Goal: Task Accomplishment & Management: Complete application form

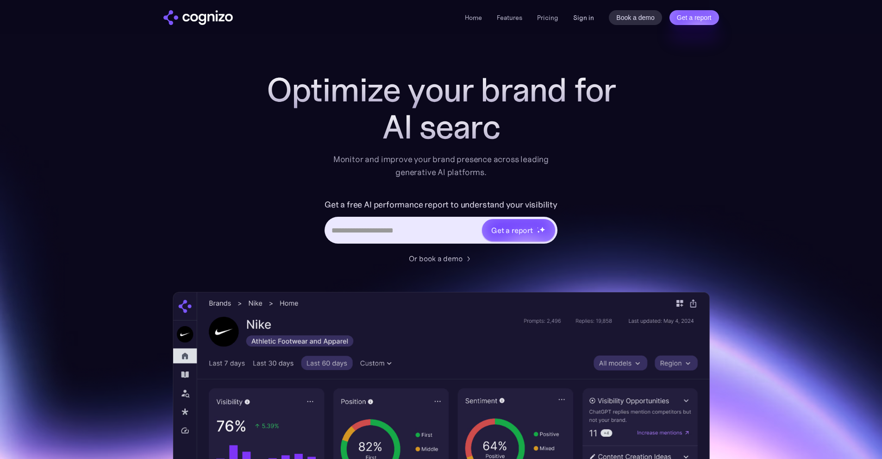
click at [593, 21] on link "Sign in" at bounding box center [583, 17] width 21 height 11
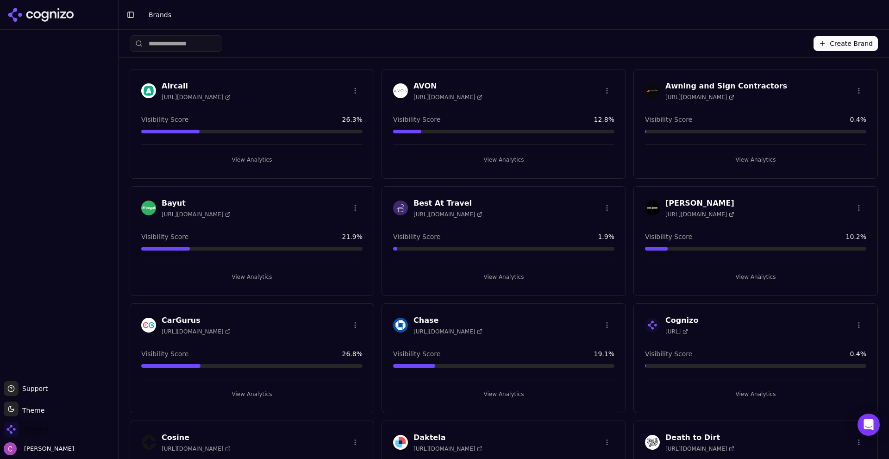
click at [46, 432] on span "Cognizo" at bounding box center [36, 429] width 24 height 8
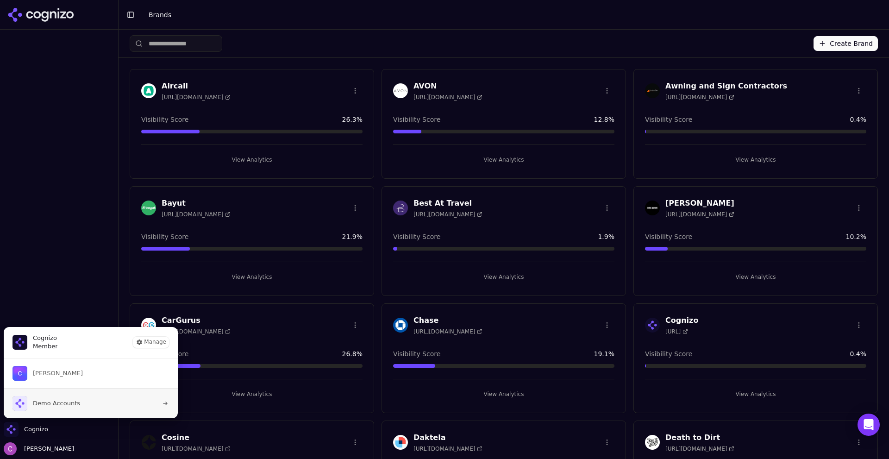
click at [66, 401] on span "Demo Accounts" at bounding box center [56, 403] width 47 height 8
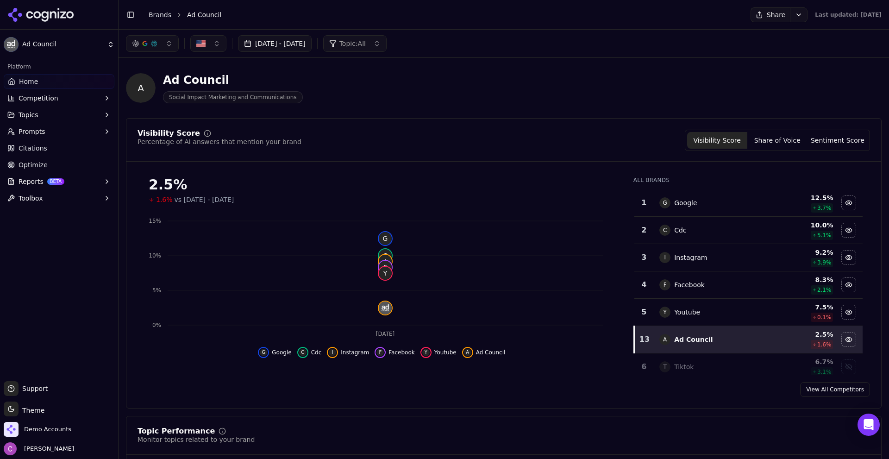
click at [418, 132] on div "Visibility Score Percentage of AI answers that mention your brand Visibility Sc…" at bounding box center [504, 140] width 733 height 21
click at [214, 46] on button "button" at bounding box center [208, 43] width 36 height 17
click at [212, 46] on button "button" at bounding box center [208, 43] width 36 height 17
click at [384, 97] on div "A Ad Council Social Impact Marketing and Communications" at bounding box center [333, 88] width 415 height 31
click at [46, 126] on button "Prompts" at bounding box center [59, 131] width 111 height 15
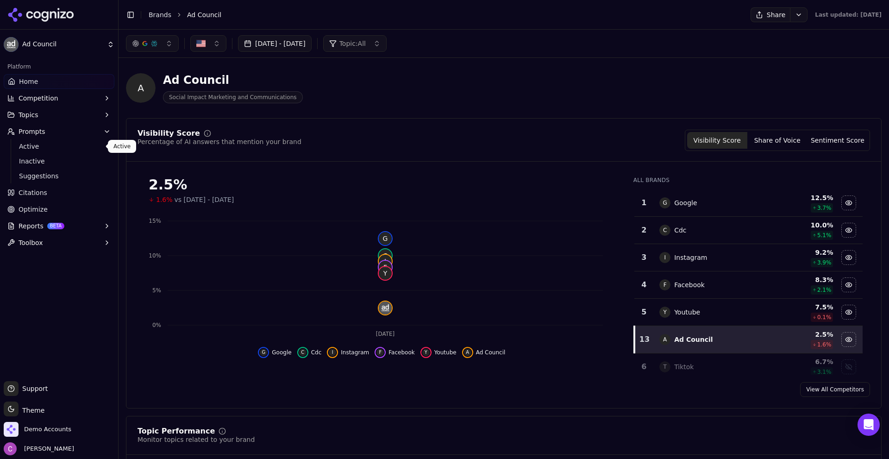
click at [55, 145] on span "Active" at bounding box center [59, 146] width 81 height 9
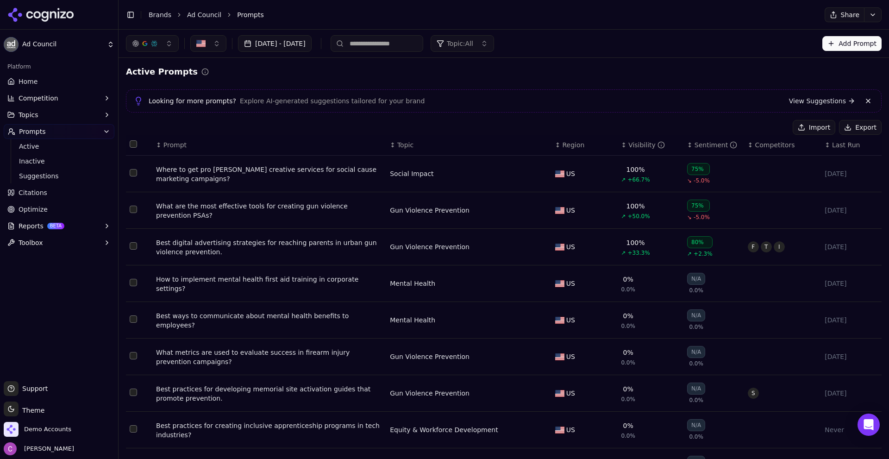
click at [839, 126] on button "Export" at bounding box center [860, 127] width 43 height 15
click at [851, 118] on div "Active Prompts Looking for more prompts? Explore AI-generated suggestions tailo…" at bounding box center [504, 304] width 756 height 479
click at [847, 126] on button "Export" at bounding box center [860, 127] width 43 height 15
click at [819, 128] on button "Import" at bounding box center [814, 127] width 43 height 15
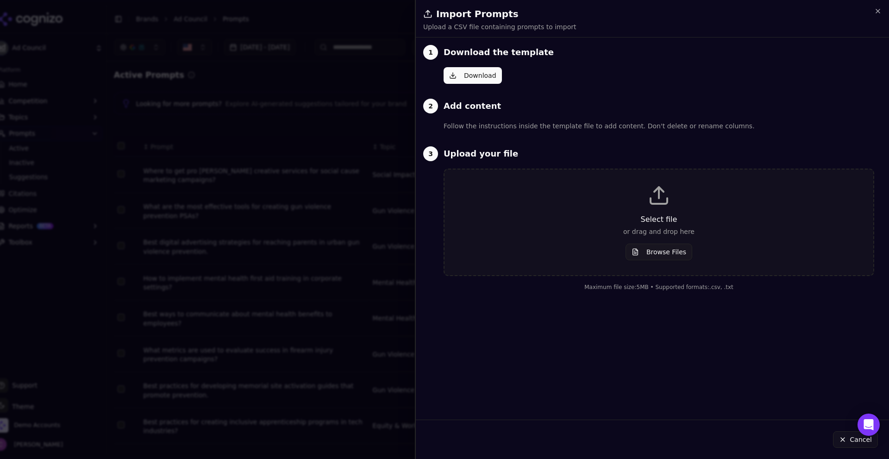
click at [478, 75] on button "Download" at bounding box center [473, 75] width 58 height 17
click at [671, 248] on button "Browse Files" at bounding box center [659, 252] width 67 height 17
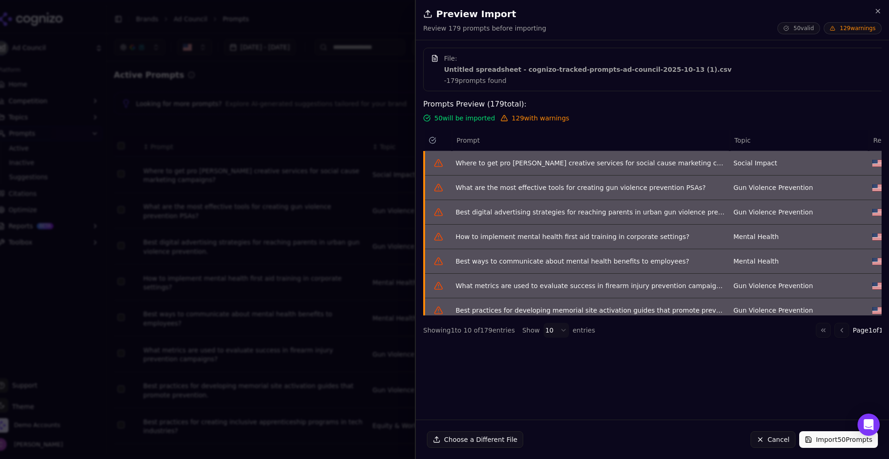
scroll to position [0, 7]
click at [889, 332] on button "Go to next page" at bounding box center [898, 330] width 15 height 15
click at [882, 332] on div "File: Untitled spreadsheet - cognizo-tracked-prompts-ad-council-2025-10-13 (1).…" at bounding box center [652, 230] width 473 height 365
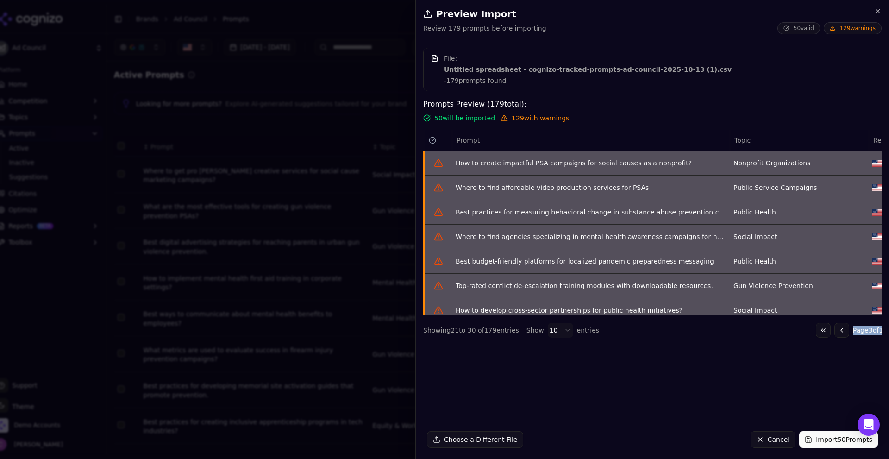
click at [554, 330] on body "Ad Council Platform Home Competition Topics Prompts Active Inactive Suggestions…" at bounding box center [444, 229] width 889 height 459
click at [877, 137] on span "Region" at bounding box center [885, 140] width 22 height 9
click at [844, 438] on button "Import 50 Prompts" at bounding box center [839, 439] width 79 height 17
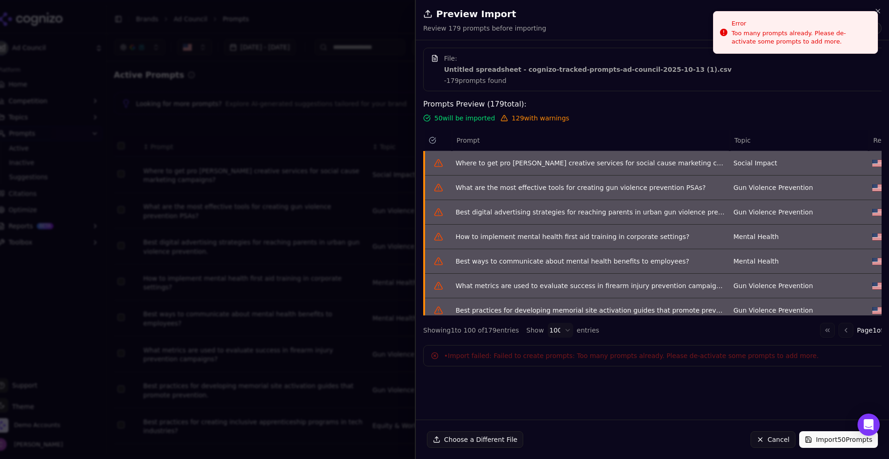
click at [551, 382] on div "File: Untitled spreadsheet - cognizo-tracked-prompts-ad-council-2025-10-13 (1).…" at bounding box center [649, 230] width 466 height 365
click at [770, 437] on button "Cancel" at bounding box center [773, 439] width 45 height 17
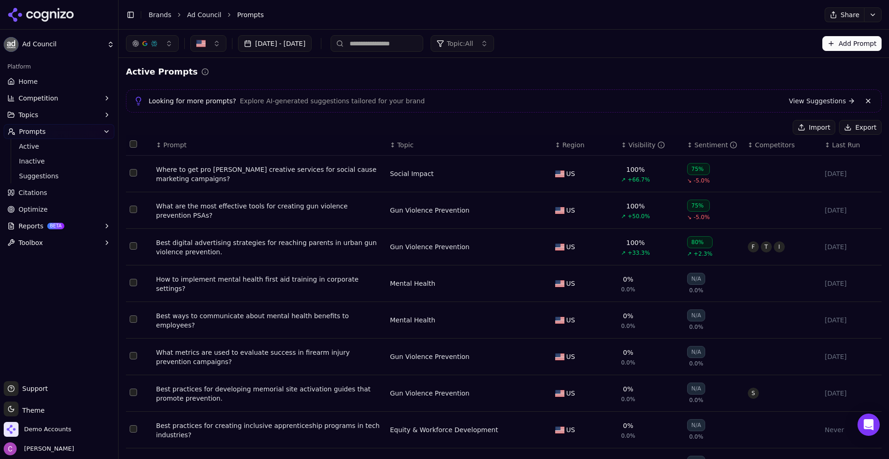
click at [132, 142] on button "Select all rows" at bounding box center [133, 143] width 7 height 7
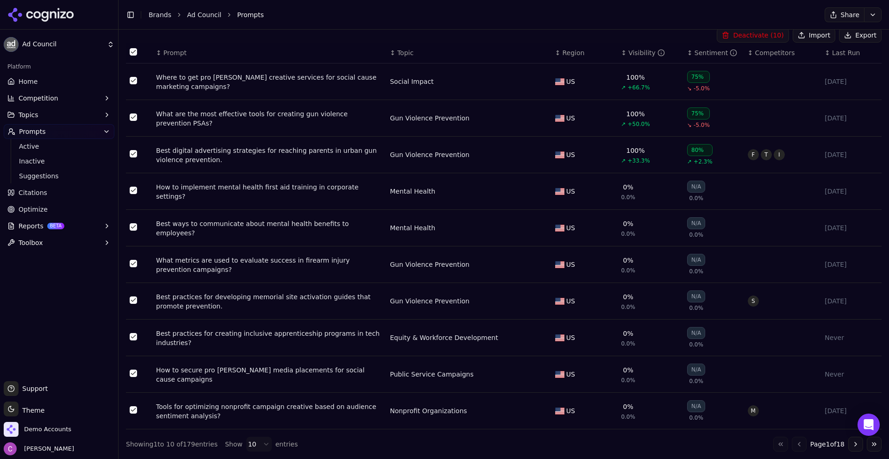
click at [262, 446] on html "Ad Council Platform Home Competition Topics Prompts Active Inactive Suggestions…" at bounding box center [444, 229] width 889 height 459
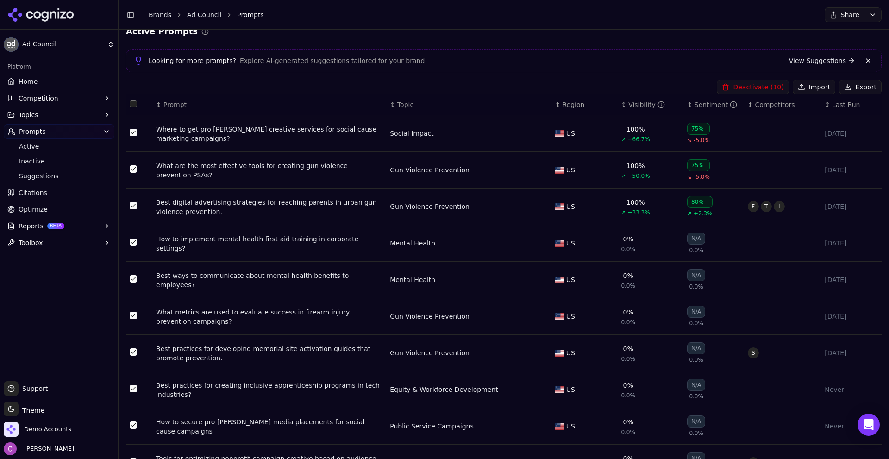
scroll to position [0, 0]
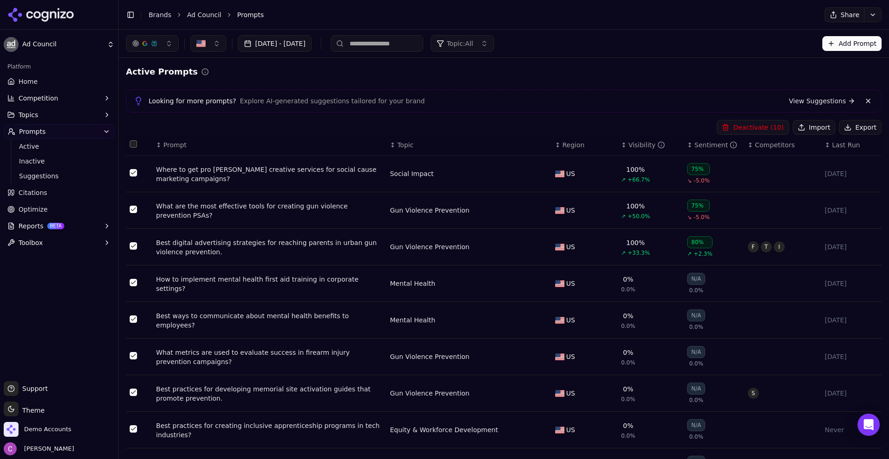
click at [134, 146] on button "Select all rows" at bounding box center [133, 143] width 7 height 7
click at [738, 128] on button "Deactivate ( 100 )" at bounding box center [751, 127] width 76 height 15
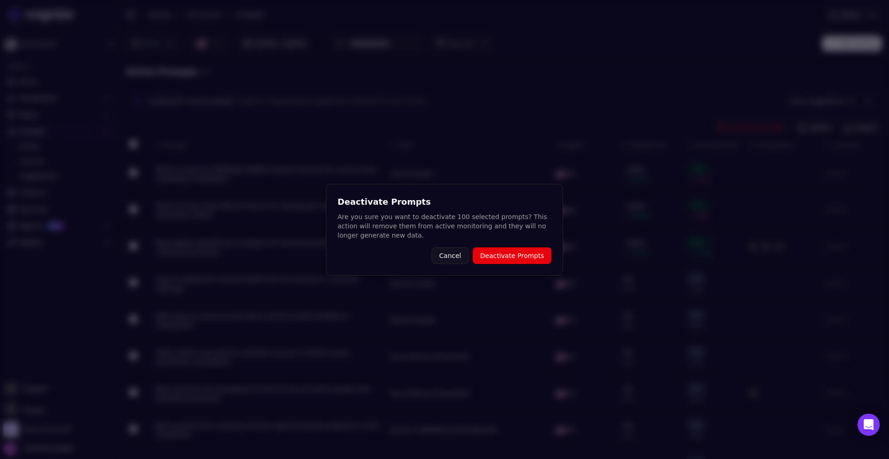
click at [486, 258] on button "Deactivate Prompts" at bounding box center [512, 255] width 79 height 17
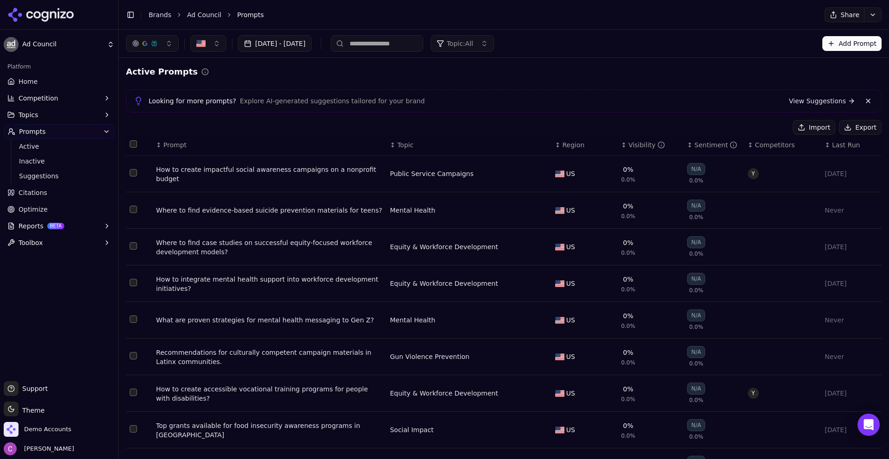
click at [135, 142] on button "Select all rows" at bounding box center [133, 143] width 7 height 7
click at [763, 127] on button "Deactivate ( 79 )" at bounding box center [753, 127] width 72 height 15
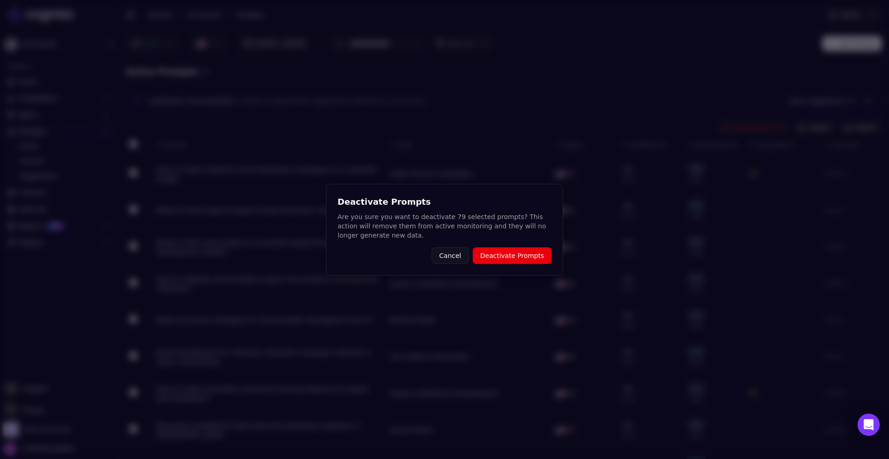
click at [510, 255] on button "Deactivate Prompts" at bounding box center [512, 255] width 79 height 17
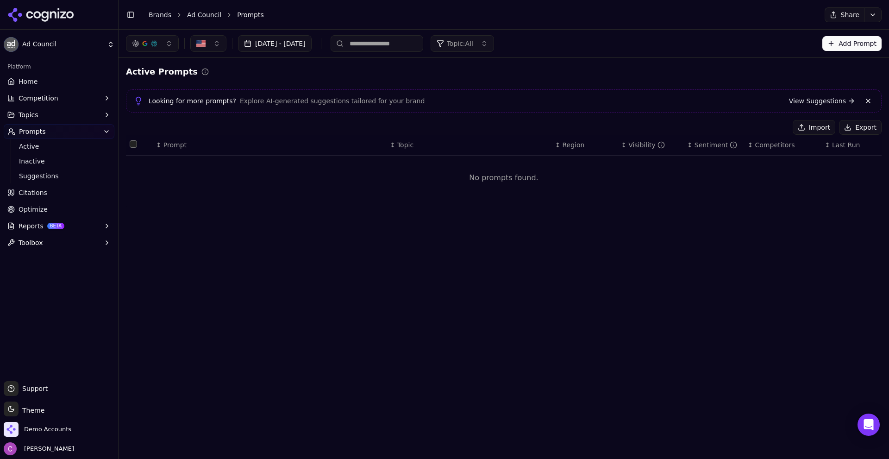
click at [812, 126] on button "Import" at bounding box center [814, 127] width 43 height 15
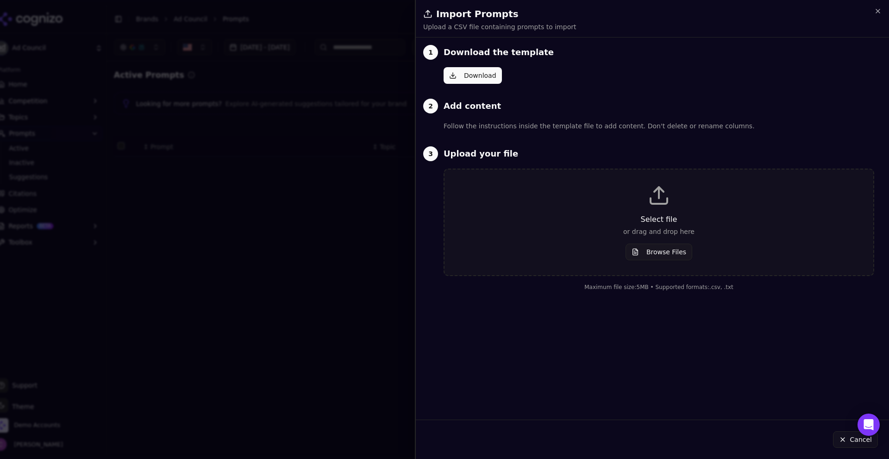
click at [658, 250] on button "Browse Files" at bounding box center [659, 252] width 67 height 17
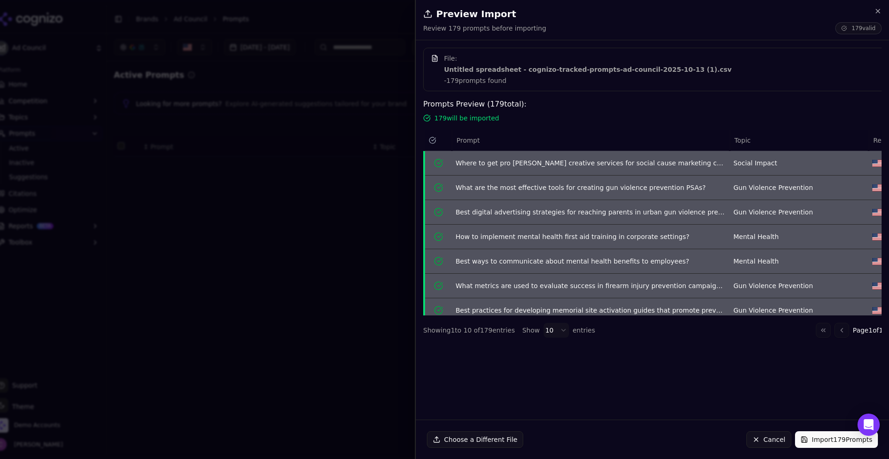
click at [837, 438] on button "Import 179 Prompts" at bounding box center [836, 439] width 83 height 17
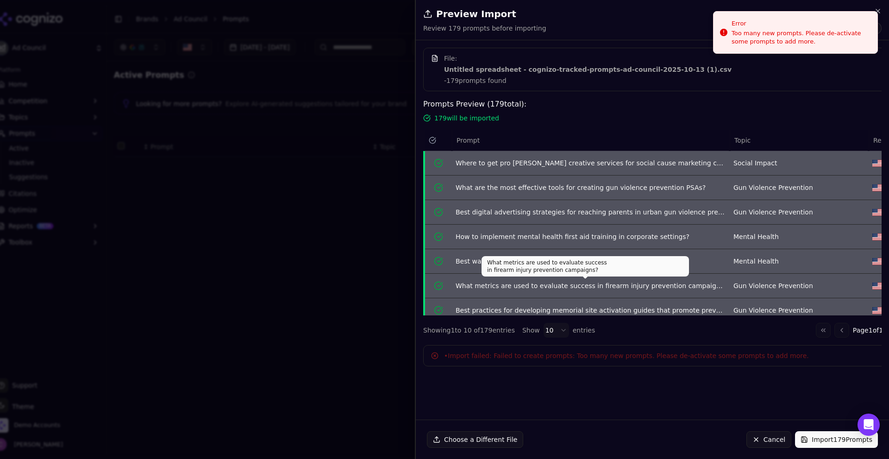
scroll to position [81, 0]
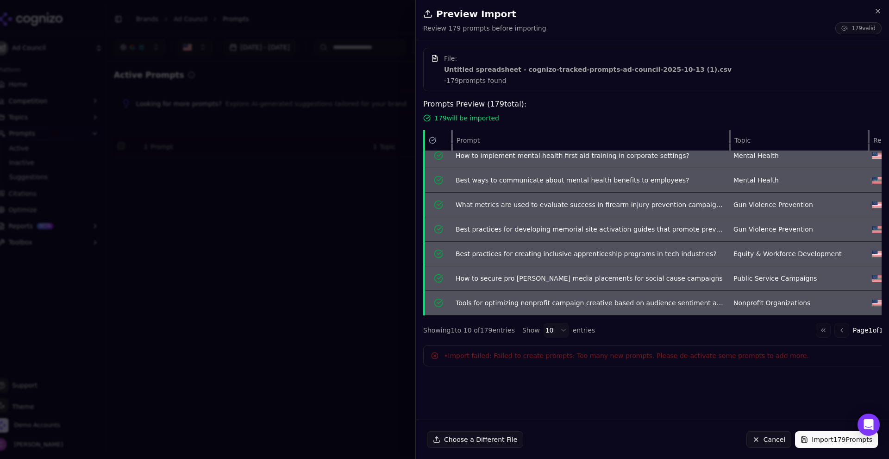
click at [775, 440] on button "Cancel" at bounding box center [769, 439] width 45 height 17
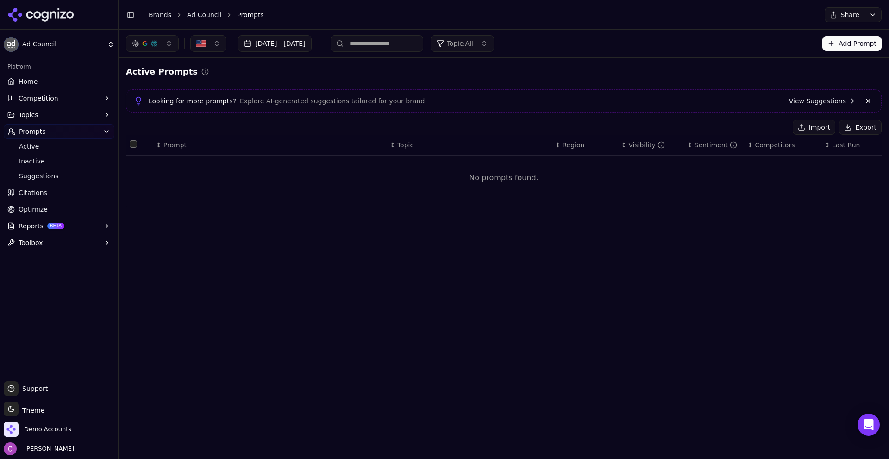
click at [473, 48] on span "Topic: All" at bounding box center [460, 43] width 26 height 9
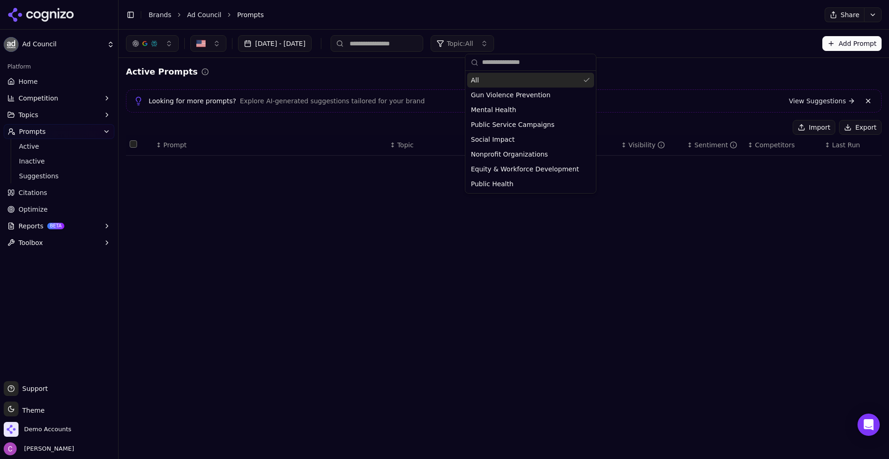
click at [473, 44] on span "Topic: All" at bounding box center [460, 43] width 26 height 9
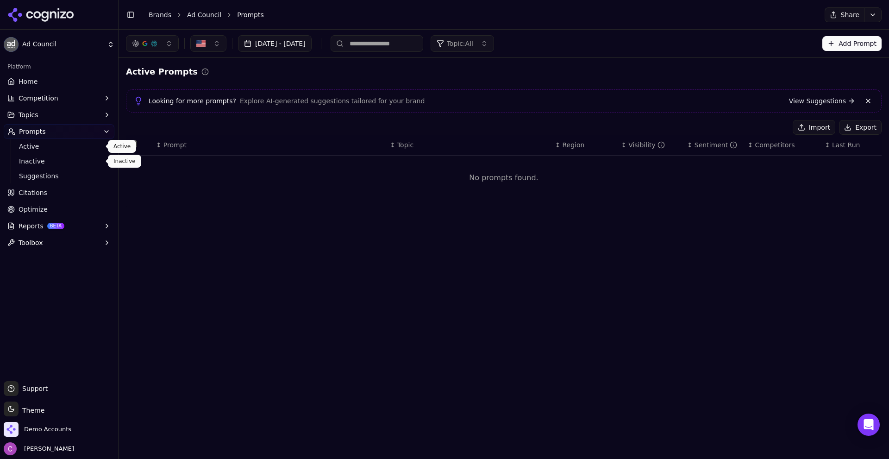
click at [39, 162] on span "Inactive" at bounding box center [59, 161] width 81 height 9
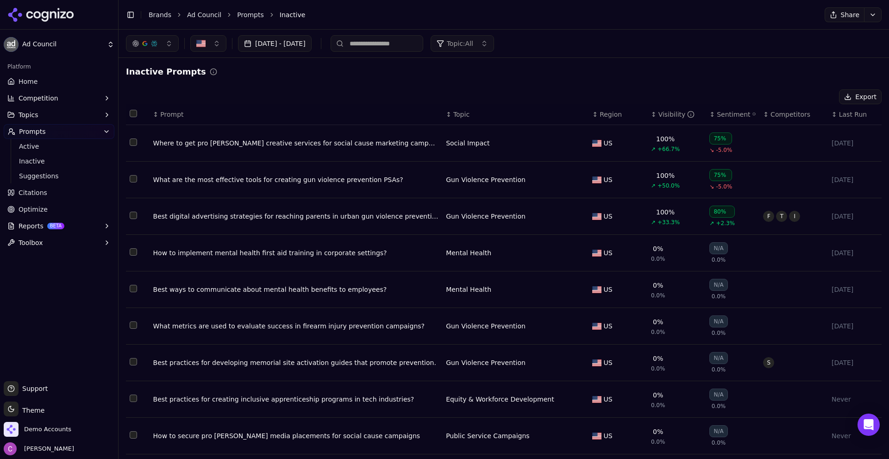
click at [136, 116] on button "Select all rows" at bounding box center [133, 113] width 7 height 7
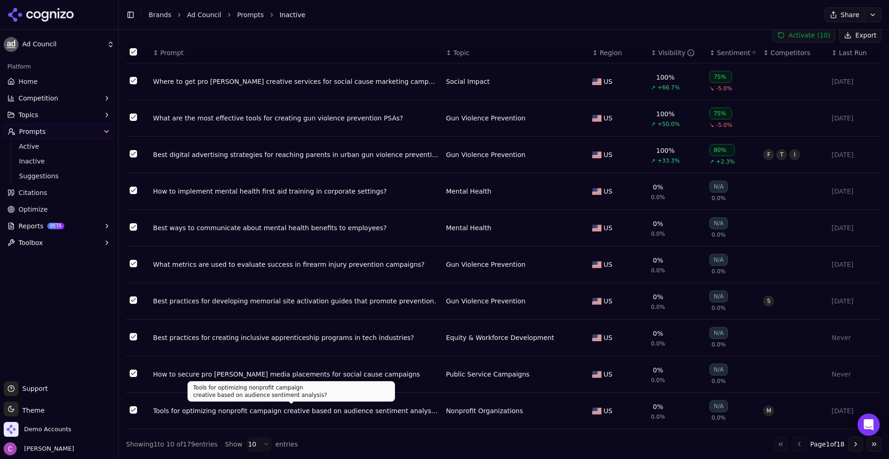
click at [254, 447] on html "Ad Council Platform Home Competition Topics Prompts Active Inactive Suggestions…" at bounding box center [444, 229] width 889 height 459
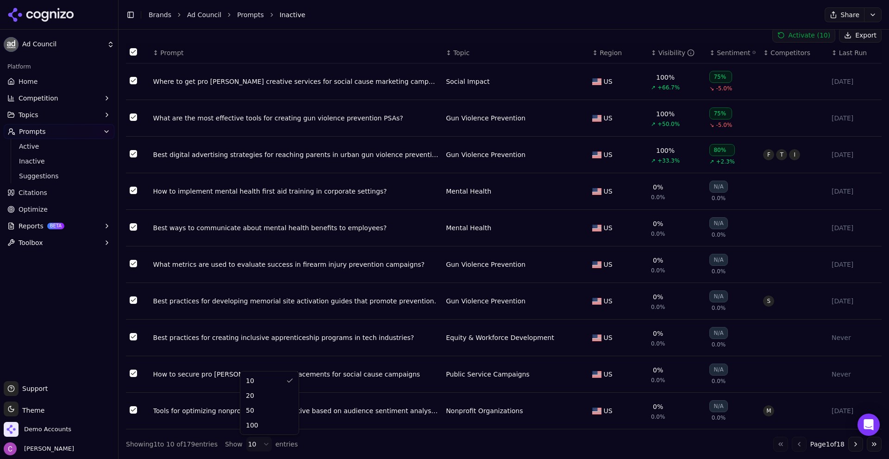
drag, startPoint x: 259, startPoint y: 427, endPoint x: 257, endPoint y: 335, distance: 91.7
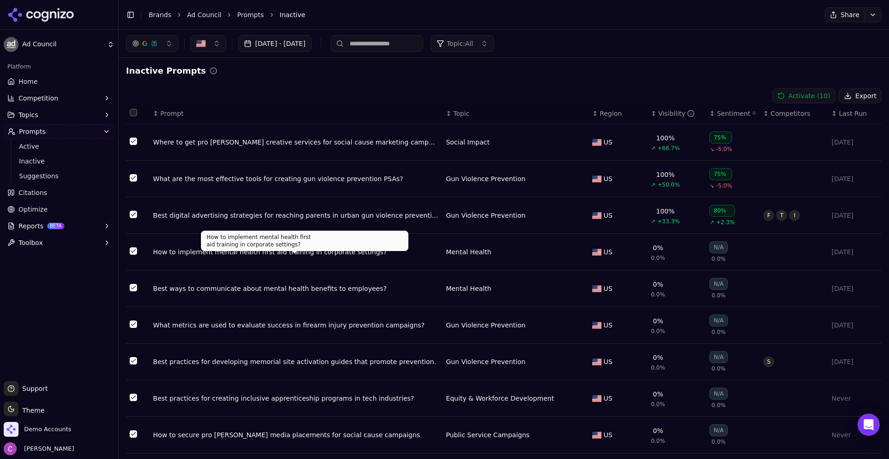
scroll to position [0, 0]
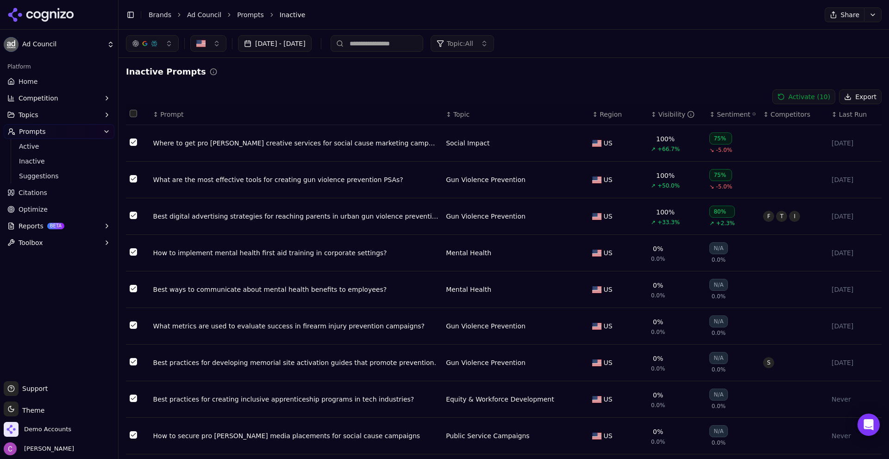
click at [133, 114] on button "Select all rows" at bounding box center [133, 113] width 7 height 7
click at [790, 99] on button "Activate ( 100 )" at bounding box center [802, 96] width 68 height 15
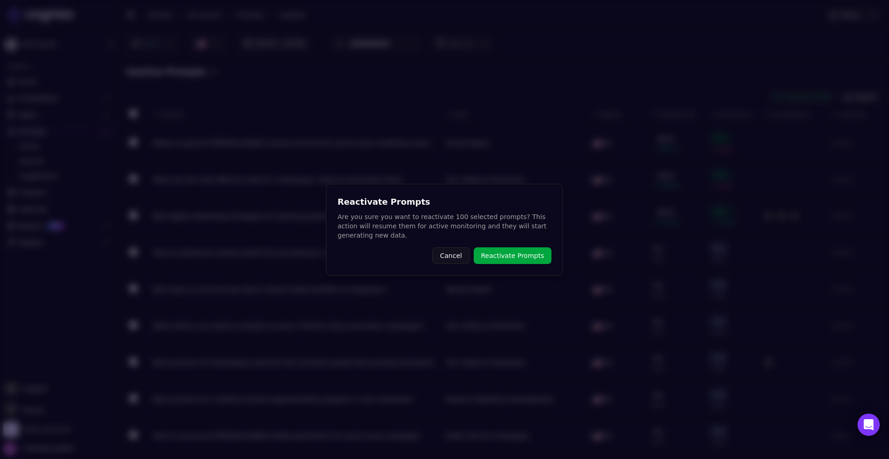
click at [508, 257] on button "Reactivate Prompts" at bounding box center [513, 255] width 78 height 17
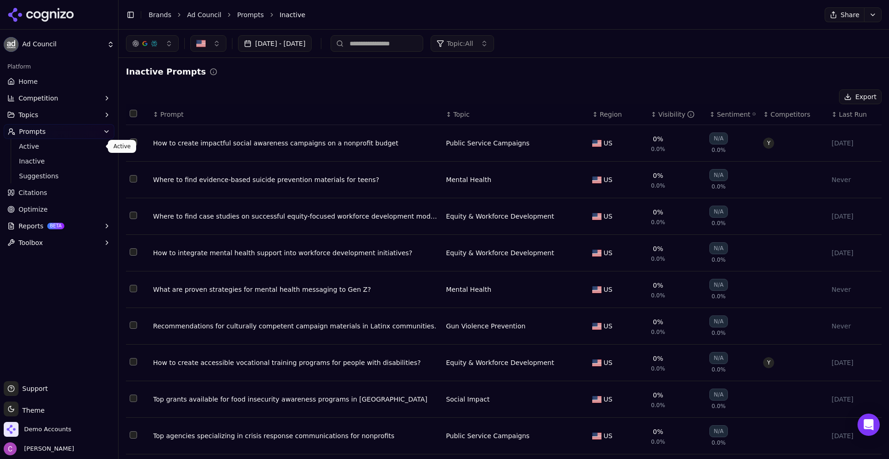
click at [40, 148] on span "Active" at bounding box center [59, 146] width 81 height 9
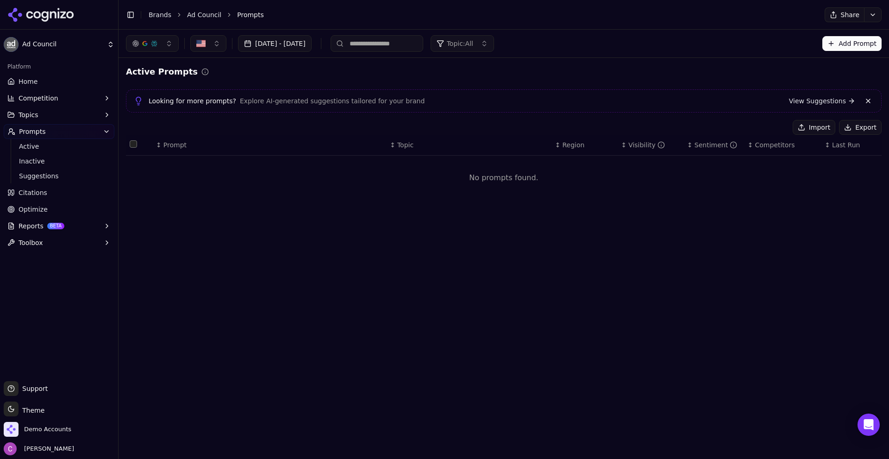
click at [808, 127] on button "Import" at bounding box center [814, 127] width 43 height 15
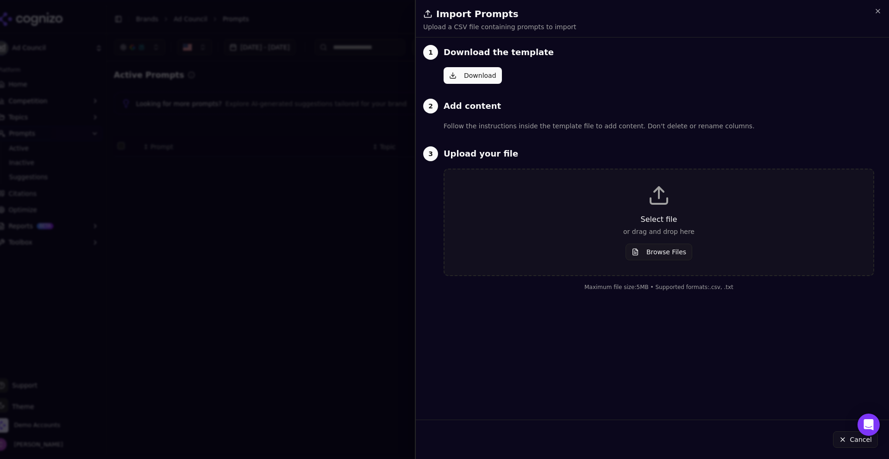
click at [552, 231] on p "or drag and drop here" at bounding box center [659, 231] width 399 height 9
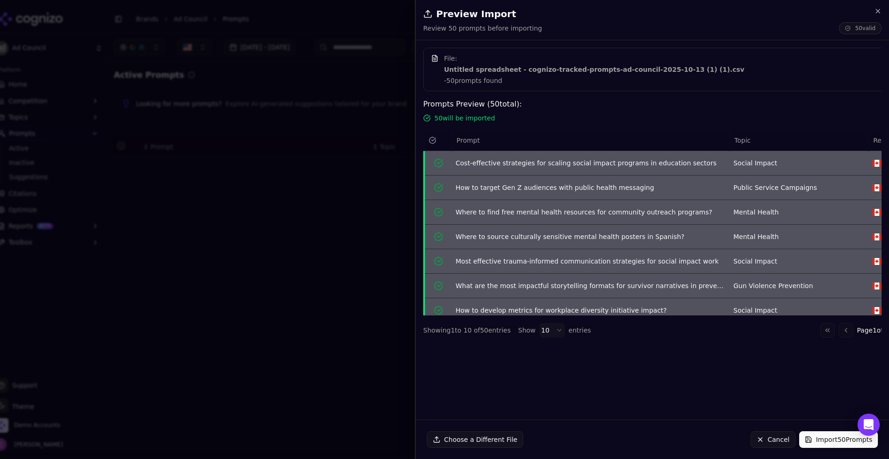
click at [822, 436] on button "Import 50 Prompts" at bounding box center [839, 439] width 79 height 17
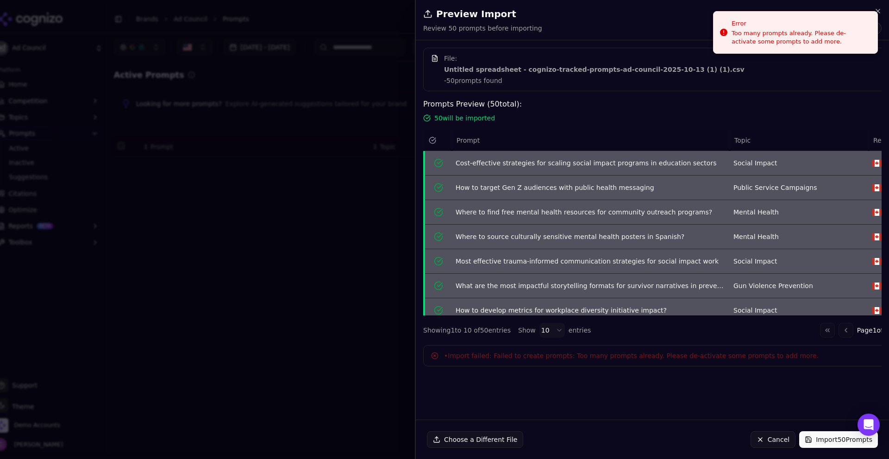
click at [765, 436] on button "Cancel" at bounding box center [773, 439] width 45 height 17
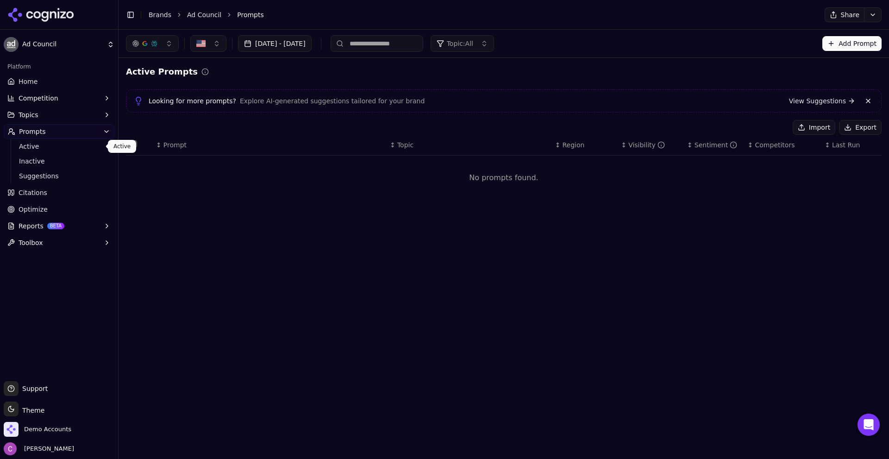
click at [64, 145] on span "Active" at bounding box center [59, 146] width 81 height 9
click at [24, 145] on span "Active" at bounding box center [59, 146] width 81 height 9
click at [34, 148] on span "Active" at bounding box center [59, 146] width 81 height 9
click at [524, 81] on div "Active Prompts Looking for more prompts? Explore AI-generated suggestions tailo…" at bounding box center [504, 136] width 756 height 142
click at [32, 160] on span "Inactive" at bounding box center [59, 161] width 81 height 9
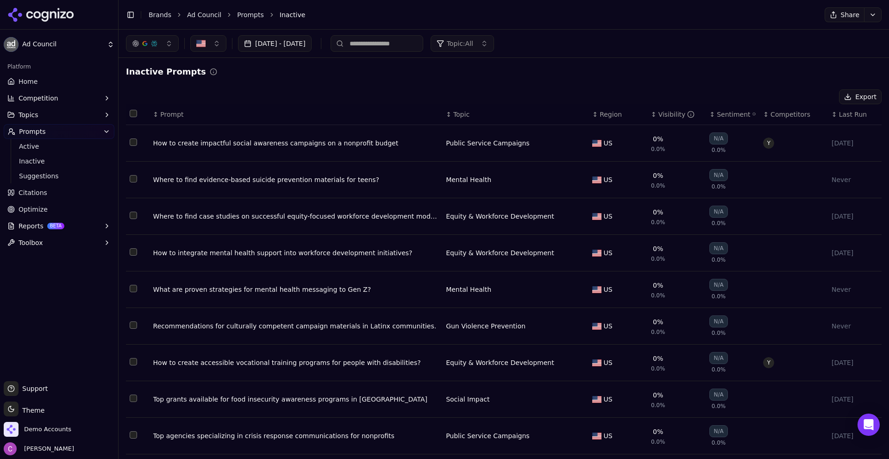
click at [128, 110] on th "Data table" at bounding box center [138, 114] width 24 height 21
click at [139, 111] on th "Data table" at bounding box center [138, 114] width 24 height 21
click at [129, 116] on th "Data table" at bounding box center [138, 114] width 24 height 21
click at [132, 116] on button "Select all rows" at bounding box center [133, 113] width 7 height 7
click at [820, 102] on button "Activate ( 79 )" at bounding box center [804, 96] width 63 height 15
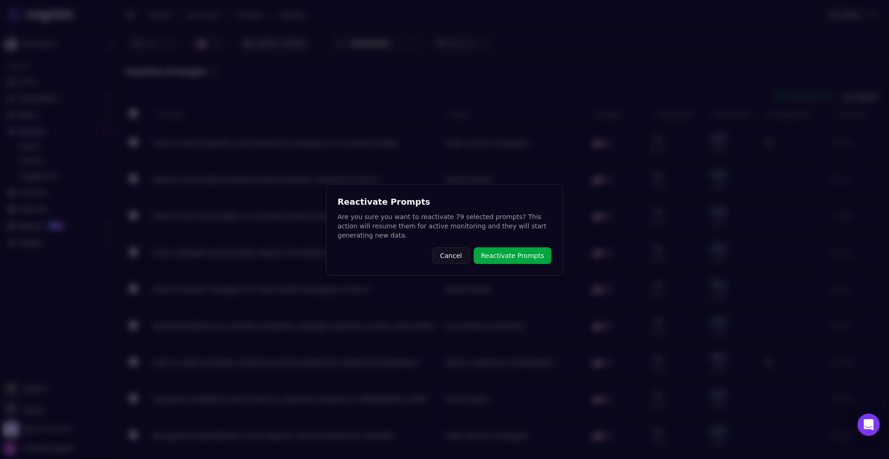
click at [500, 254] on button "Reactivate Prompts" at bounding box center [513, 255] width 78 height 17
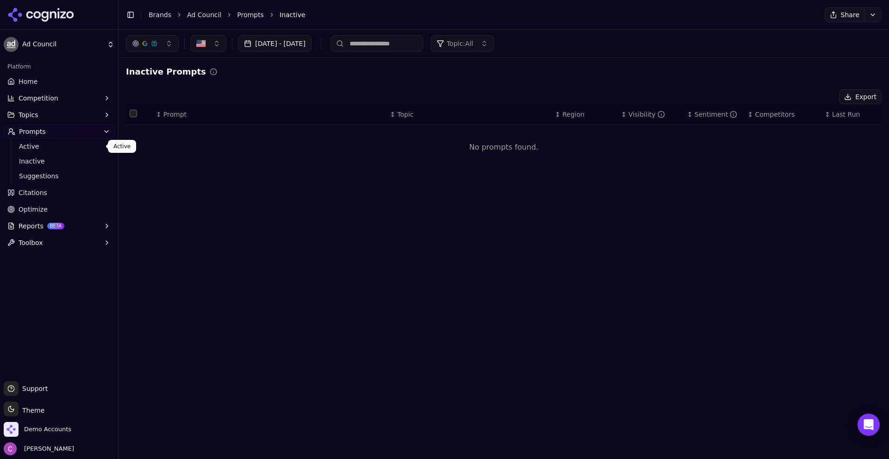
click at [52, 146] on span "Active" at bounding box center [59, 146] width 81 height 9
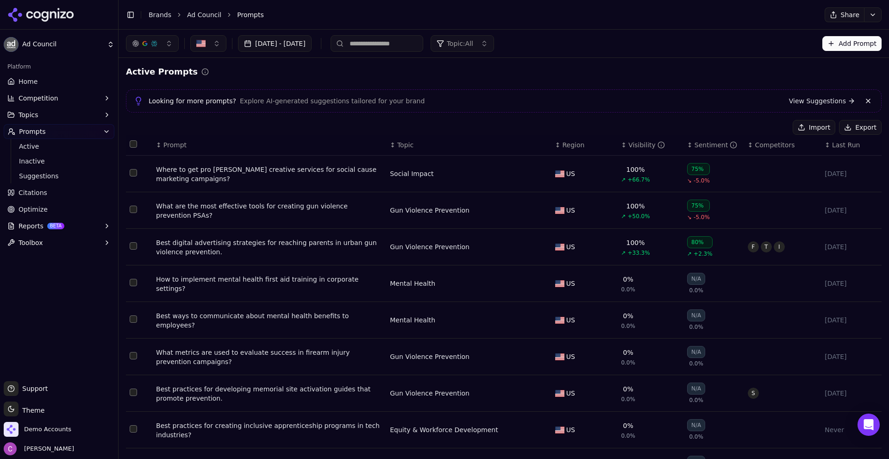
click at [817, 126] on button "Import" at bounding box center [814, 127] width 43 height 15
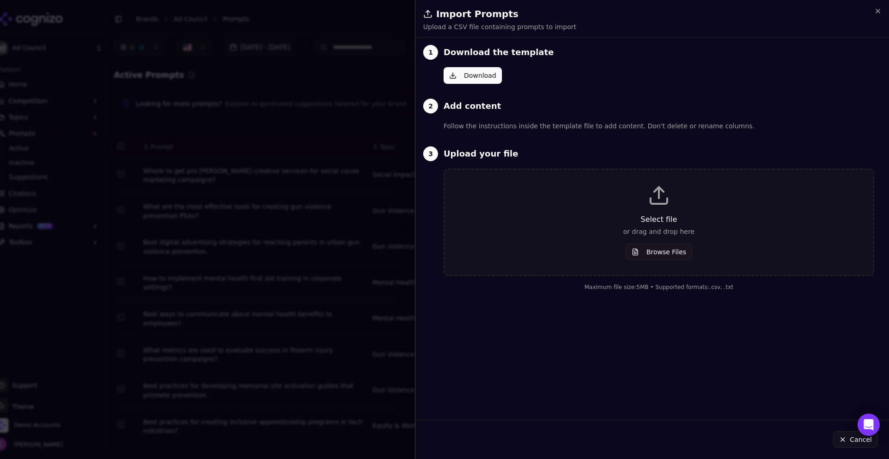
click at [616, 242] on div "Select file or drag and drop here Browse Files" at bounding box center [659, 222] width 399 height 76
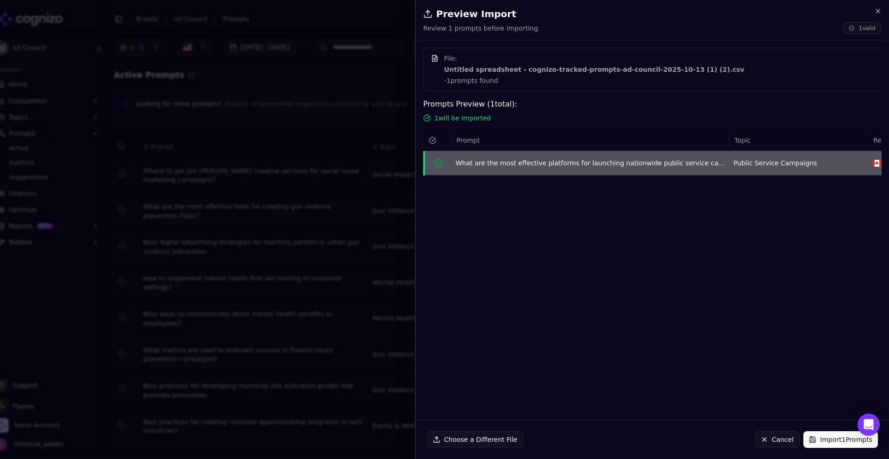
click at [830, 441] on button "Import 1 Prompts" at bounding box center [841, 439] width 75 height 17
click at [779, 440] on button "Cancel" at bounding box center [777, 439] width 45 height 17
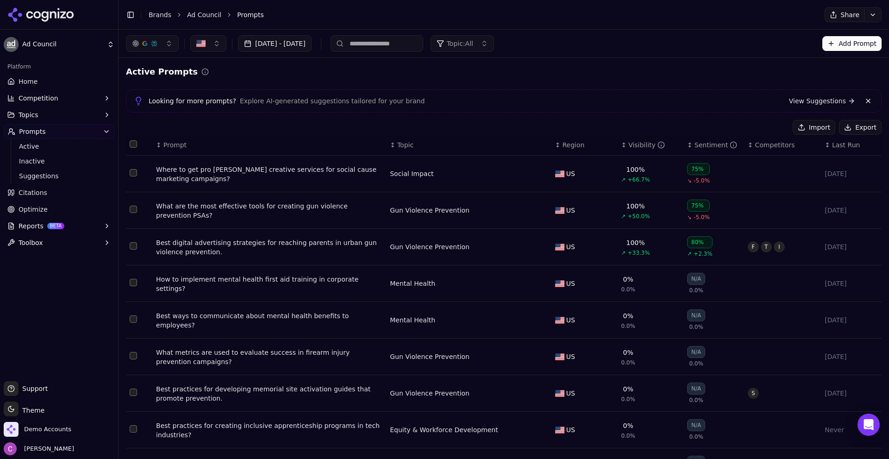
click at [196, 42] on button "button" at bounding box center [208, 43] width 36 height 17
click at [228, 66] on input "text" at bounding box center [261, 62] width 107 height 19
type input "***"
click at [24, 83] on span "Home" at bounding box center [28, 81] width 19 height 9
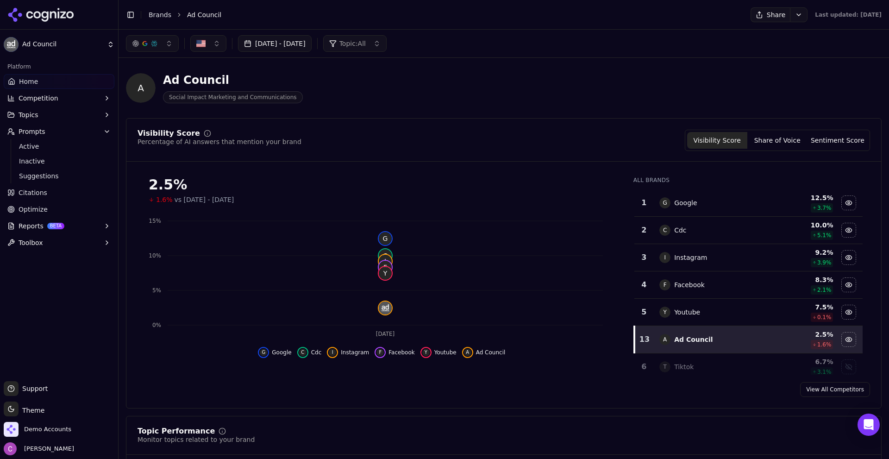
click at [164, 14] on link "Brands" at bounding box center [160, 14] width 23 height 7
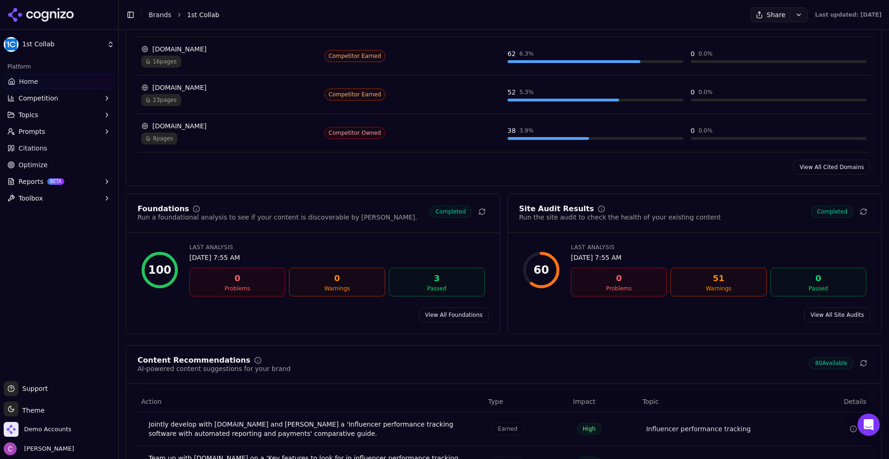
scroll to position [1251, 0]
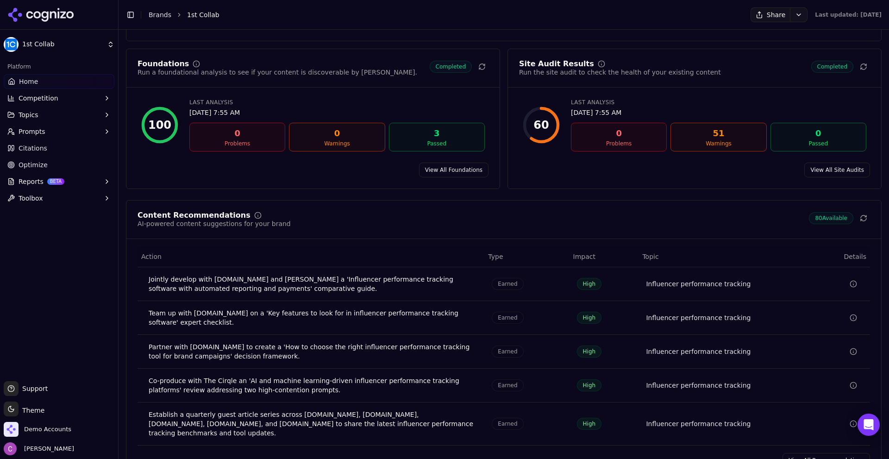
click at [42, 136] on button "Prompts" at bounding box center [59, 131] width 111 height 15
click at [52, 151] on link "Active" at bounding box center [59, 146] width 88 height 13
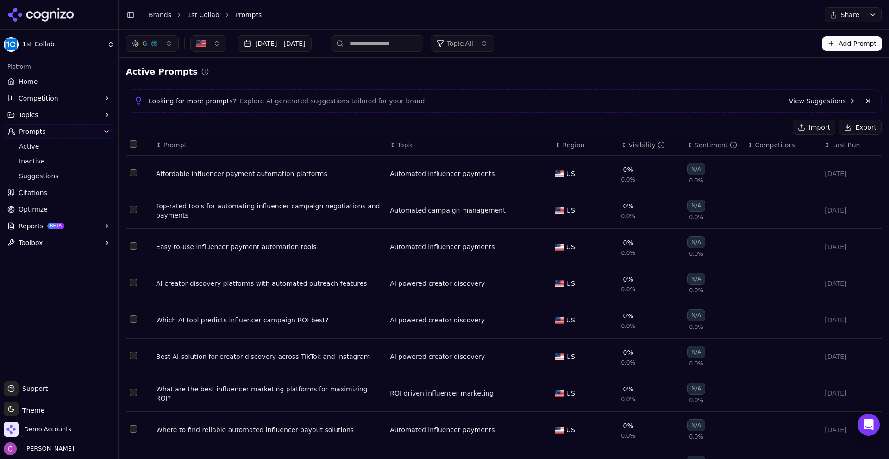
click at [800, 128] on button "Import" at bounding box center [814, 127] width 43 height 15
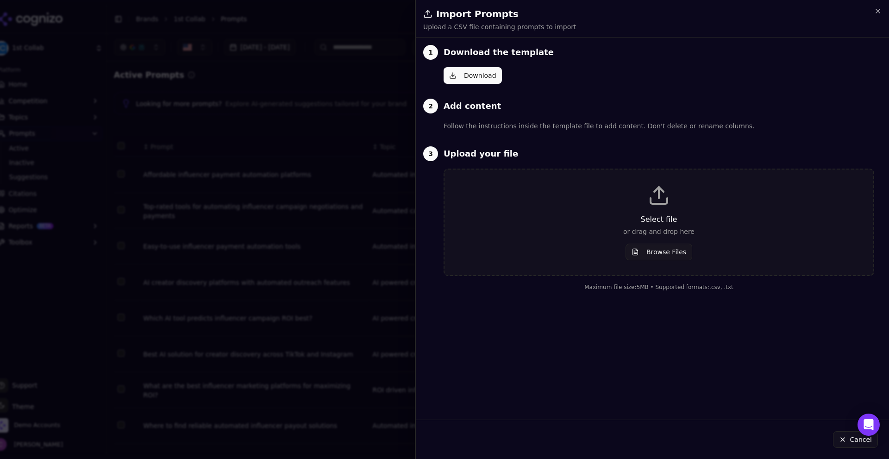
click at [673, 259] on button "Browse Files" at bounding box center [659, 252] width 67 height 17
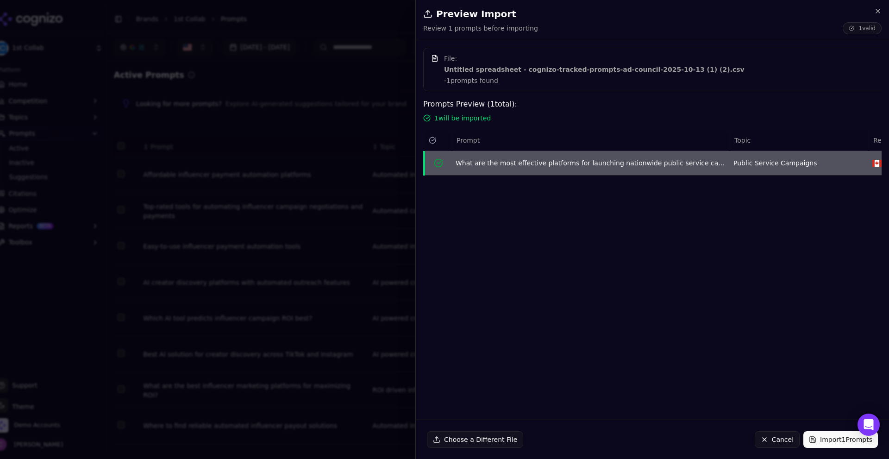
click at [823, 437] on button "Import 1 Prompts" at bounding box center [841, 439] width 75 height 17
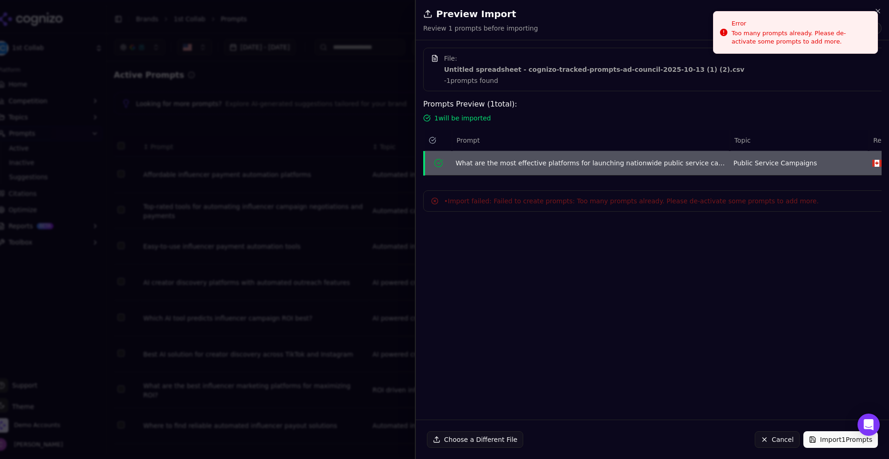
click at [795, 439] on button "Cancel" at bounding box center [777, 439] width 45 height 17
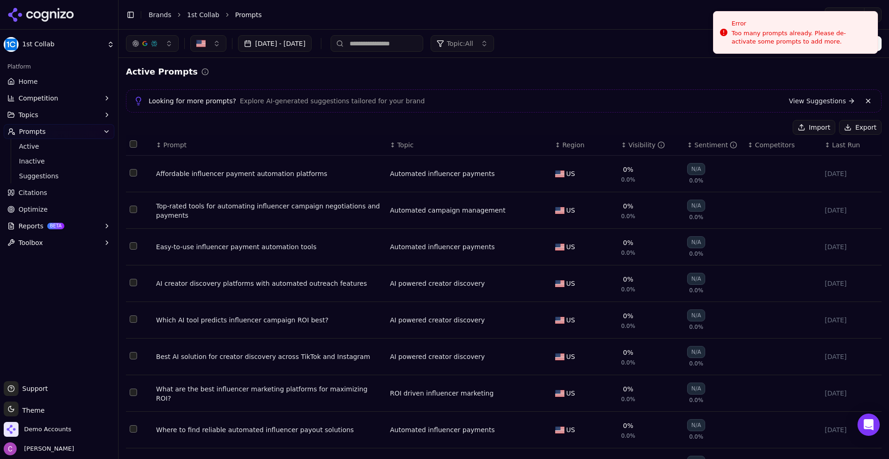
click at [820, 126] on button "Import" at bounding box center [814, 127] width 43 height 15
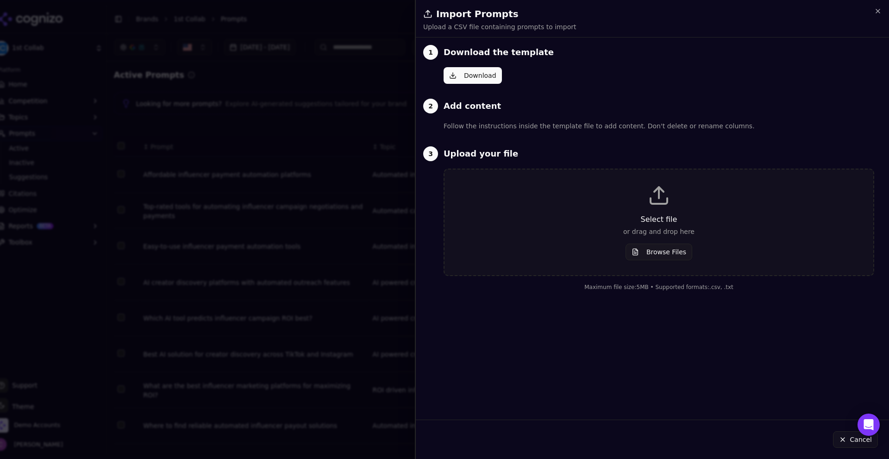
click at [654, 232] on p "or drag and drop here" at bounding box center [659, 231] width 399 height 9
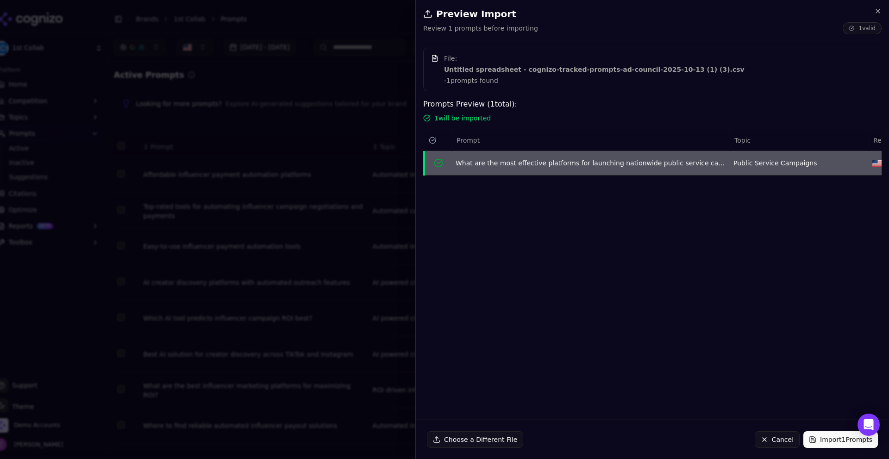
click at [829, 434] on button "Import 1 Prompts" at bounding box center [841, 439] width 75 height 17
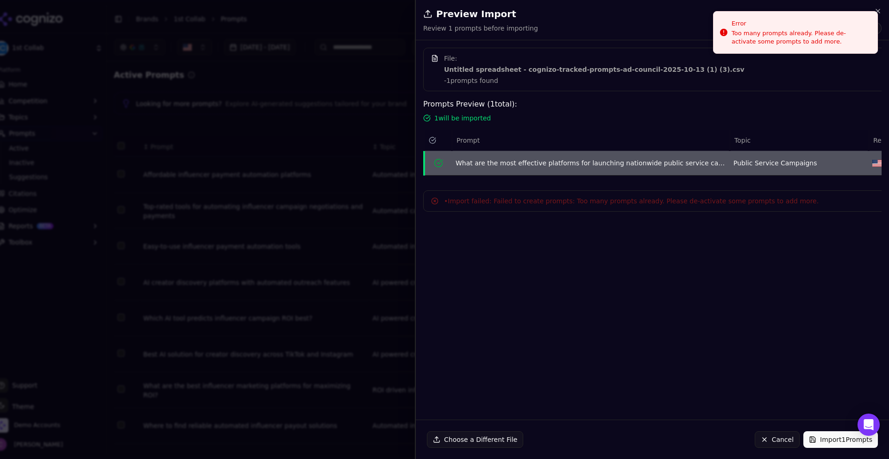
click at [790, 435] on button "Cancel" at bounding box center [777, 439] width 45 height 17
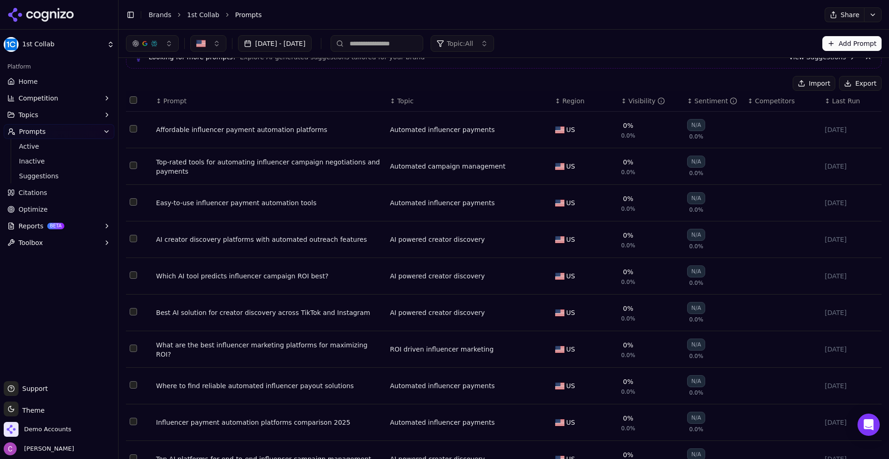
scroll to position [92, 0]
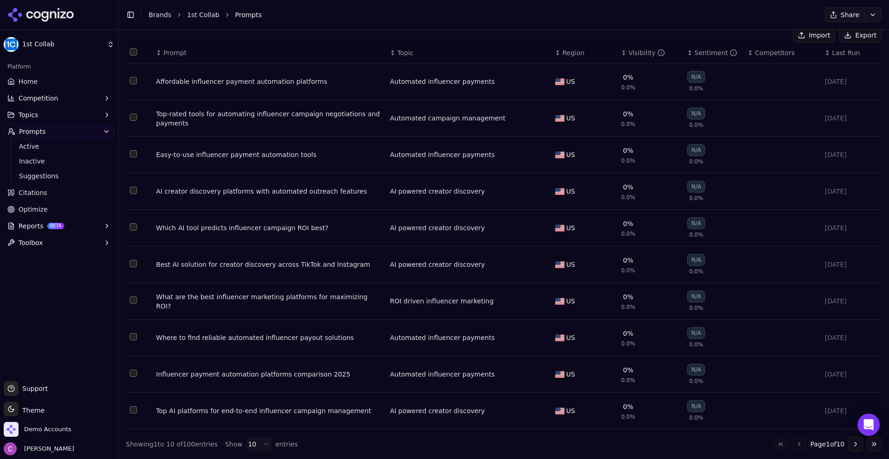
click at [253, 441] on html "1st Collab Platform Home Competition Topics Prompts Active Inactive Suggestions…" at bounding box center [444, 229] width 889 height 459
click at [254, 443] on html "1st Collab Platform Home Competition Topics Prompts Active Inactive Suggestions…" at bounding box center [444, 229] width 889 height 459
click at [43, 320] on div "Platform Home Competition Topics Prompts Active Inactive Suggestions Citations …" at bounding box center [59, 217] width 118 height 322
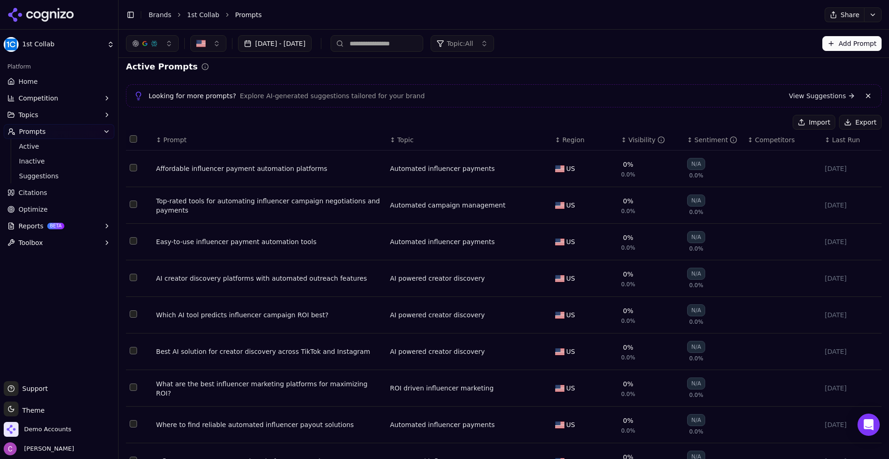
scroll to position [0, 0]
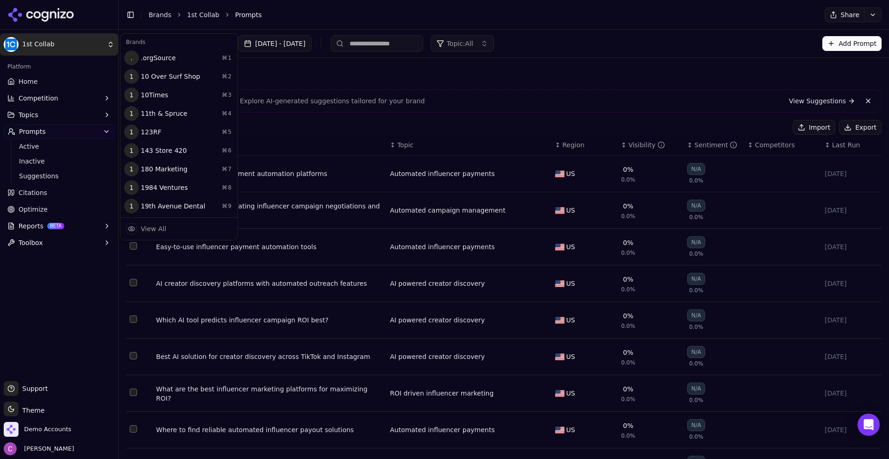
click at [41, 37] on html "1st Collab Platform Home Competition Topics Prompts Active Inactive Suggestions…" at bounding box center [444, 229] width 889 height 459
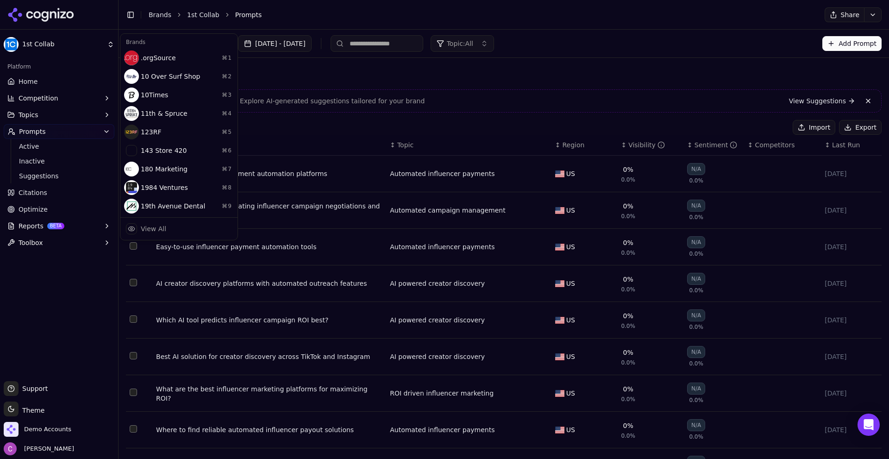
click at [76, 42] on html "1st Collab Platform Home Competition Topics Prompts Active Inactive Suggestions…" at bounding box center [444, 229] width 889 height 459
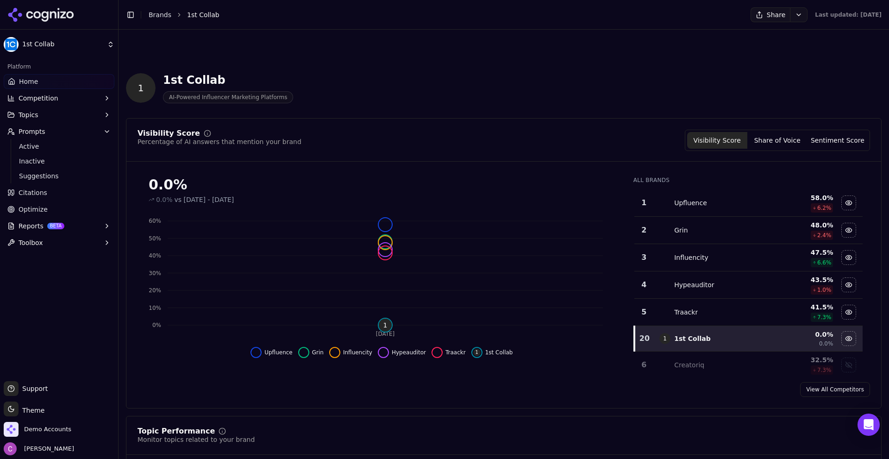
scroll to position [1251, 0]
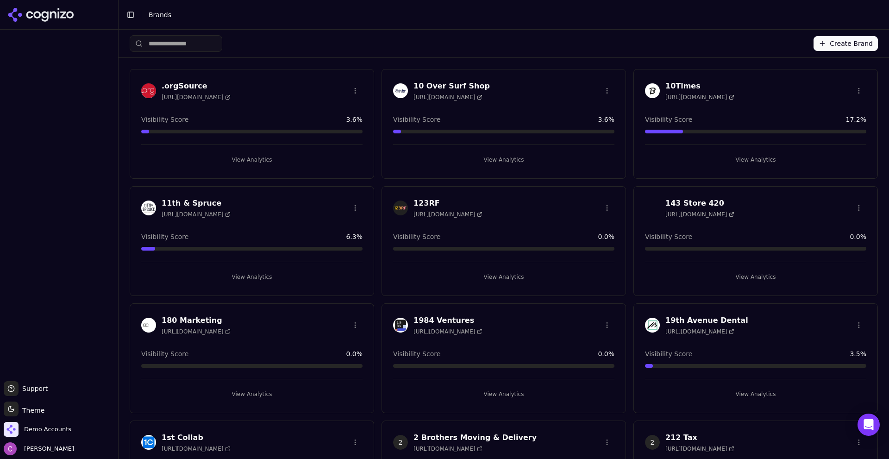
click at [49, 427] on html "Support Support Toggle theme Theme Demo Accounts Chris Abouraad Toggle Sidebar …" at bounding box center [444, 229] width 889 height 459
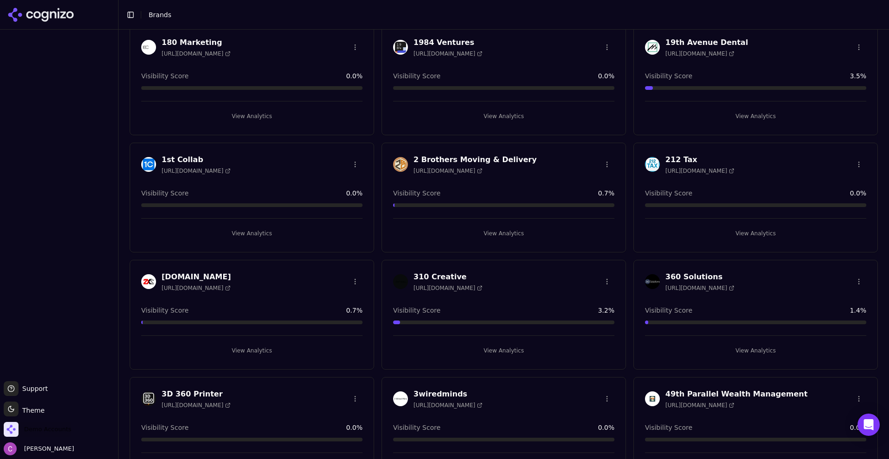
click at [39, 428] on span "Demo Accounts" at bounding box center [47, 429] width 47 height 8
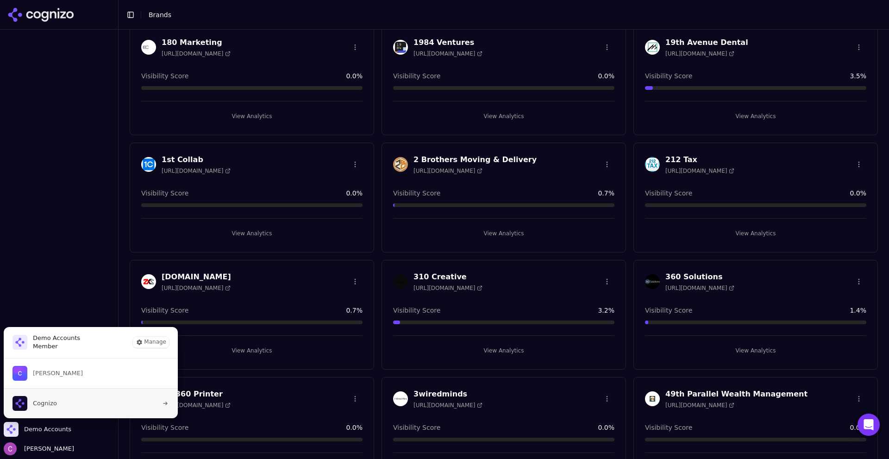
click at [47, 399] on span "Cognizo" at bounding box center [45, 403] width 24 height 8
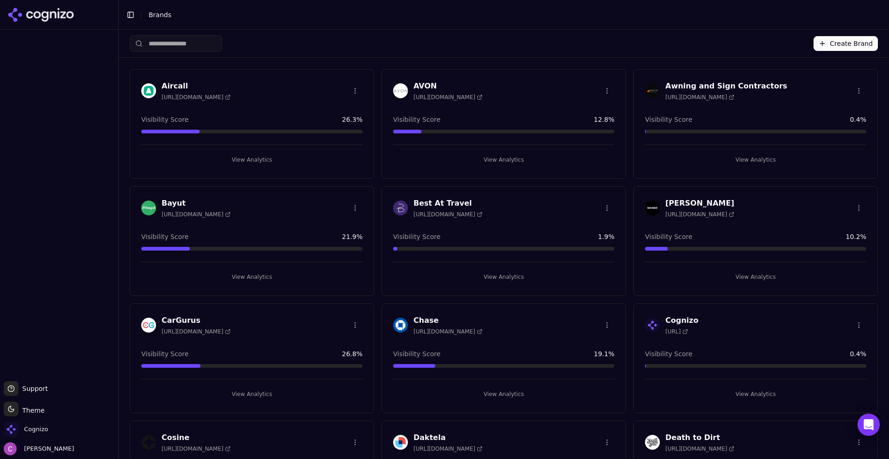
click at [699, 161] on button "View Analytics" at bounding box center [755, 159] width 221 height 15
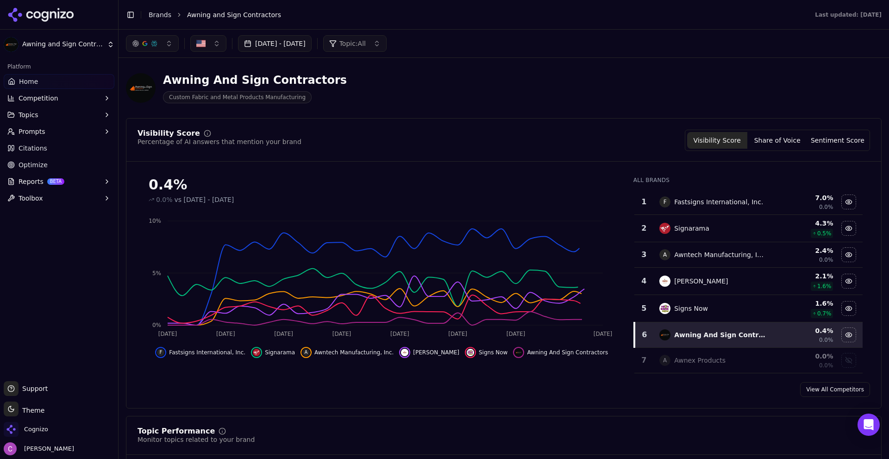
click at [41, 129] on span "Prompts" at bounding box center [32, 131] width 27 height 9
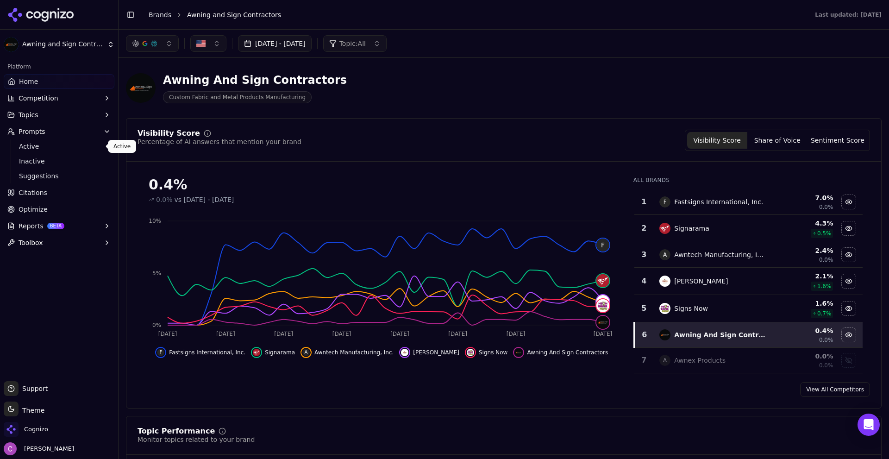
click at [56, 146] on span "Active" at bounding box center [59, 146] width 81 height 9
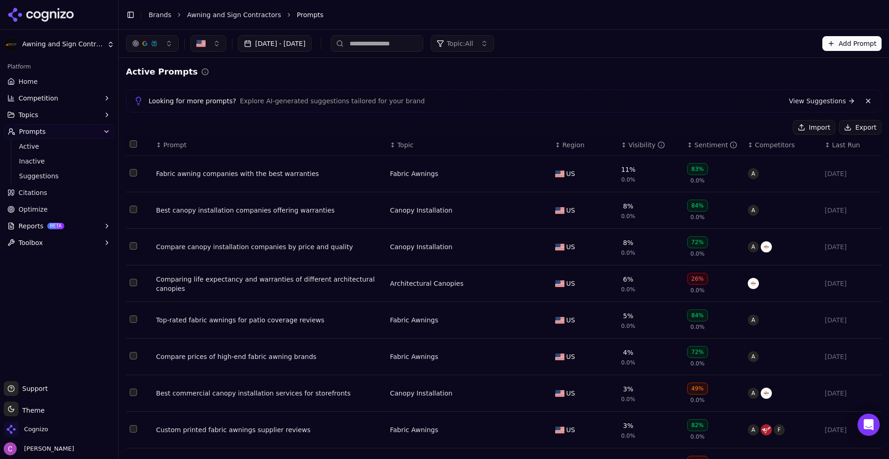
click at [631, 142] on div "Visibility" at bounding box center [647, 144] width 37 height 9
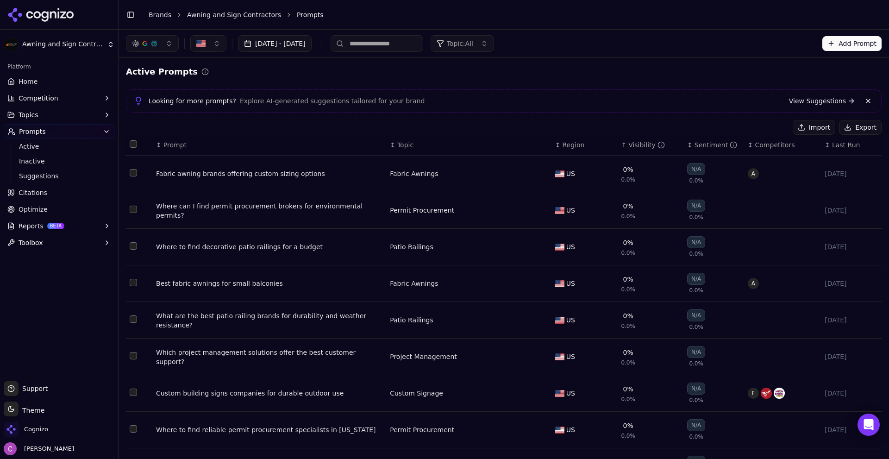
click at [130, 172] on button "Select row 26" at bounding box center [133, 172] width 7 height 7
click at [765, 127] on button "Deactivate ( 1 )" at bounding box center [755, 127] width 68 height 15
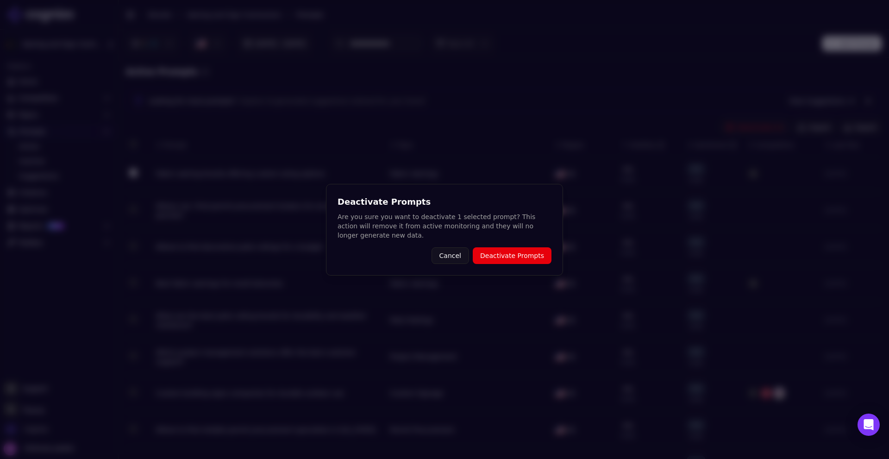
click at [523, 256] on button "Deactivate Prompts" at bounding box center [512, 255] width 79 height 17
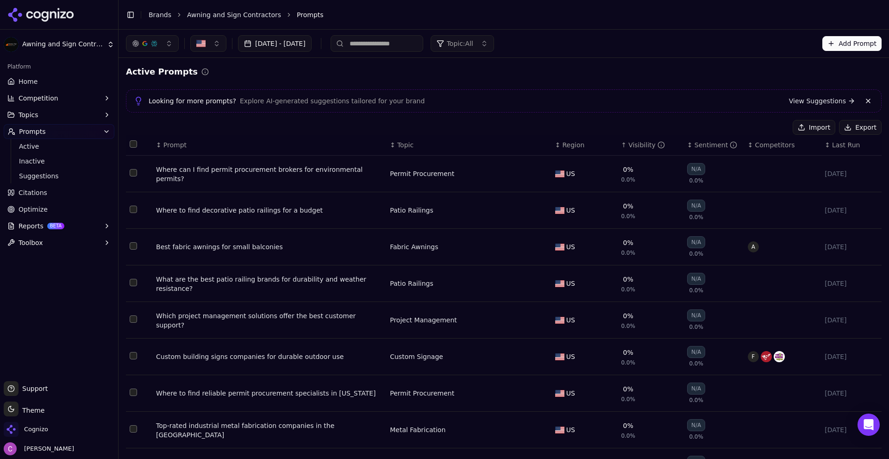
click at [806, 122] on button "Import" at bounding box center [814, 127] width 43 height 15
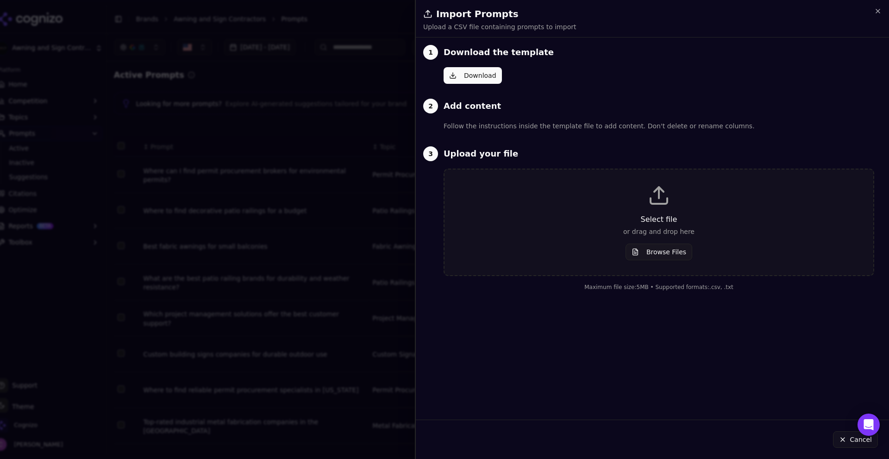
click at [655, 227] on p "or drag and drop here" at bounding box center [659, 231] width 399 height 9
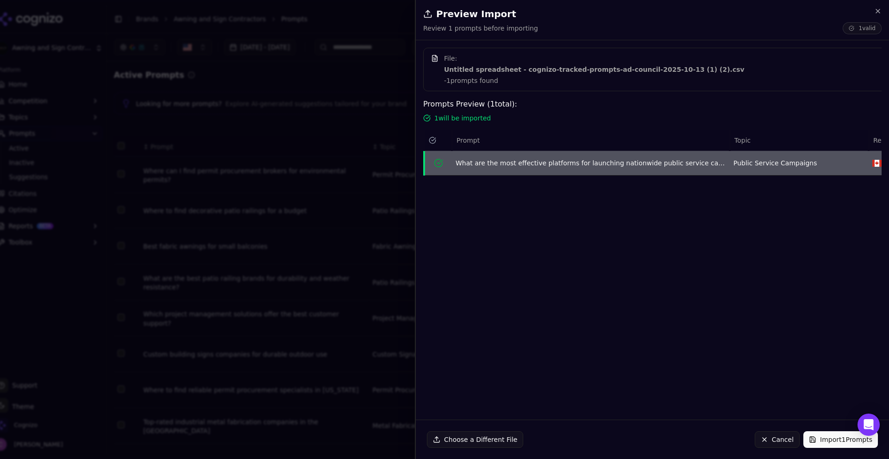
click at [820, 439] on button "Import 1 Prompts" at bounding box center [841, 439] width 75 height 17
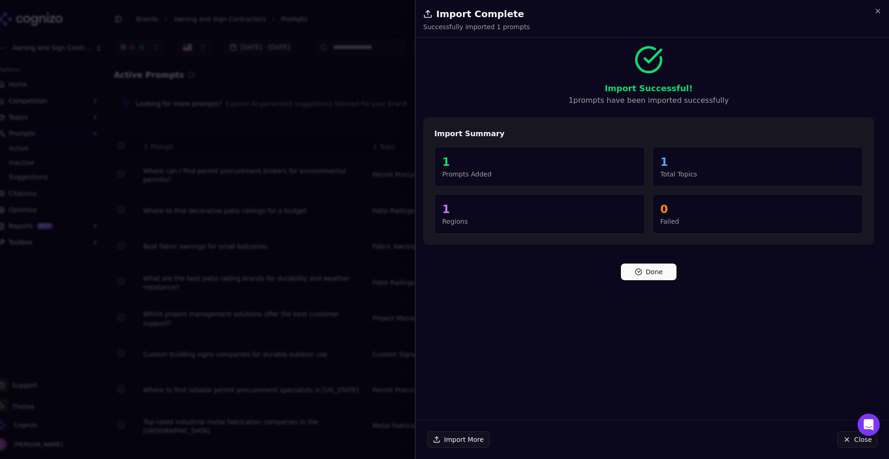
click at [654, 266] on button "Done" at bounding box center [649, 272] width 56 height 17
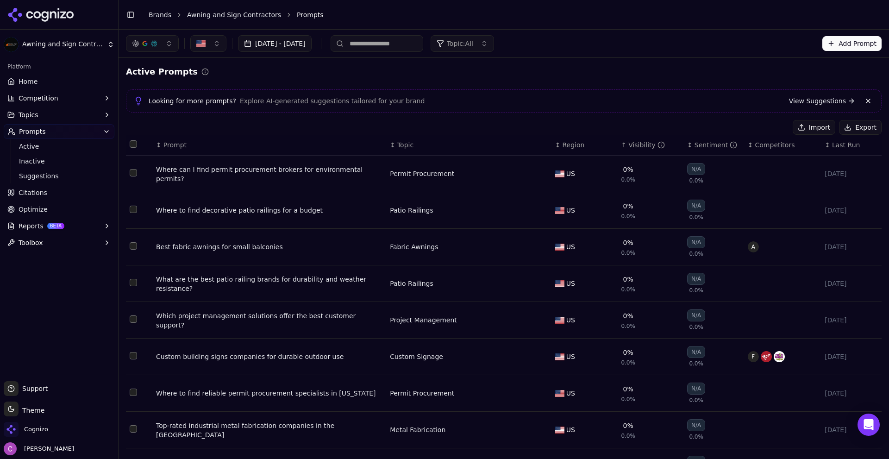
click at [563, 140] on span "Region" at bounding box center [574, 144] width 22 height 9
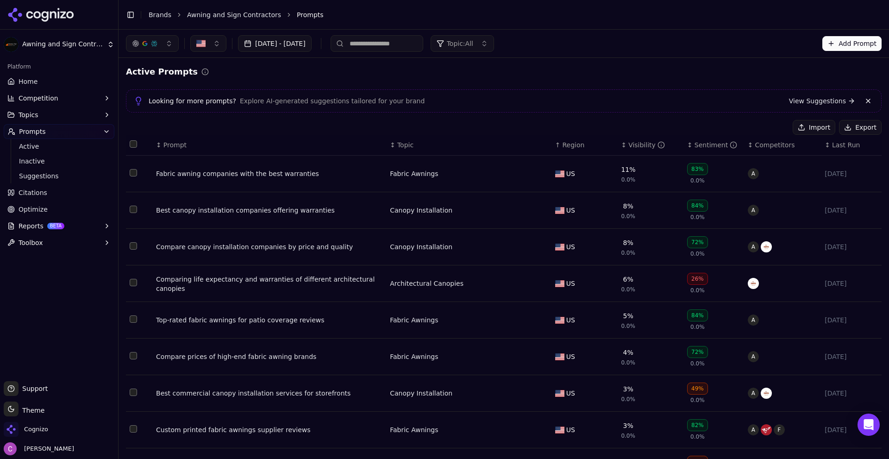
click at [563, 141] on span "Region" at bounding box center [574, 144] width 22 height 9
click at [576, 147] on span "Region" at bounding box center [574, 144] width 22 height 9
click at [35, 159] on span "Inactive" at bounding box center [59, 161] width 81 height 9
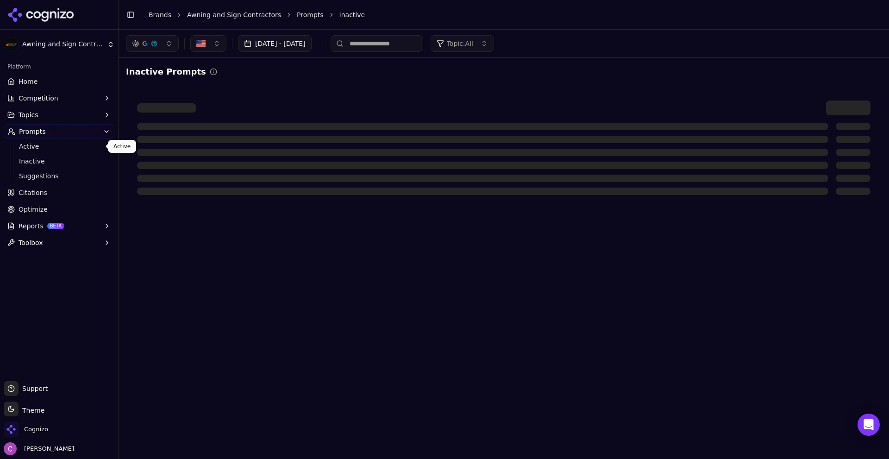
click at [41, 148] on span "Active" at bounding box center [59, 146] width 81 height 9
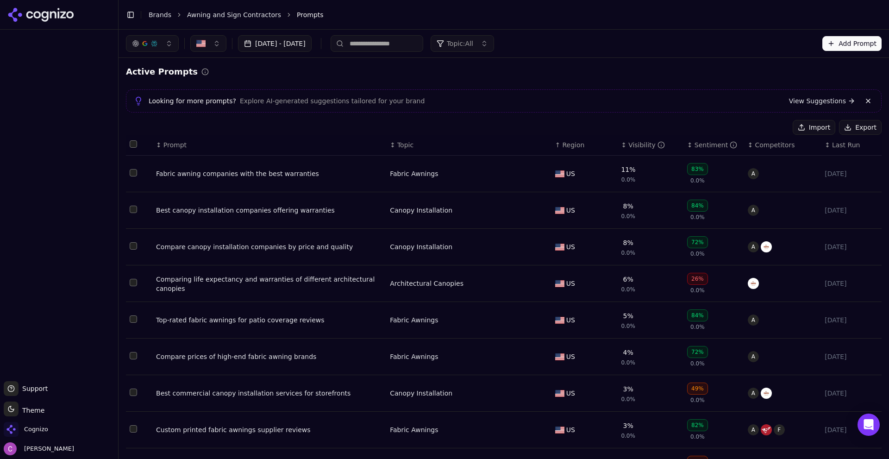
click at [567, 146] on span "Region" at bounding box center [574, 144] width 22 height 9
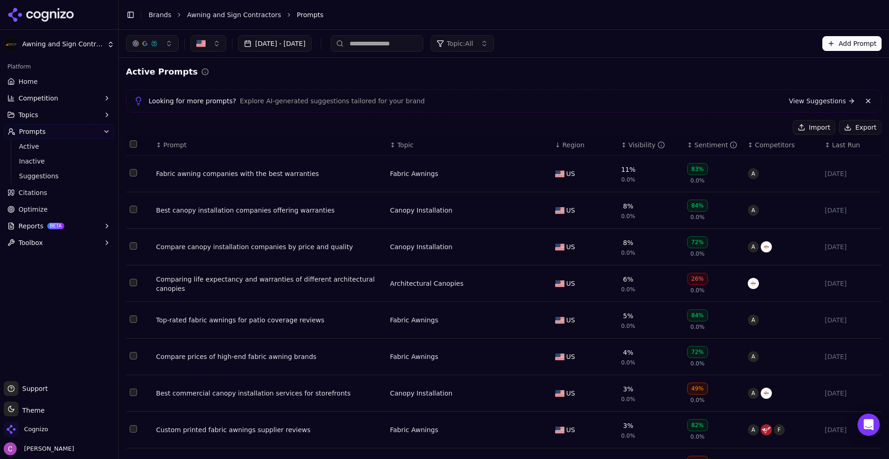
click at [570, 144] on span "Region" at bounding box center [574, 144] width 22 height 9
click at [812, 130] on button "Import" at bounding box center [814, 127] width 43 height 15
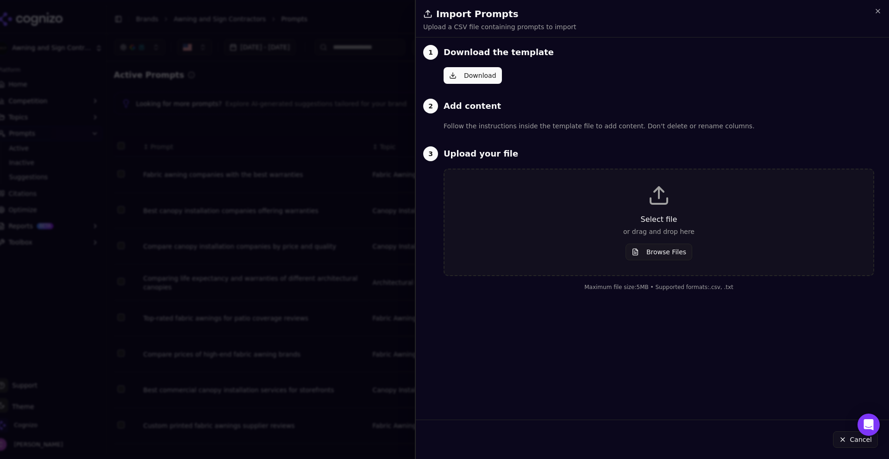
click at [655, 248] on button "Browse Files" at bounding box center [659, 252] width 67 height 17
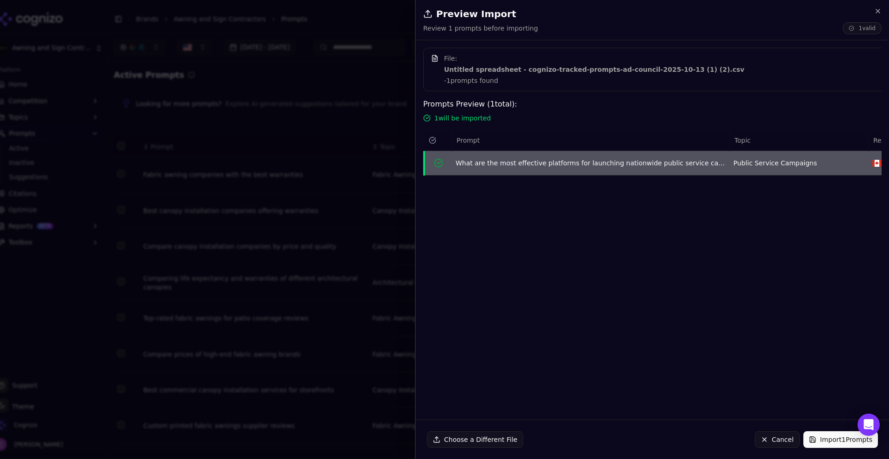
click at [828, 436] on button "Import 1 Prompts" at bounding box center [841, 439] width 75 height 17
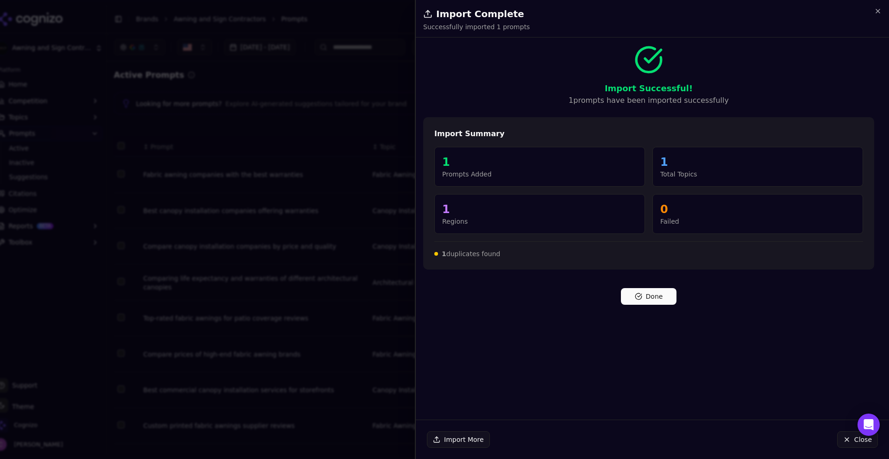
click at [631, 294] on button "Done" at bounding box center [649, 296] width 56 height 17
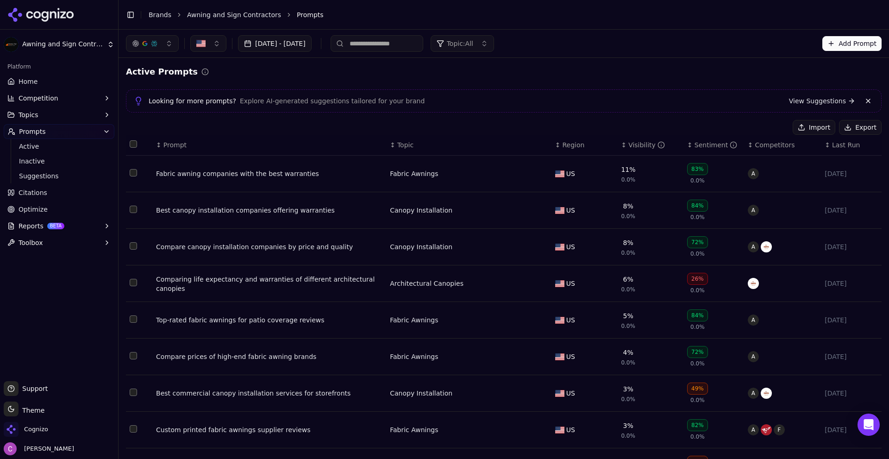
click at [216, 48] on button "button" at bounding box center [208, 43] width 36 height 17
click at [220, 89] on div "[GEOGRAPHIC_DATA]" at bounding box center [255, 95] width 125 height 15
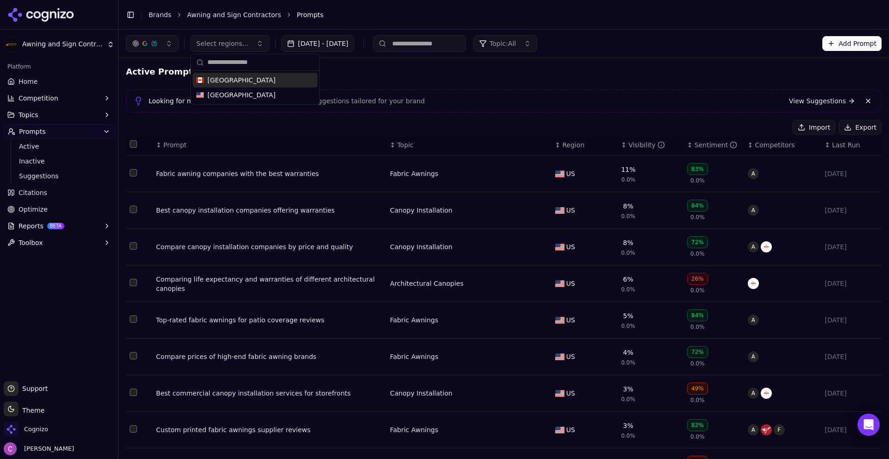
click at [220, 79] on span "[GEOGRAPHIC_DATA]" at bounding box center [242, 80] width 68 height 9
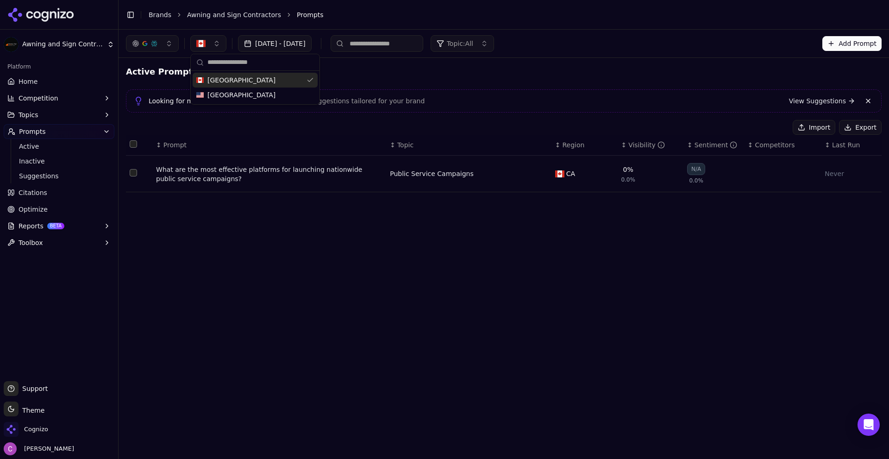
click at [470, 96] on div "Looking for more prompts? Explore AI-generated suggestions tailored for your br…" at bounding box center [504, 100] width 740 height 11
click at [477, 76] on div "Active Prompts" at bounding box center [504, 71] width 756 height 13
click at [221, 38] on button "button" at bounding box center [208, 43] width 36 height 17
click at [222, 59] on input "text" at bounding box center [261, 62] width 107 height 19
click at [485, 81] on div "Active Prompts Looking for more prompts? Explore AI-generated suggestions tailo…" at bounding box center [504, 132] width 756 height 134
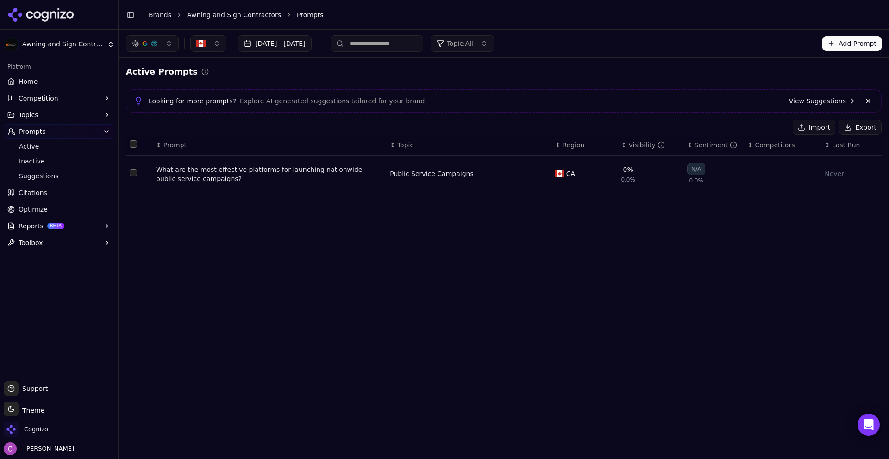
click at [197, 46] on img "button" at bounding box center [200, 43] width 9 height 9
click at [535, 453] on div "[DATE] - [DATE] Topic: All Add Prompt Active Prompts Looking for more prompts? …" at bounding box center [504, 244] width 771 height 429
click at [207, 43] on button "button" at bounding box center [208, 43] width 36 height 17
click at [233, 346] on div "[DATE] - [DATE] Topic: All Add Prompt Active Prompts Looking for more prompts? …" at bounding box center [504, 244] width 771 height 429
click at [490, 457] on div "[DATE] - [DATE] Topic: All Add Prompt Active Prompts Looking for more prompts? …" at bounding box center [504, 244] width 771 height 429
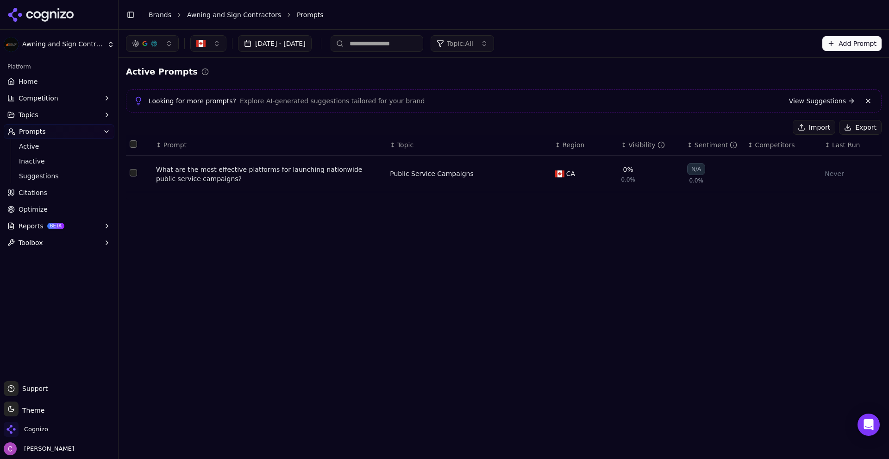
click at [213, 44] on button "button" at bounding box center [208, 43] width 36 height 17
click at [224, 99] on span "[GEOGRAPHIC_DATA]" at bounding box center [242, 94] width 68 height 9
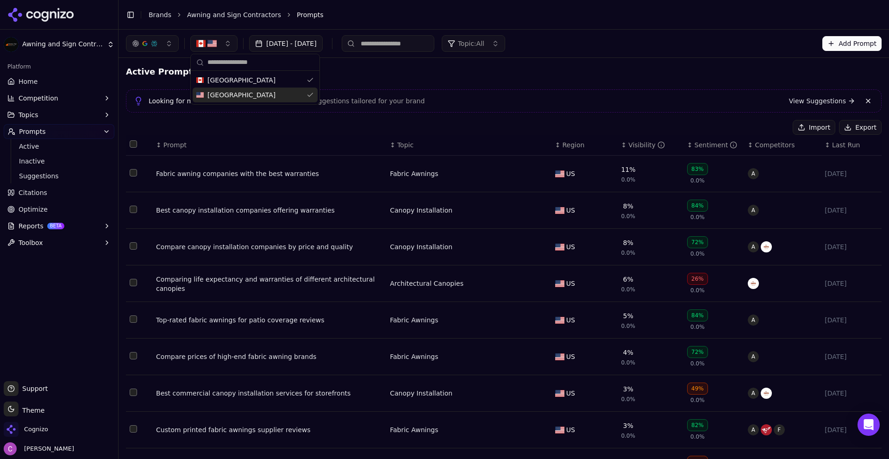
click at [549, 88] on div "Active Prompts Looking for more prompts? Explore AI-generated suggestions tailo…" at bounding box center [504, 304] width 756 height 479
click at [65, 39] on html "Awning and Sign Contractors Platform Home Competition Topics Prompts Active Ina…" at bounding box center [444, 229] width 889 height 459
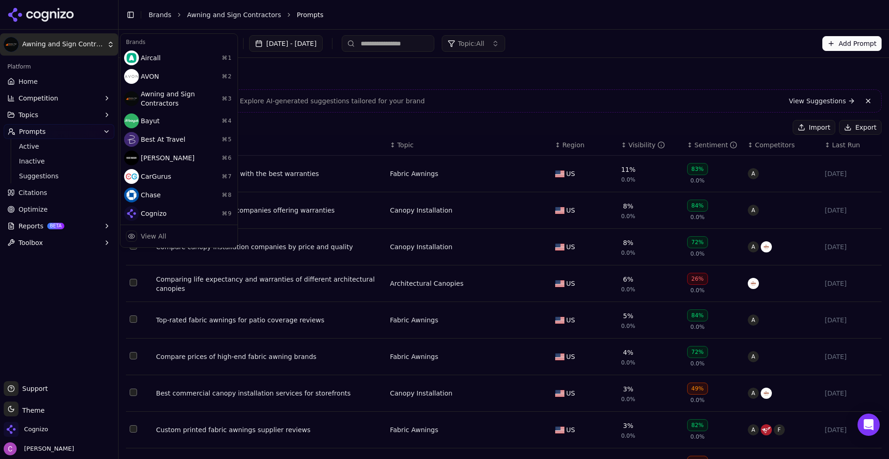
click at [65, 39] on html "Awning and Sign Contractors Platform Home Competition Topics Prompts Active Ina…" at bounding box center [444, 229] width 889 height 459
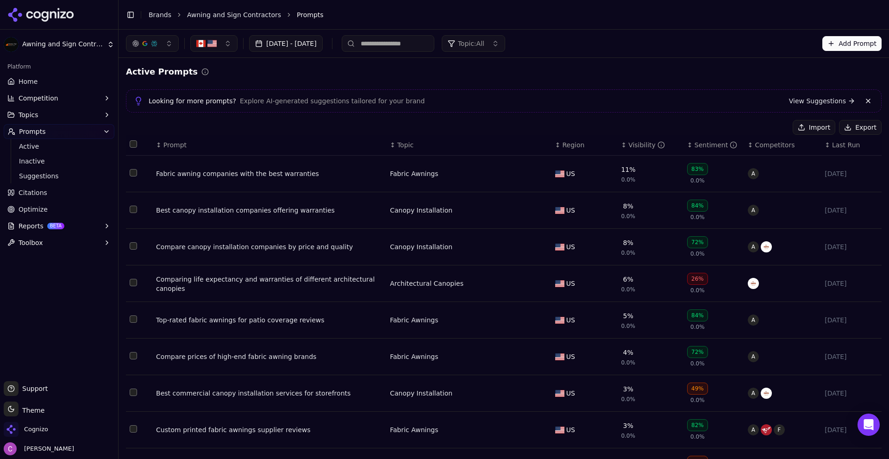
click at [28, 386] on span "Support" at bounding box center [33, 388] width 29 height 9
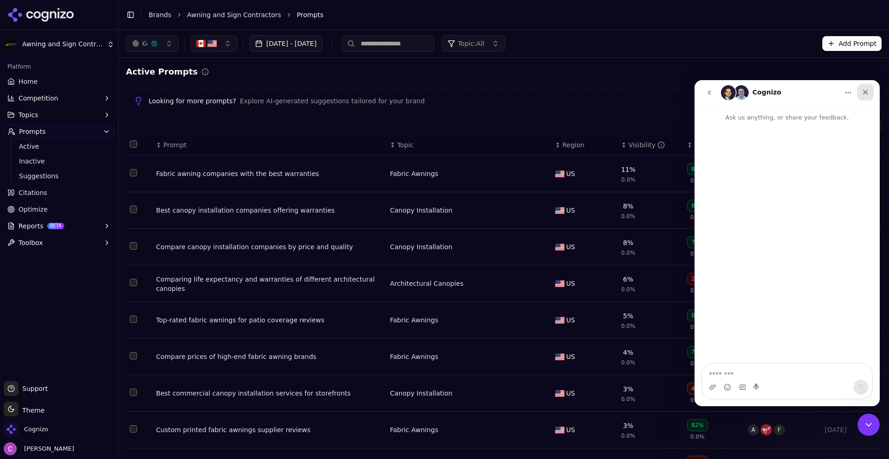
click at [867, 92] on icon "Close" at bounding box center [865, 92] width 5 height 5
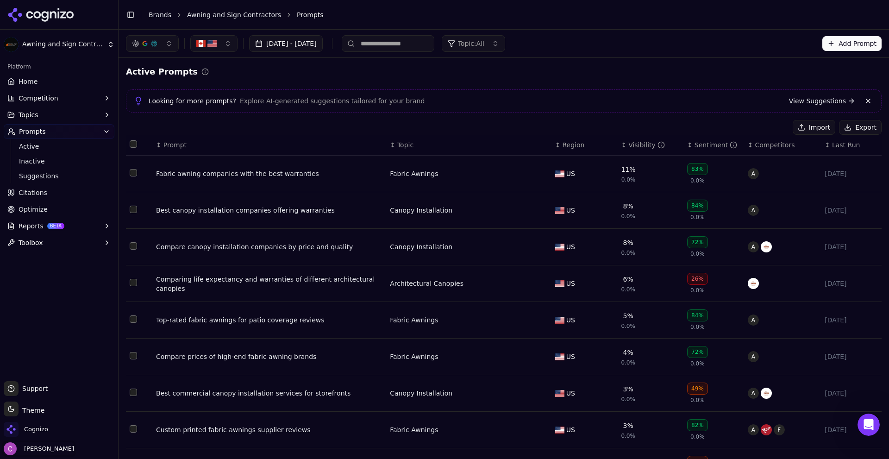
click at [37, 453] on span "[PERSON_NAME]" at bounding box center [47, 449] width 54 height 8
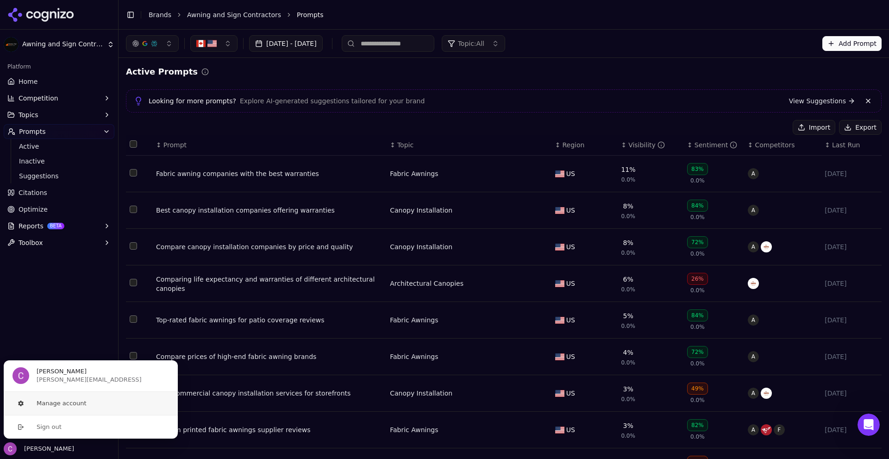
click at [64, 399] on button "Manage account" at bounding box center [90, 403] width 175 height 23
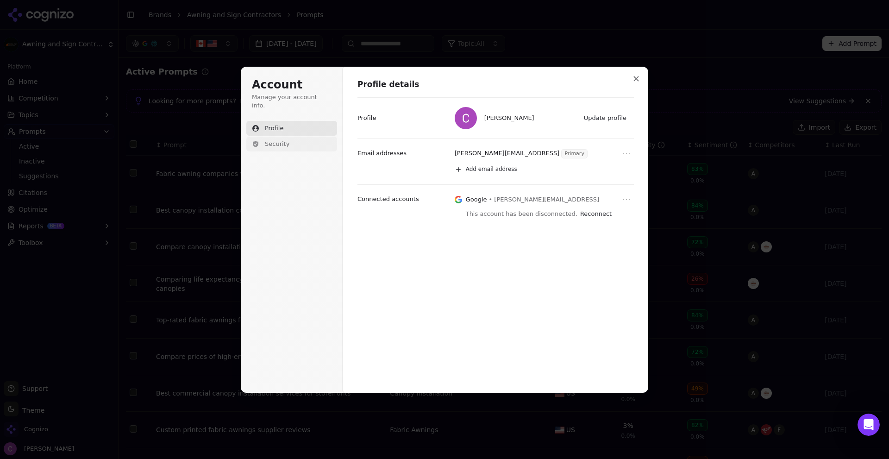
click at [290, 139] on button "Security" at bounding box center [291, 144] width 91 height 15
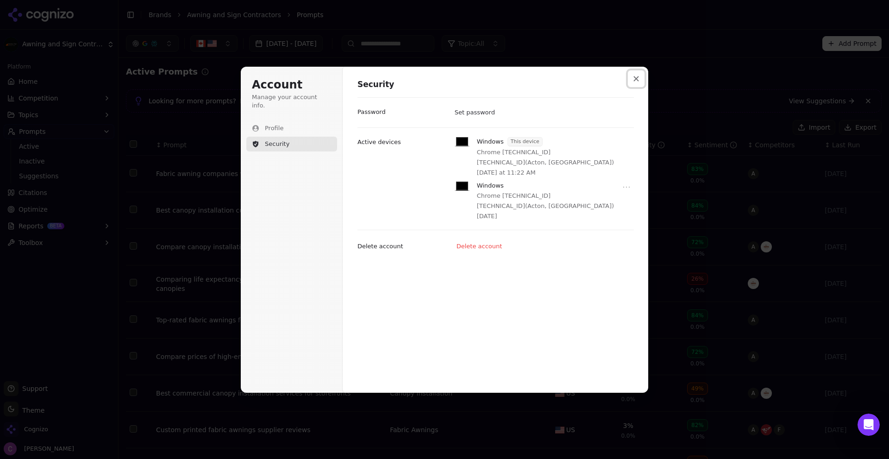
click at [631, 78] on button "Close modal" at bounding box center [636, 78] width 17 height 17
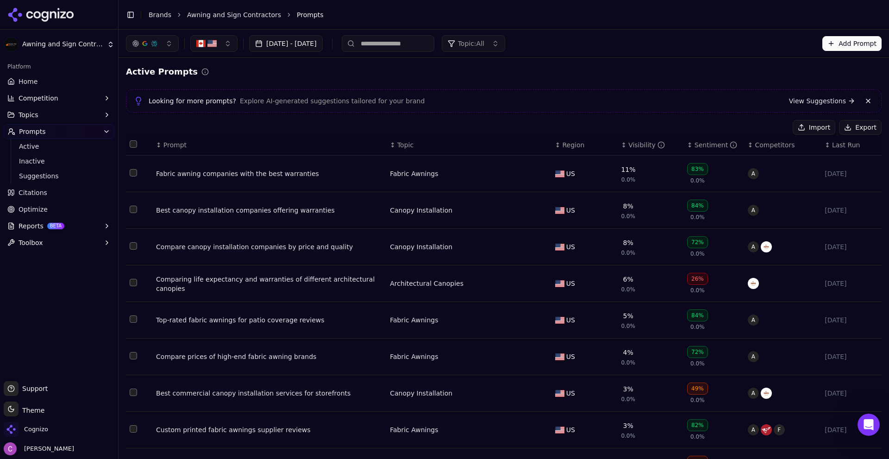
click at [79, 75] on link "Home" at bounding box center [59, 81] width 111 height 15
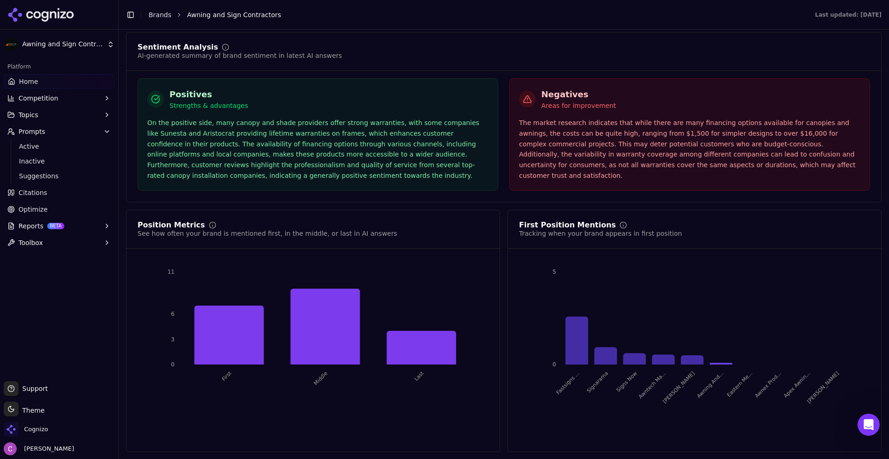
scroll to position [1664, 0]
drag, startPoint x: 49, startPoint y: 424, endPoint x: 40, endPoint y: 431, distance: 10.9
click at [49, 424] on div "Cognizo" at bounding box center [59, 431] width 111 height 19
click at [34, 433] on span "Cognizo" at bounding box center [36, 429] width 24 height 8
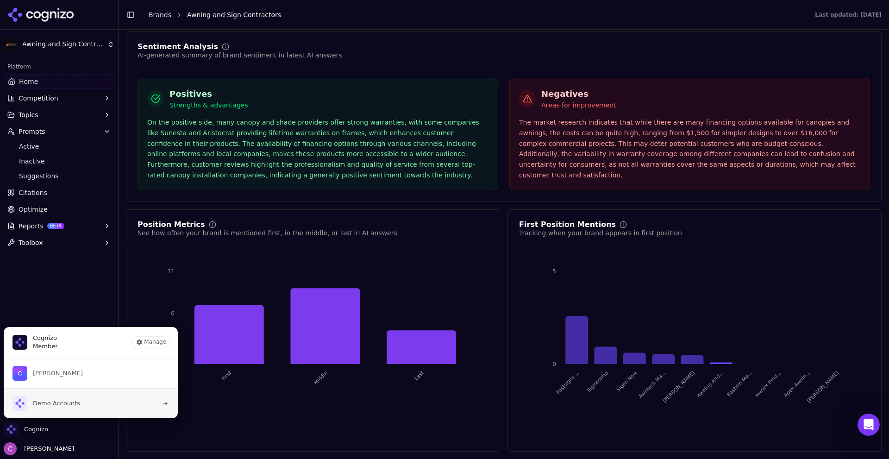
click at [85, 404] on button "Demo Accounts" at bounding box center [90, 403] width 175 height 30
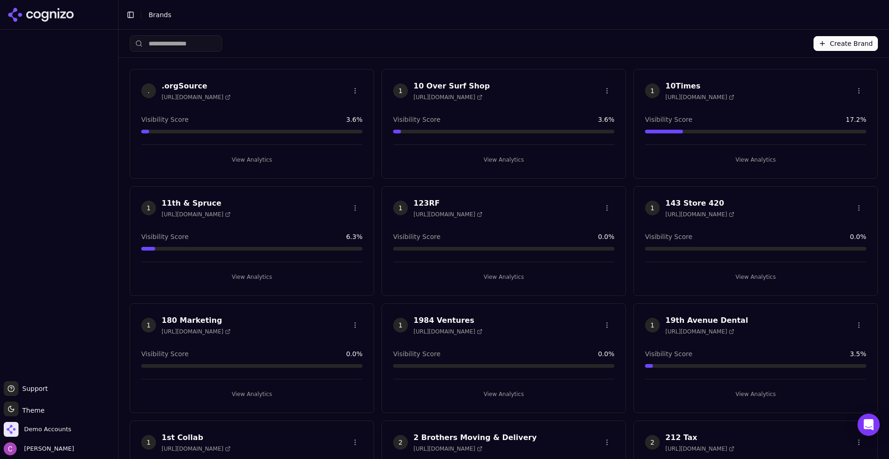
click at [393, 21] on div "Toggle Sidebar Brands" at bounding box center [495, 14] width 752 height 13
click at [616, 34] on div "Create Brand" at bounding box center [504, 44] width 749 height 28
click at [84, 289] on div at bounding box center [59, 205] width 118 height 344
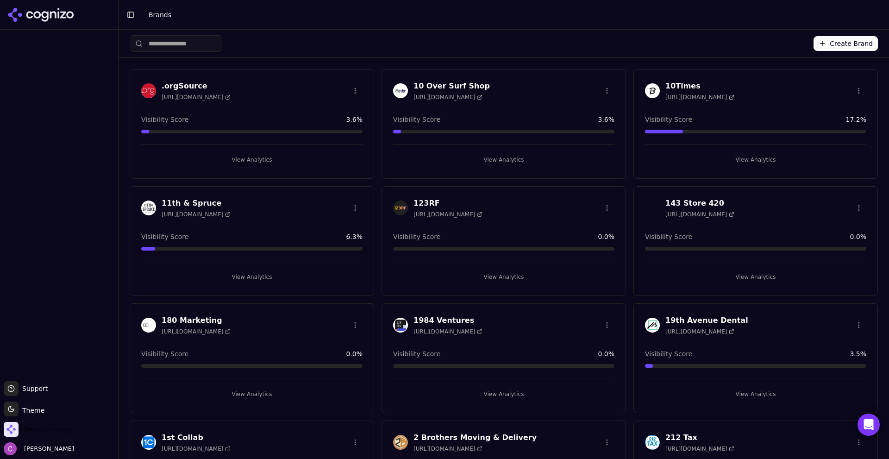
click at [65, 428] on span "Demo Accounts" at bounding box center [47, 429] width 47 height 8
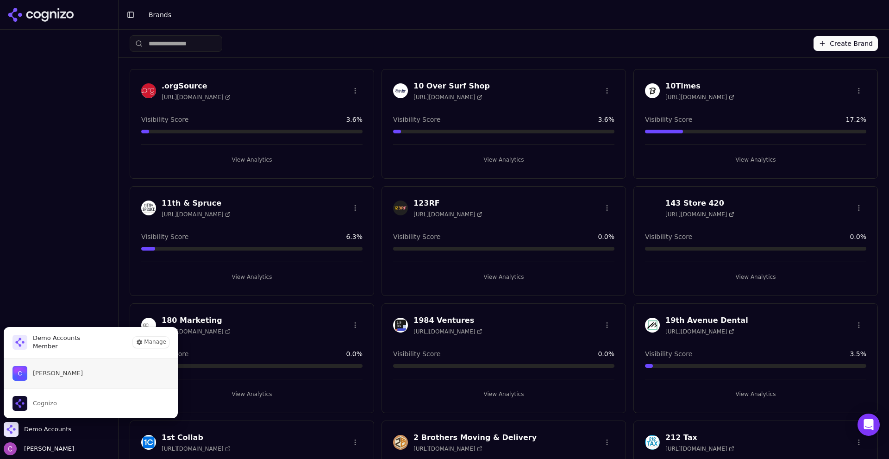
click at [81, 367] on button "[PERSON_NAME]" at bounding box center [90, 374] width 175 height 30
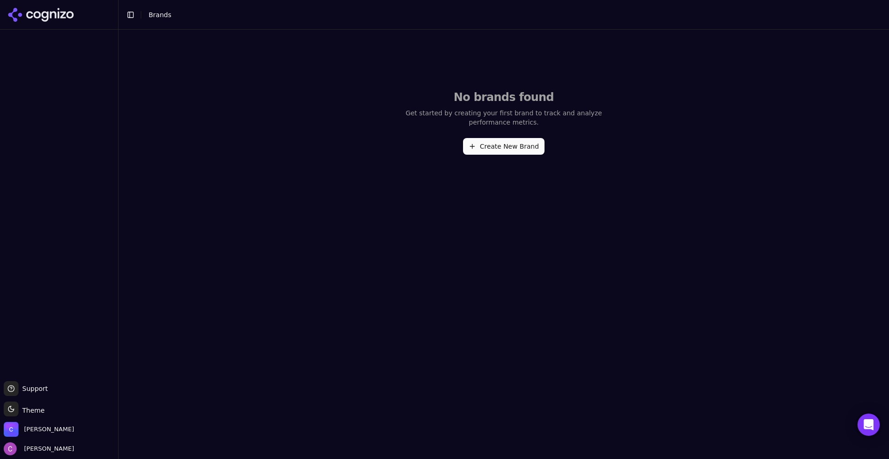
click at [481, 154] on div "No brands found Get started by creating your first brand to track and analyze p…" at bounding box center [504, 122] width 749 height 185
click at [504, 151] on button "Create New Brand" at bounding box center [504, 146] width 82 height 17
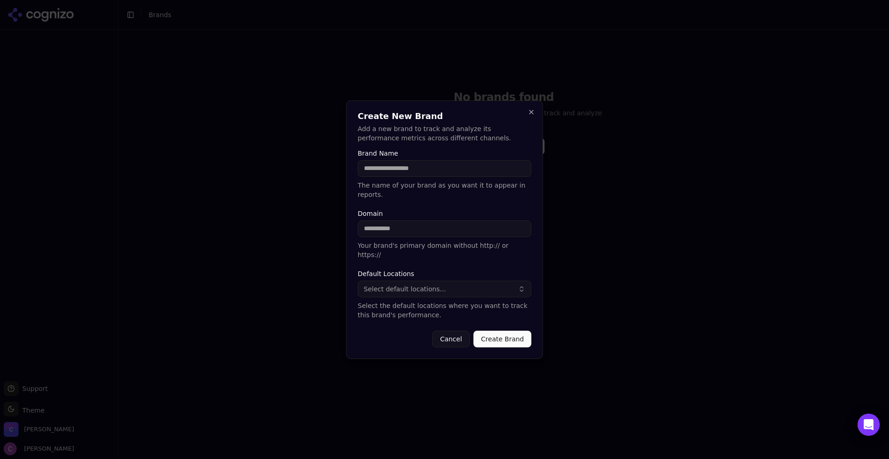
click at [445, 170] on input "Brand Name" at bounding box center [445, 168] width 174 height 17
type input "*****"
type input "*********"
drag, startPoint x: 442, startPoint y: 269, endPoint x: 440, endPoint y: 274, distance: 5.6
click at [442, 271] on div "Default Locations Select default locations... Select the default locations wher…" at bounding box center [445, 295] width 174 height 49
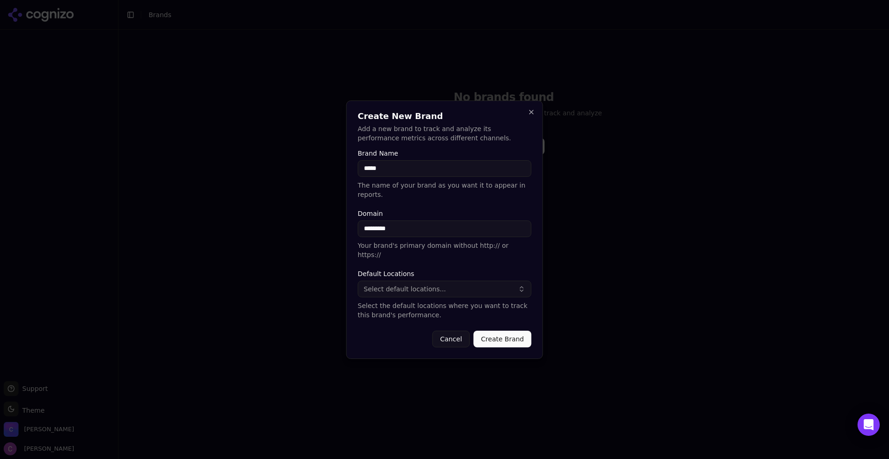
click at [440, 281] on button "Select default locations..." at bounding box center [445, 289] width 174 height 17
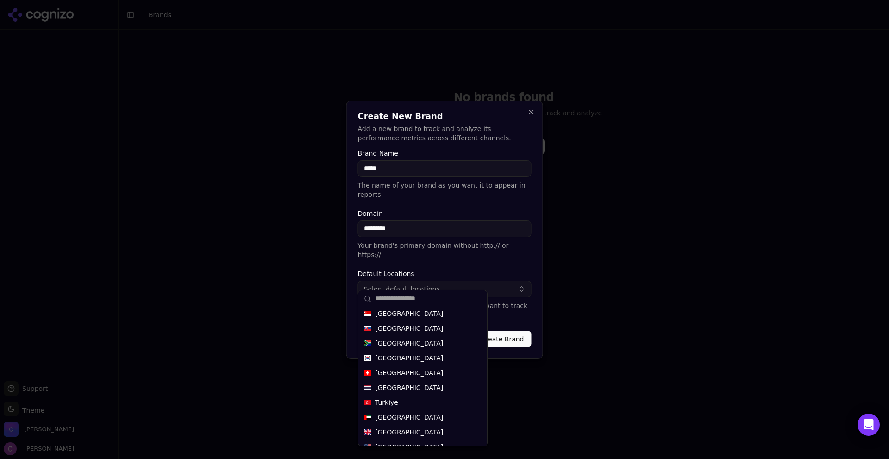
scroll to position [487, 0]
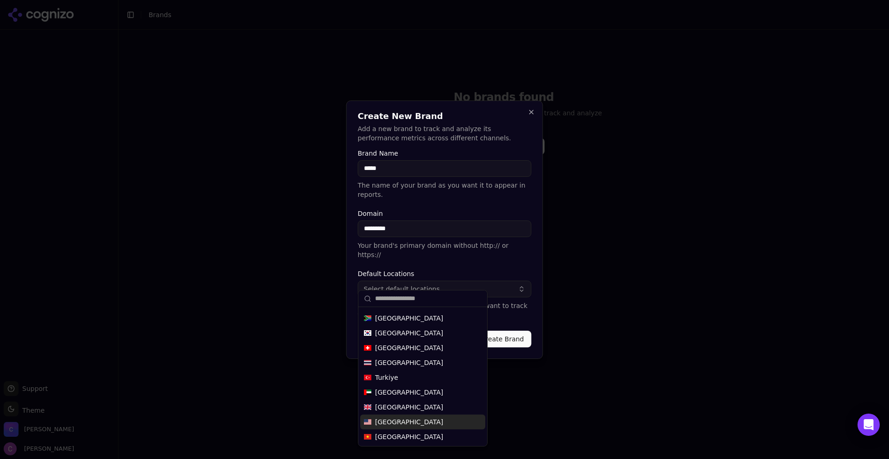
click at [433, 421] on div "[GEOGRAPHIC_DATA]" at bounding box center [422, 422] width 125 height 15
click at [525, 331] on button "Create Brand" at bounding box center [503, 339] width 58 height 17
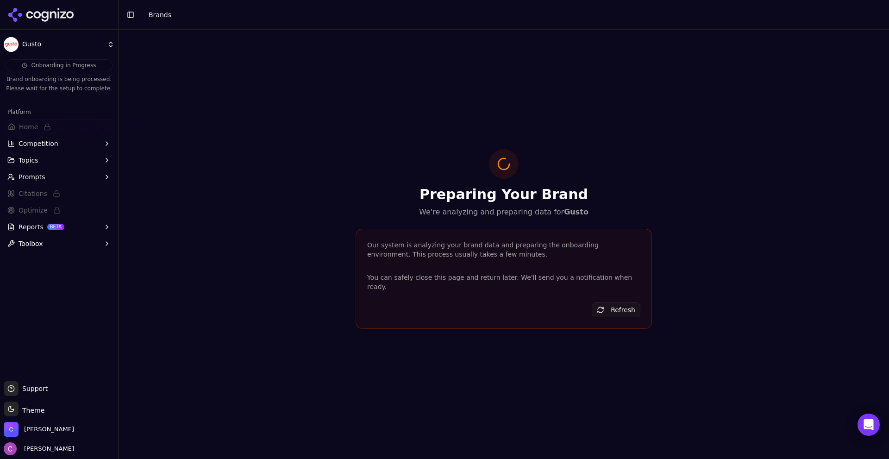
click at [27, 181] on span "Prompts" at bounding box center [32, 176] width 27 height 9
click at [308, 113] on div "Preparing Your Brand We're analyzing and preparing data for Gusto Our system is…" at bounding box center [504, 244] width 771 height 429
click at [504, 129] on div "Preparing Your Brand We're analyzing and preparing data for Gusto Our system is…" at bounding box center [504, 244] width 771 height 429
click at [463, 199] on h1 "Preparing Your Brand" at bounding box center [504, 194] width 296 height 17
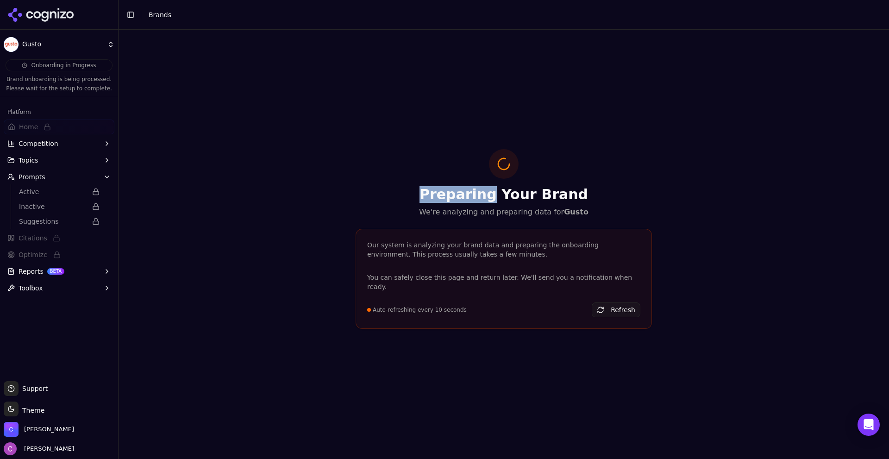
click at [462, 199] on h1 "Preparing Your Brand" at bounding box center [504, 194] width 296 height 17
click at [463, 217] on p "We're analyzing and preparing data for Gusto" at bounding box center [504, 212] width 296 height 11
click at [462, 217] on p "We're analyzing and preparing data for Gusto" at bounding box center [504, 212] width 296 height 11
click at [462, 216] on p "We're analyzing and preparing data for Gusto" at bounding box center [504, 212] width 296 height 11
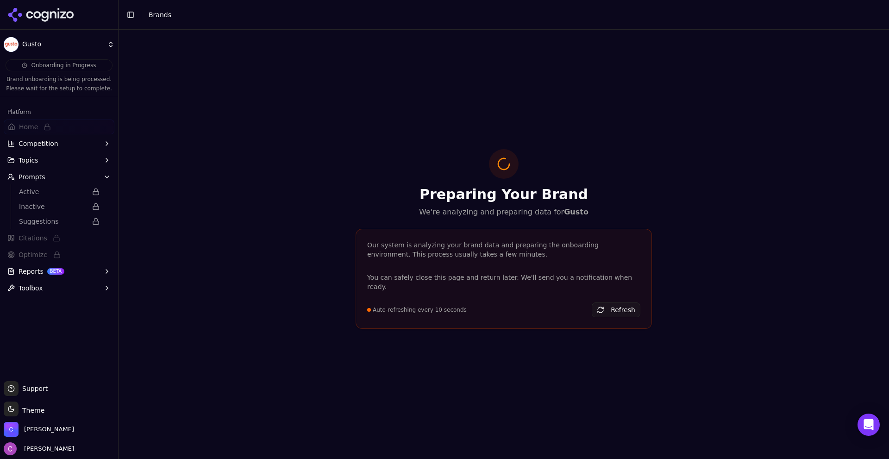
click at [471, 195] on h1 "Preparing Your Brand" at bounding box center [504, 194] width 296 height 17
drag, startPoint x: 337, startPoint y: 93, endPoint x: 334, endPoint y: 100, distance: 7.9
click at [337, 94] on div "Preparing Your Brand We're analyzing and preparing data for Gusto Our system is…" at bounding box center [504, 244] width 771 height 429
click at [74, 155] on button "Topics" at bounding box center [59, 160] width 111 height 15
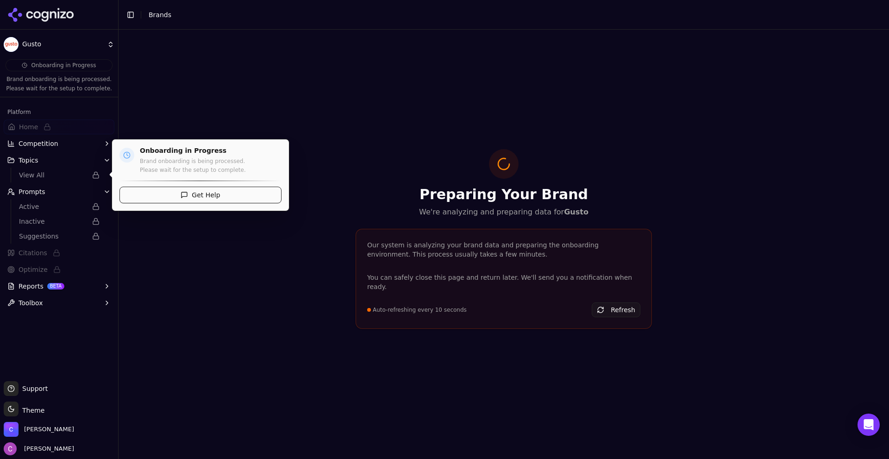
click at [64, 144] on button "Competition" at bounding box center [59, 143] width 111 height 15
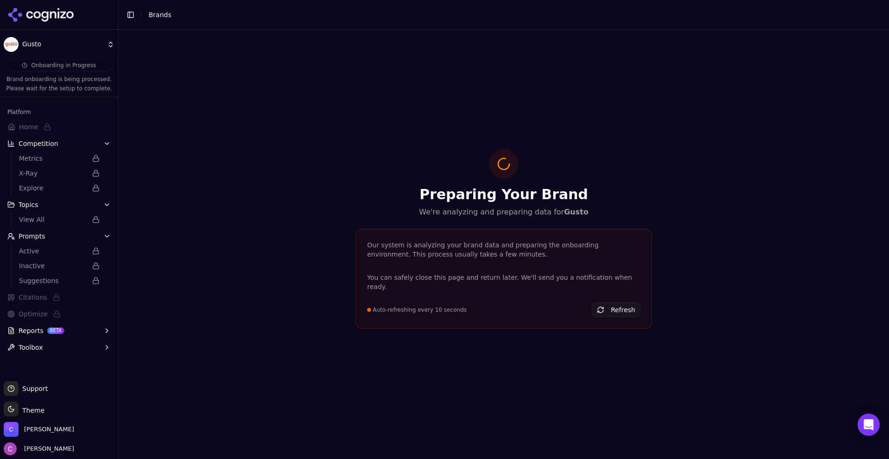
click at [49, 238] on button "Prompts" at bounding box center [59, 236] width 111 height 15
click at [31, 335] on button "Reports BETA" at bounding box center [59, 330] width 111 height 15
click at [216, 210] on div "Preparing Your Brand We're analyzing and preparing data for Gusto Our system is…" at bounding box center [504, 244] width 771 height 429
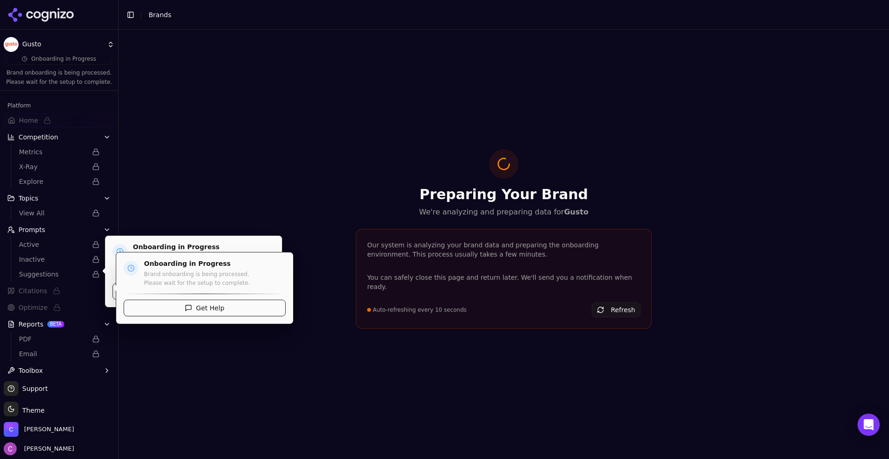
scroll to position [11, 0]
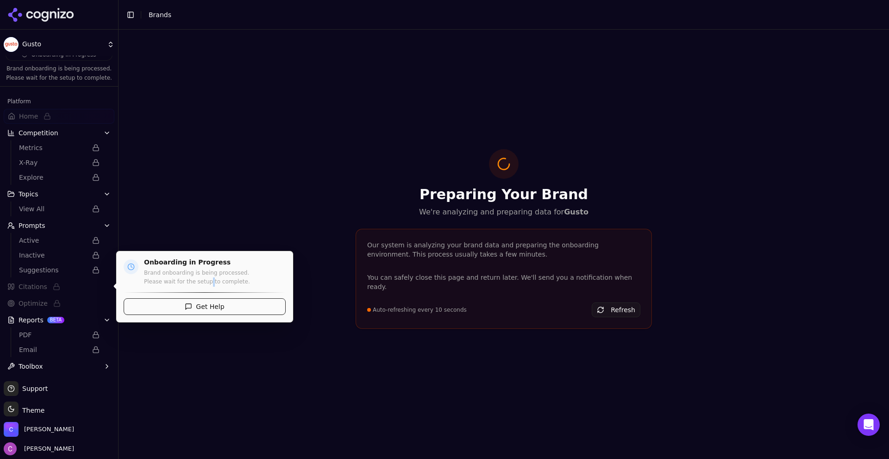
click at [205, 285] on p "Brand onboarding is being processed. Please wait for the setup to complete." at bounding box center [215, 278] width 142 height 18
click at [252, 218] on div "Preparing Your Brand We're analyzing and preparing data for Gusto Our system is…" at bounding box center [504, 244] width 771 height 429
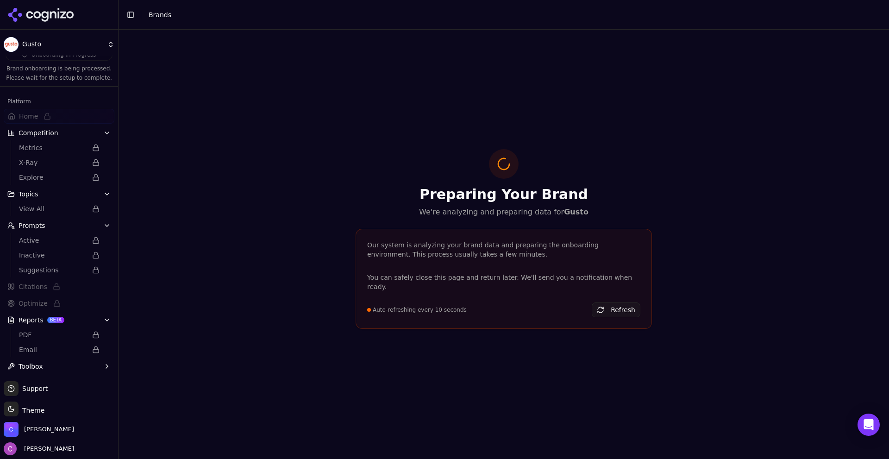
click at [22, 34] on html "Gusto Onboarding in Progress Brand onboarding is being processed. Please wait f…" at bounding box center [444, 229] width 889 height 459
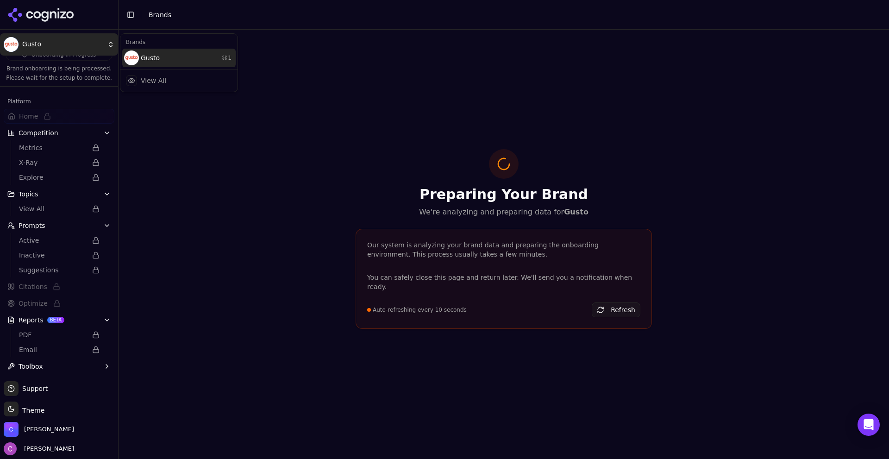
click at [163, 61] on div "Gusto ⌘ 1" at bounding box center [178, 58] width 113 height 19
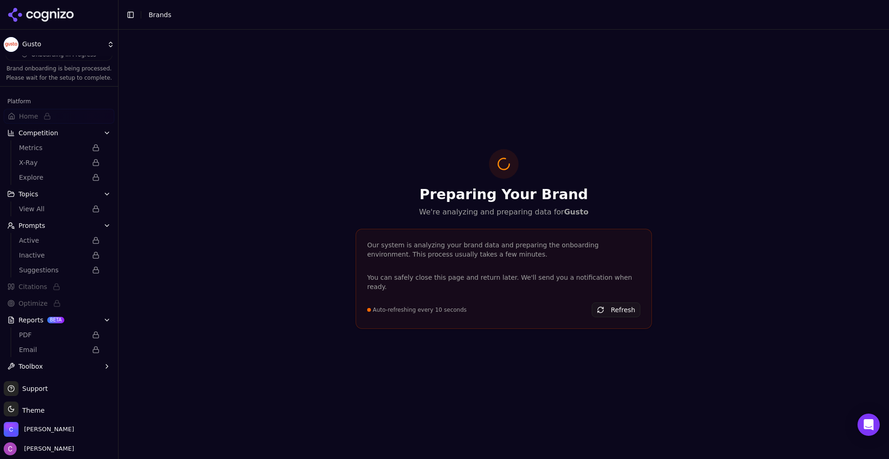
click at [384, 110] on div "Preparing Your Brand We're analyzing and preparing data for Gusto Our system is…" at bounding box center [504, 244] width 771 height 429
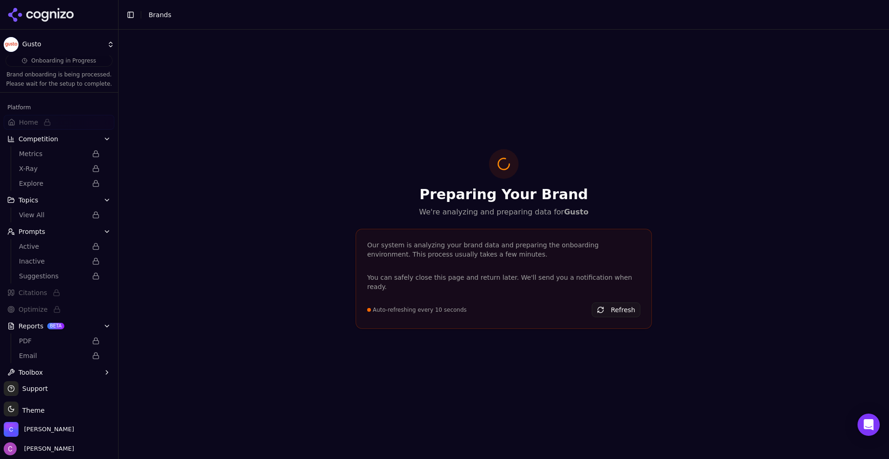
scroll to position [0, 0]
click at [231, 215] on div "Preparing Your Brand We're analyzing and preparing data for Gusto Our system is…" at bounding box center [504, 244] width 771 height 429
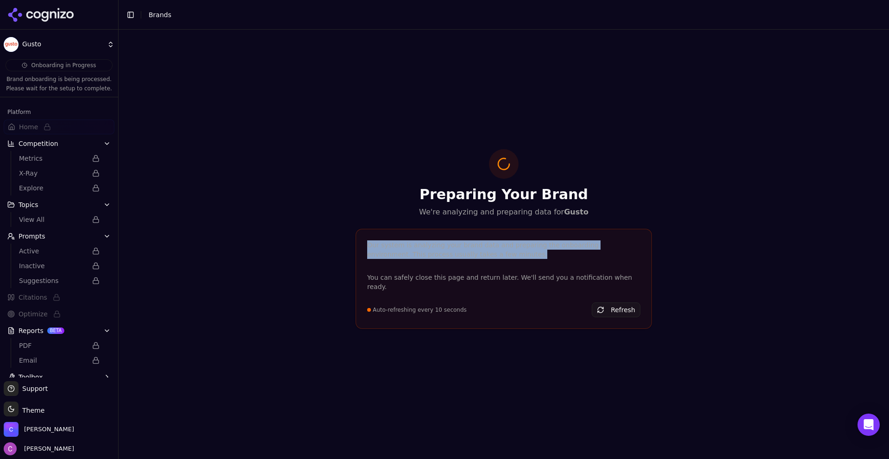
drag, startPoint x: 362, startPoint y: 244, endPoint x: 474, endPoint y: 258, distance: 113.1
click at [474, 258] on div "Our system is analyzing your brand data and preparing the onboarding environmen…" at bounding box center [504, 279] width 296 height 100
click at [474, 258] on div "Our system is analyzing your brand data and preparing the onboarding environmen…" at bounding box center [503, 249] width 273 height 19
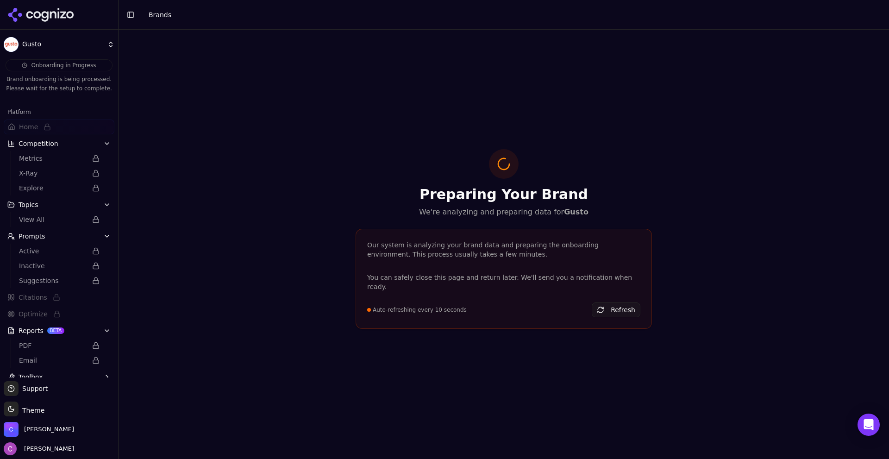
click at [277, 112] on div "Preparing Your Brand We're analyzing and preparing data for Gusto Our system is…" at bounding box center [504, 244] width 771 height 429
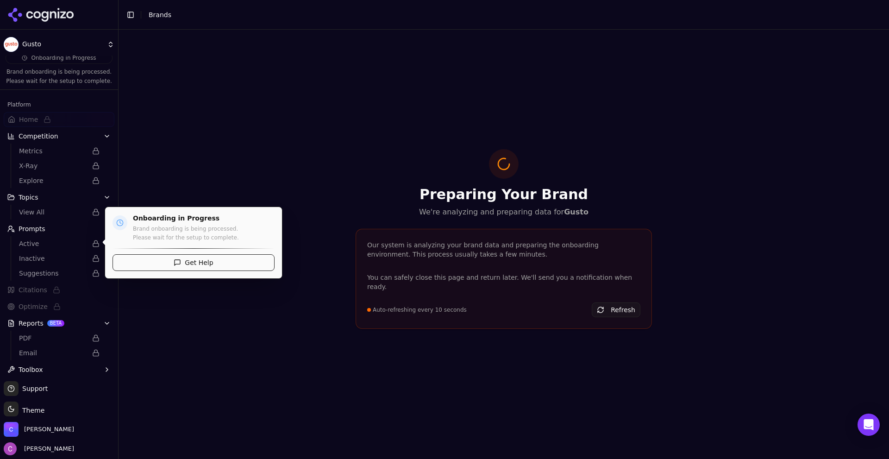
scroll to position [11, 0]
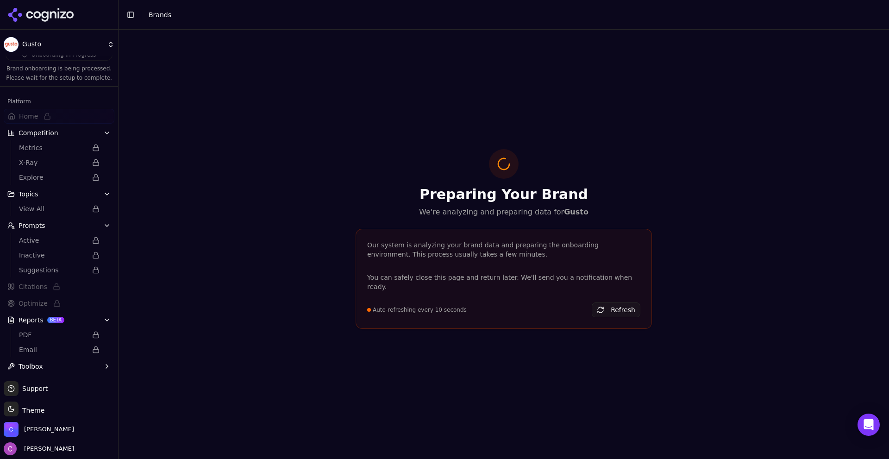
click at [262, 204] on div "Preparing Your Brand We're analyzing and preparing data for Gusto Our system is…" at bounding box center [504, 244] width 771 height 429
click at [274, 204] on div "Preparing Your Brand We're analyzing and preparing data for Gusto Our system is…" at bounding box center [504, 244] width 771 height 429
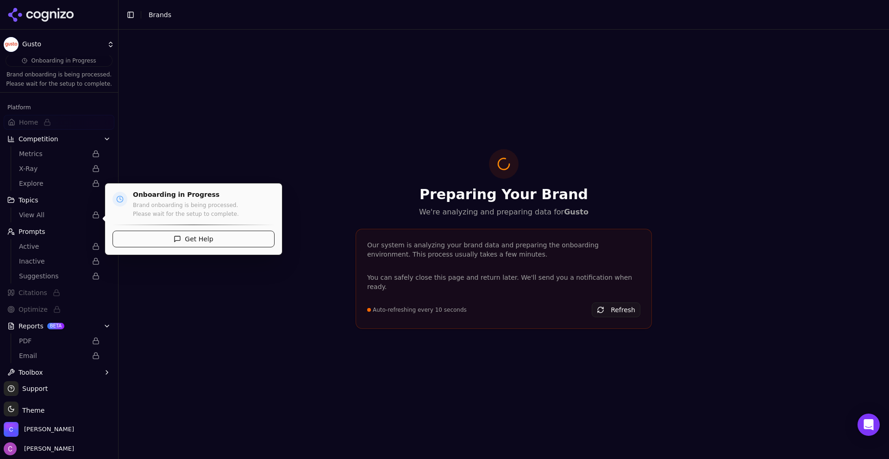
scroll to position [0, 0]
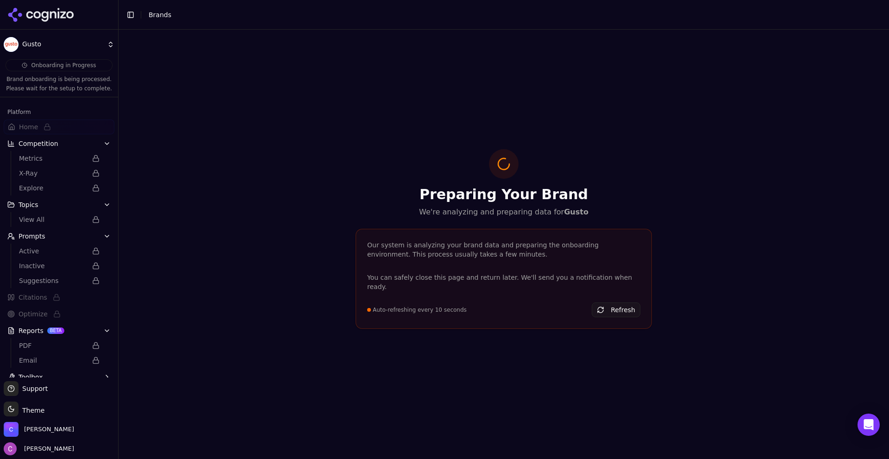
click at [218, 127] on div "Preparing Your Brand We're analyzing and preparing data for Gusto Our system is…" at bounding box center [504, 244] width 771 height 429
click at [355, 198] on div "Preparing Your Brand We're analyzing and preparing data for Gusto Our system is…" at bounding box center [503, 244] width 311 height 191
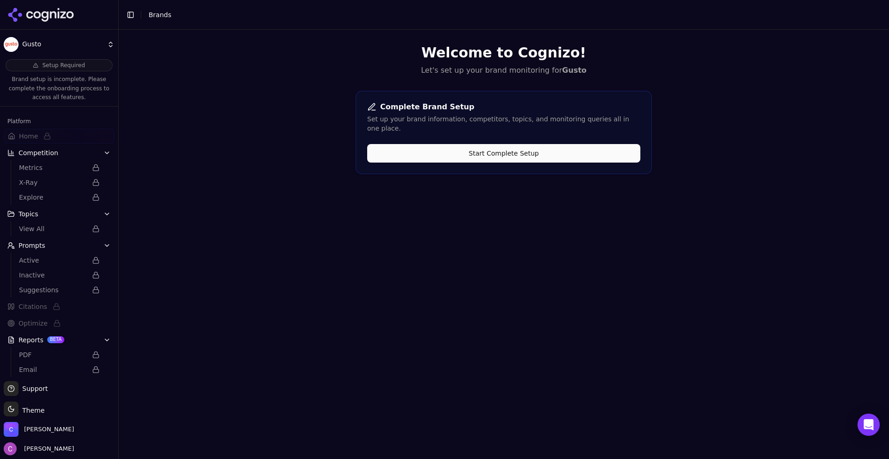
click at [440, 146] on button "Start Complete Setup" at bounding box center [503, 153] width 273 height 19
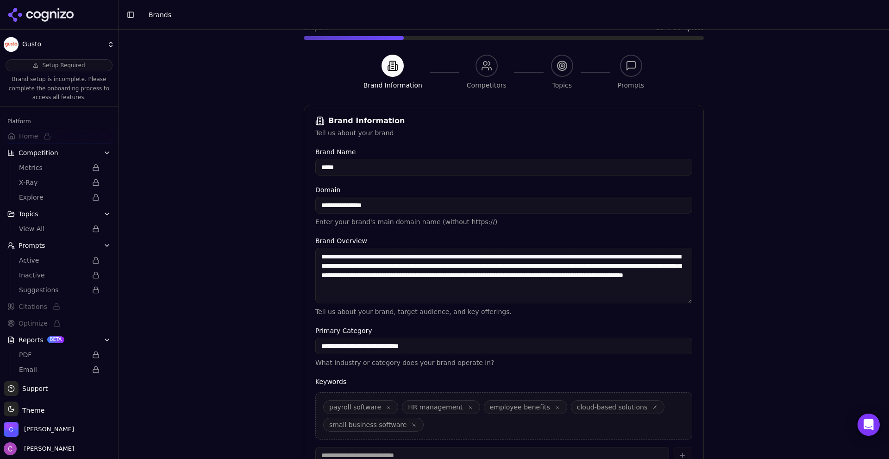
scroll to position [139, 0]
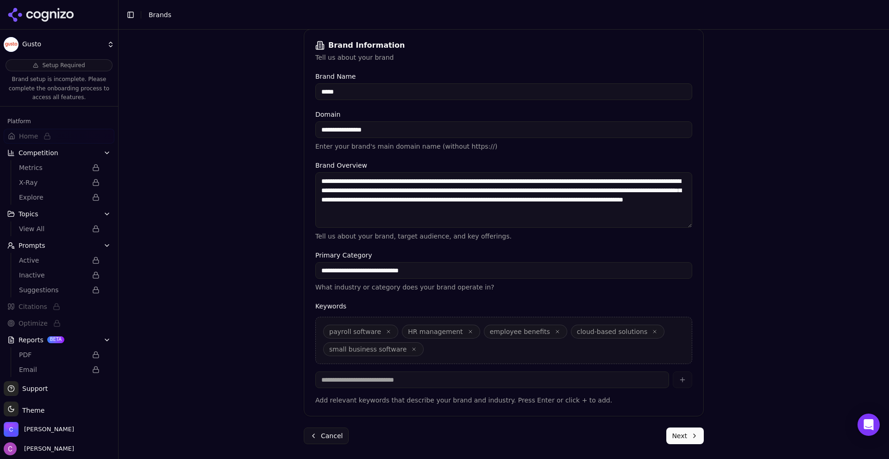
click at [691, 435] on button "Next" at bounding box center [686, 436] width 38 height 17
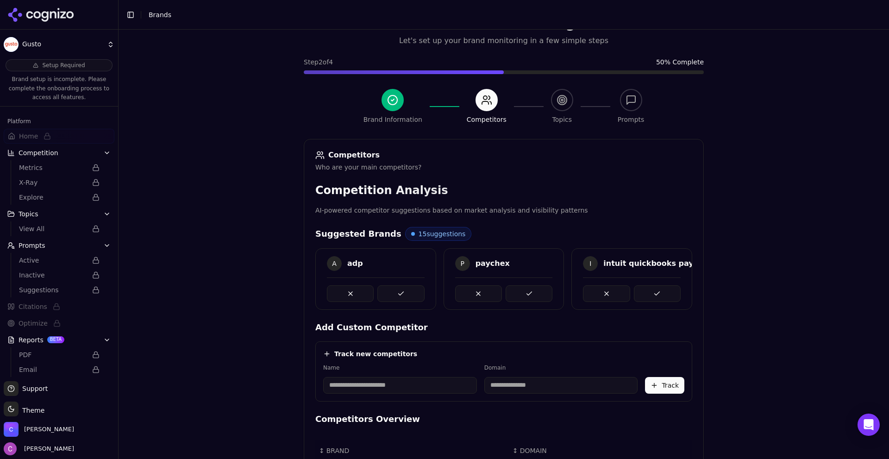
scroll to position [138, 0]
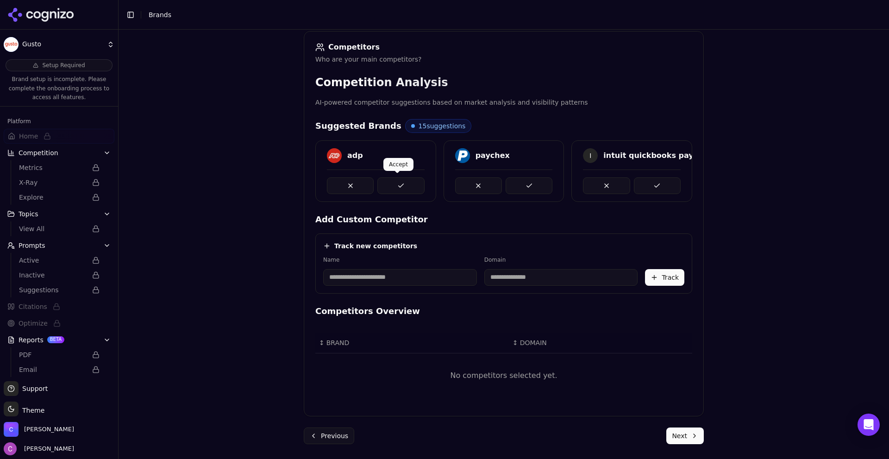
click at [390, 181] on button at bounding box center [401, 185] width 47 height 17
click at [658, 184] on div "adp paychex I intuit quickbooks payroll" at bounding box center [503, 171] width 377 height 62
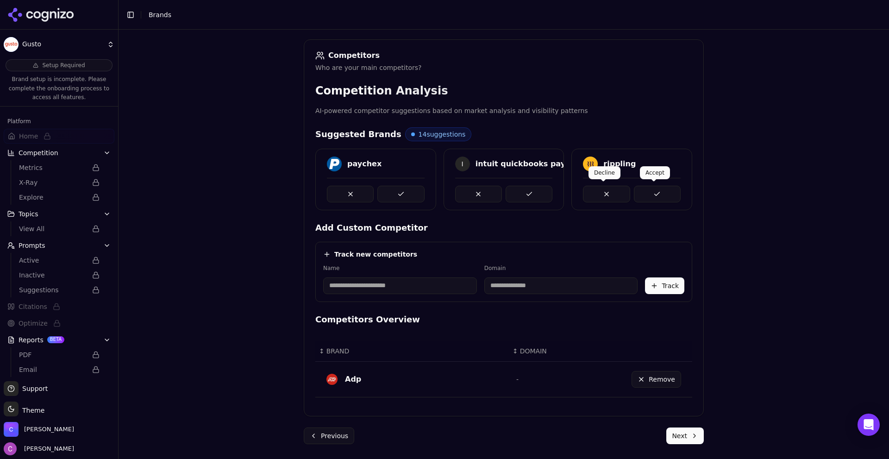
click at [643, 189] on button at bounding box center [657, 194] width 47 height 17
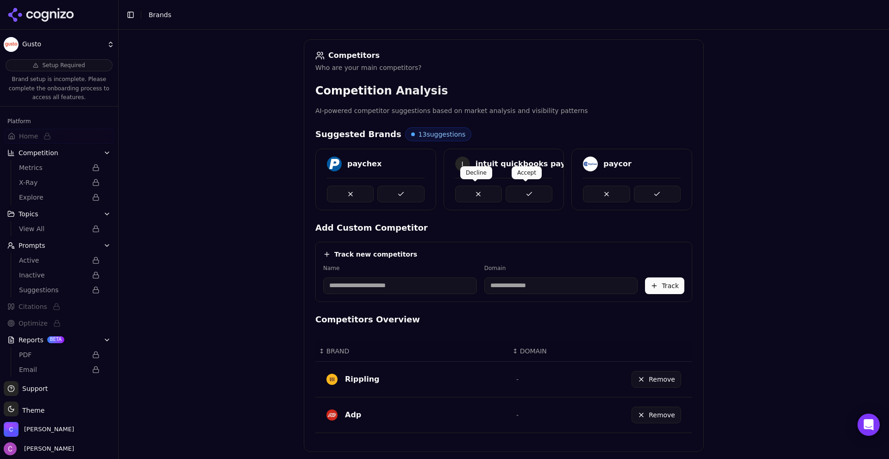
click at [513, 193] on button at bounding box center [529, 194] width 47 height 17
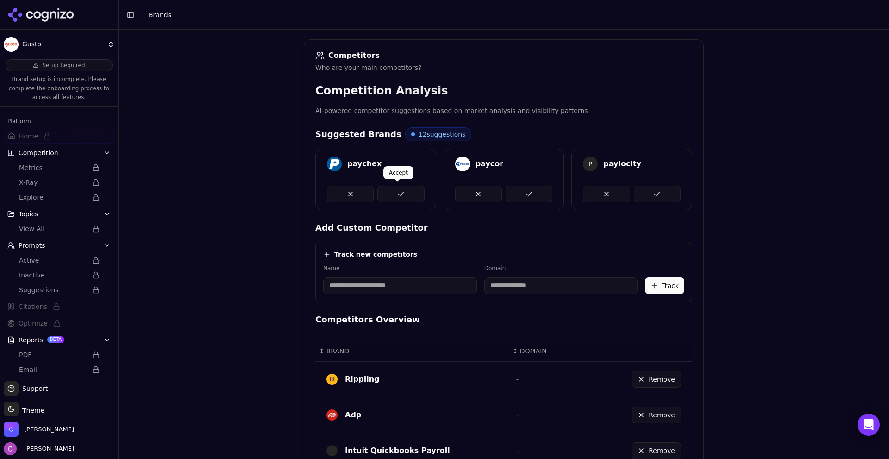
click at [393, 195] on button at bounding box center [401, 194] width 47 height 17
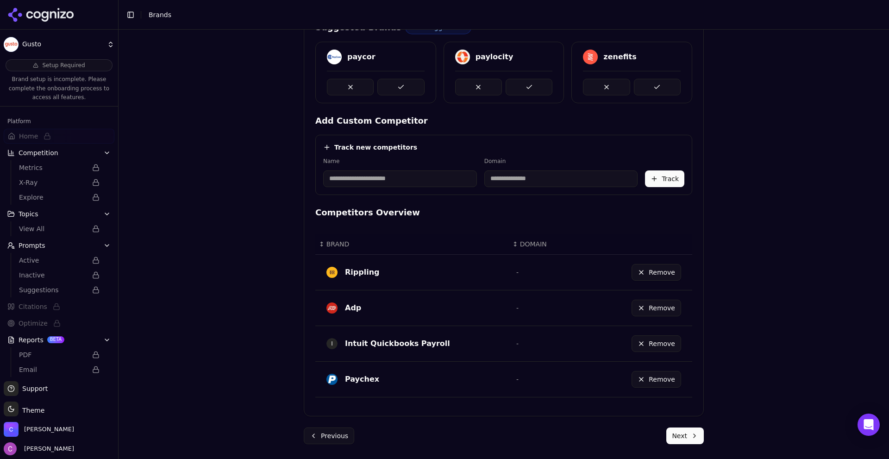
click at [682, 440] on button "Next" at bounding box center [686, 436] width 38 height 17
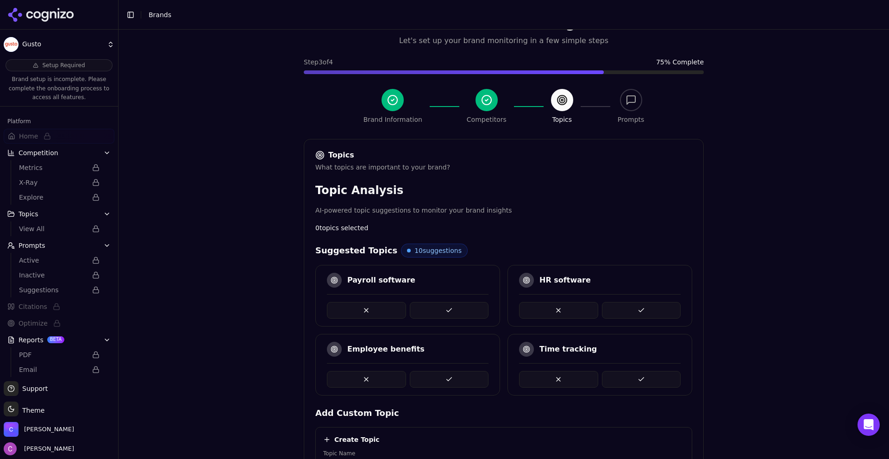
scroll to position [223, 0]
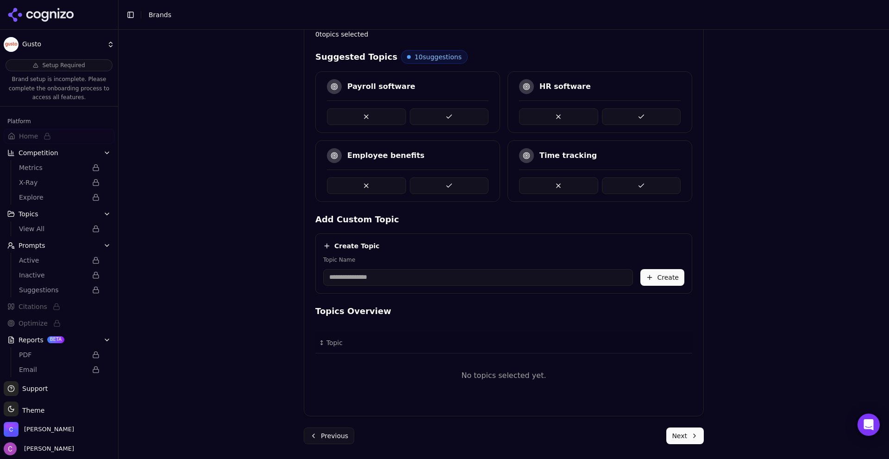
click at [446, 115] on button at bounding box center [449, 116] width 79 height 17
click at [638, 115] on button at bounding box center [641, 116] width 79 height 17
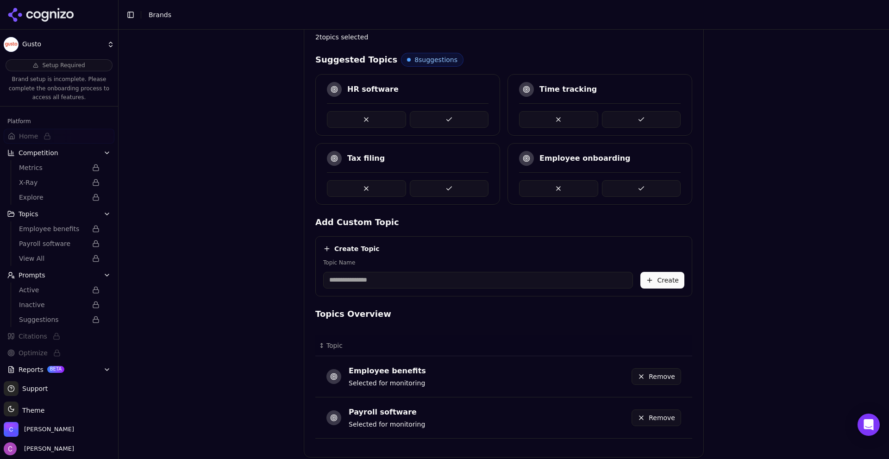
click at [627, 189] on button at bounding box center [641, 188] width 79 height 17
click at [434, 188] on button at bounding box center [449, 188] width 79 height 17
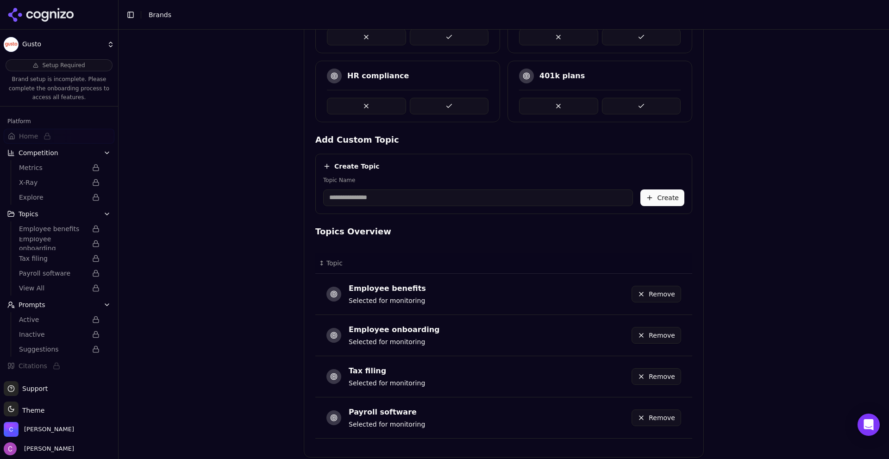
scroll to position [344, 0]
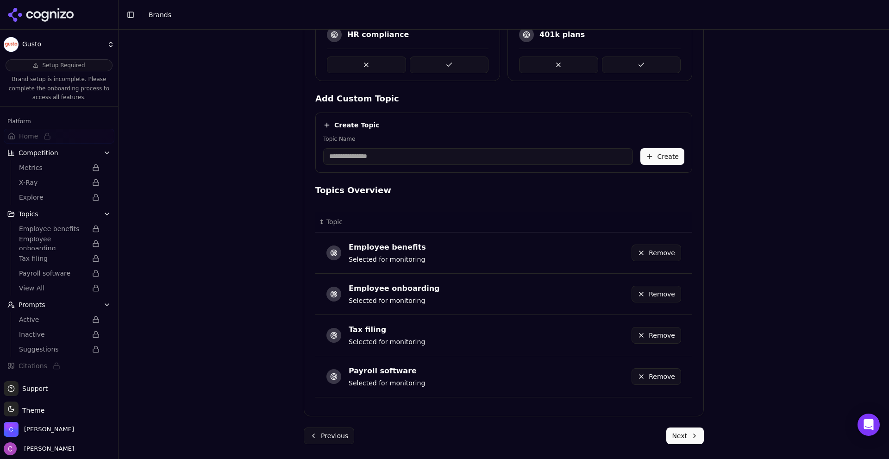
click at [680, 449] on div "Brand Onboarding Let's set up your brand monitoring in a few simple steps Step …" at bounding box center [503, 72] width 415 height 774
click at [680, 441] on button "Next" at bounding box center [686, 436] width 38 height 17
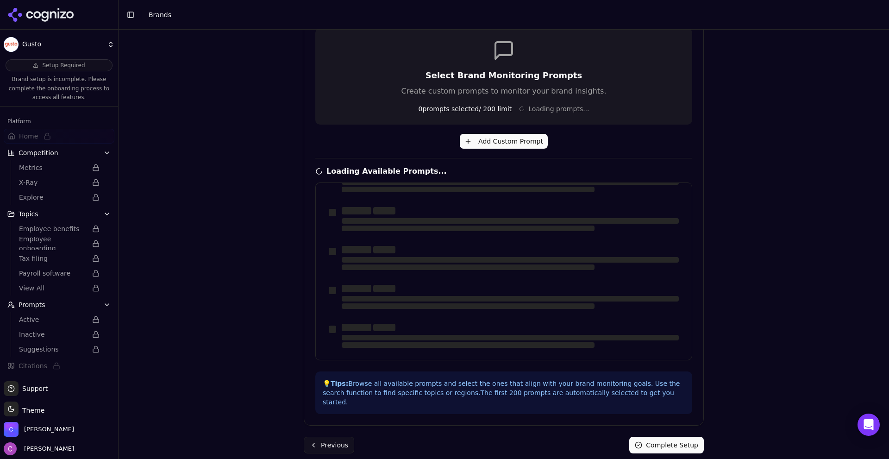
scroll to position [29, 0]
click at [282, 276] on div "Brand Onboarding Let's set up your brand monitoring in a few simple steps Step …" at bounding box center [504, 74] width 771 height 459
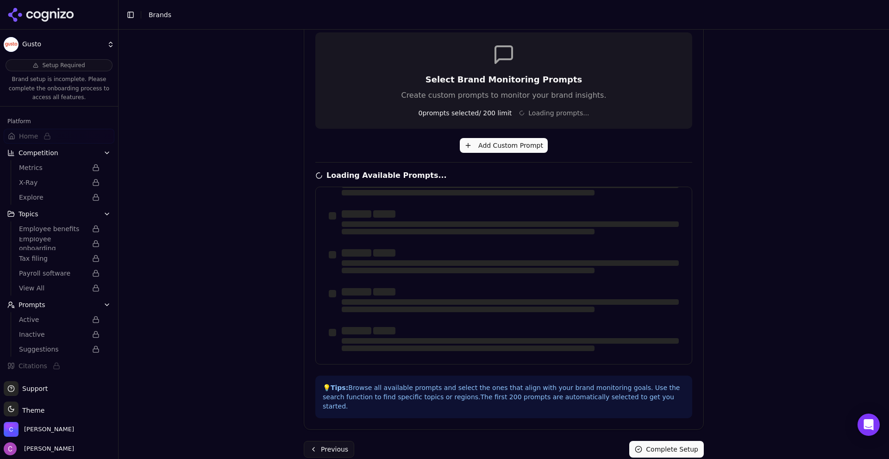
scroll to position [184, 0]
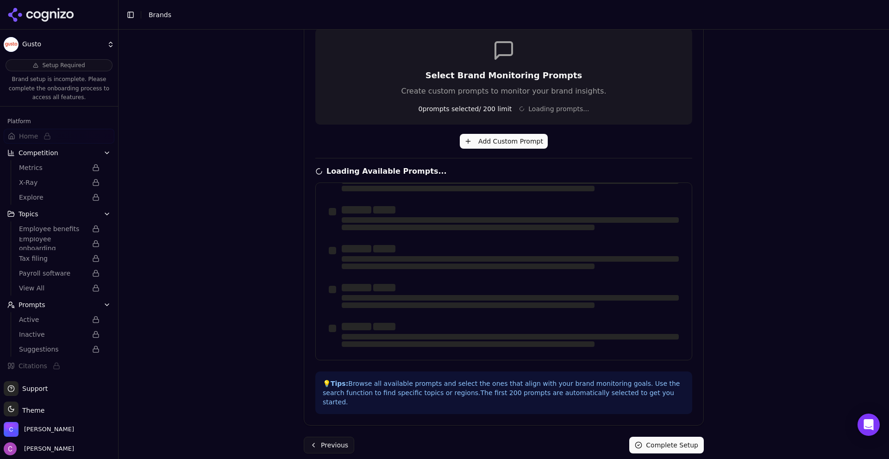
click at [484, 144] on button "Add Custom Prompt" at bounding box center [504, 141] width 88 height 15
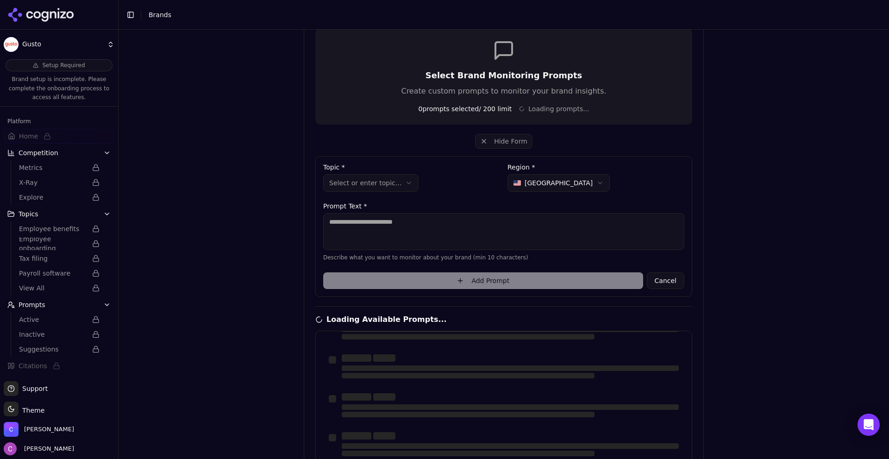
click at [520, 181] on html "**********" at bounding box center [444, 229] width 889 height 459
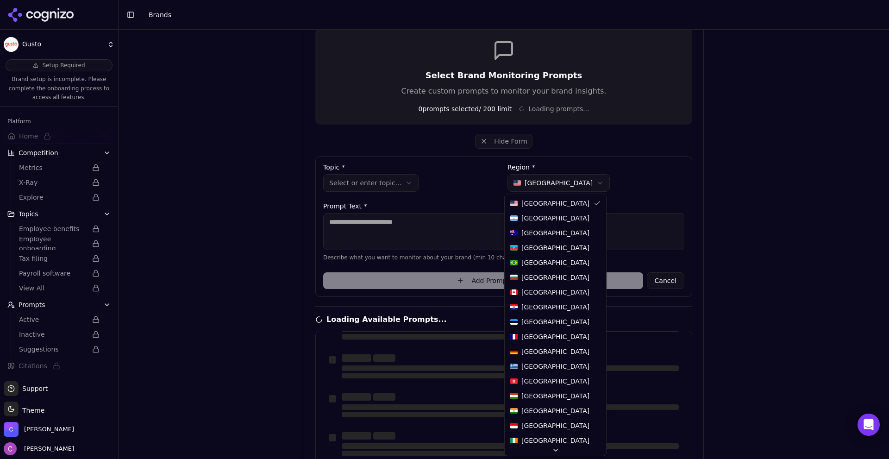
click at [455, 183] on html "**********" at bounding box center [444, 229] width 889 height 459
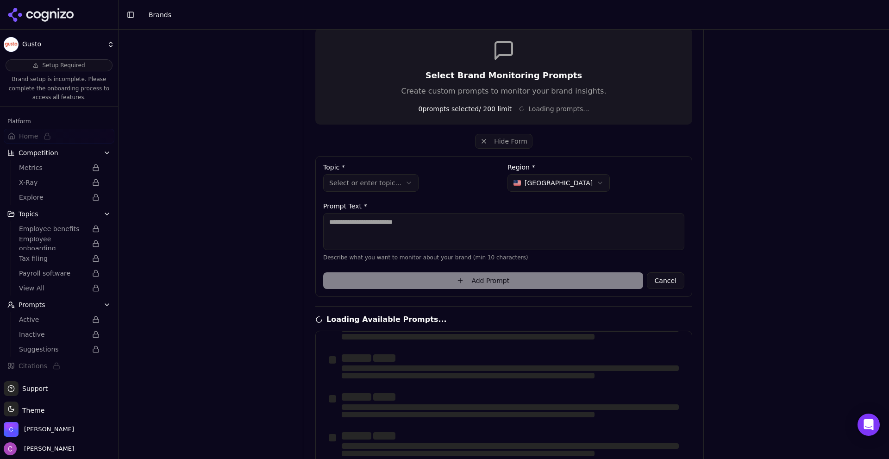
click at [381, 178] on html "**********" at bounding box center [444, 229] width 889 height 459
click at [442, 169] on html "**********" at bounding box center [444, 229] width 889 height 459
click at [443, 227] on textarea at bounding box center [503, 231] width 361 height 37
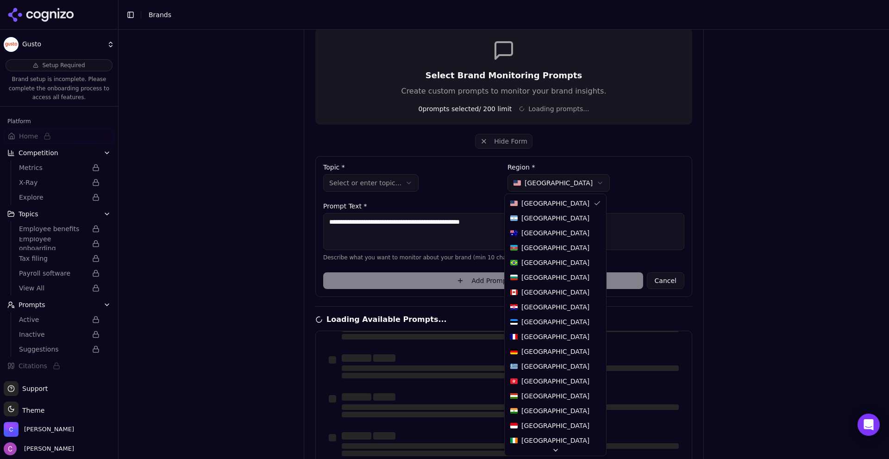
click at [515, 177] on html "**********" at bounding box center [444, 229] width 889 height 459
click at [623, 176] on html "**********" at bounding box center [444, 229] width 889 height 459
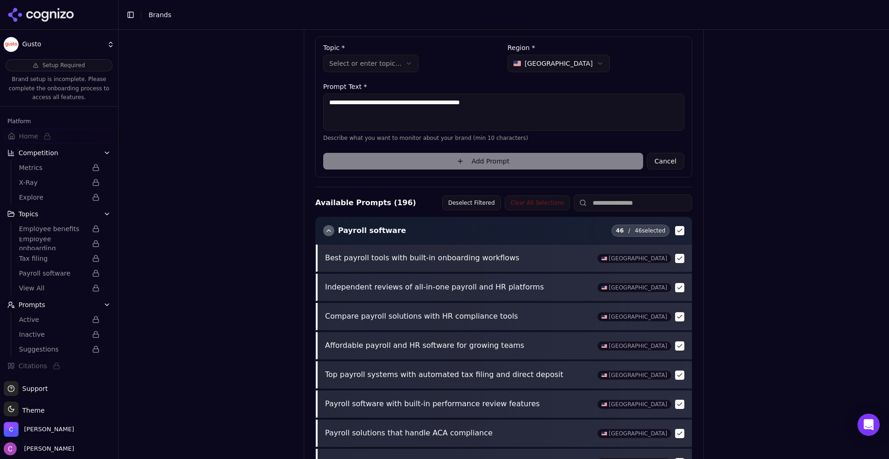
scroll to position [240, 0]
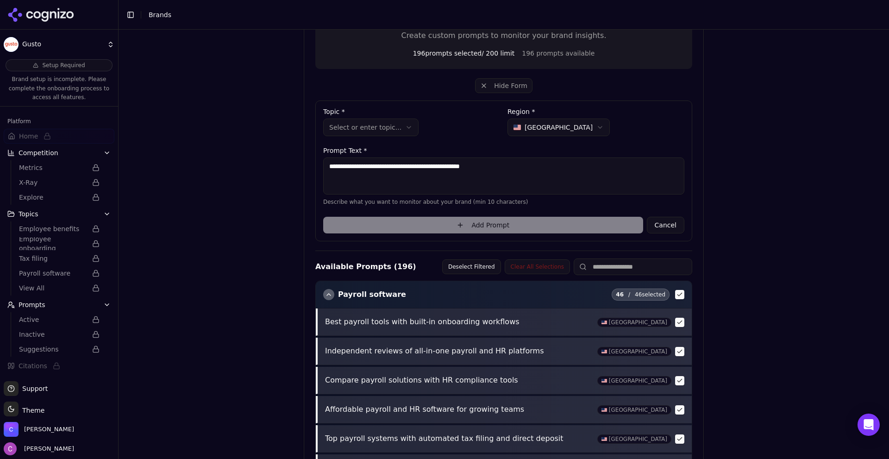
click at [539, 151] on label "Prompt Text *" at bounding box center [503, 150] width 361 height 6
click at [516, 173] on textarea "**********" at bounding box center [503, 175] width 361 height 37
type textarea "**********"
click at [520, 131] on html "**********" at bounding box center [444, 229] width 889 height 459
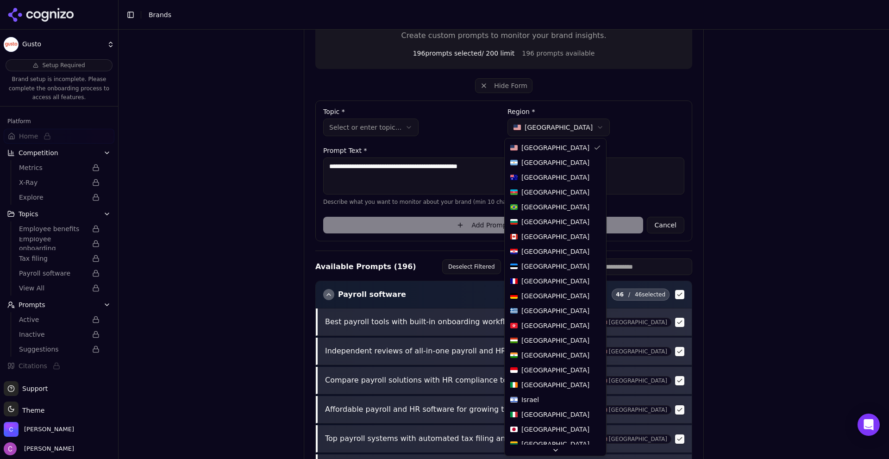
click at [521, 131] on html "**********" at bounding box center [444, 229] width 889 height 459
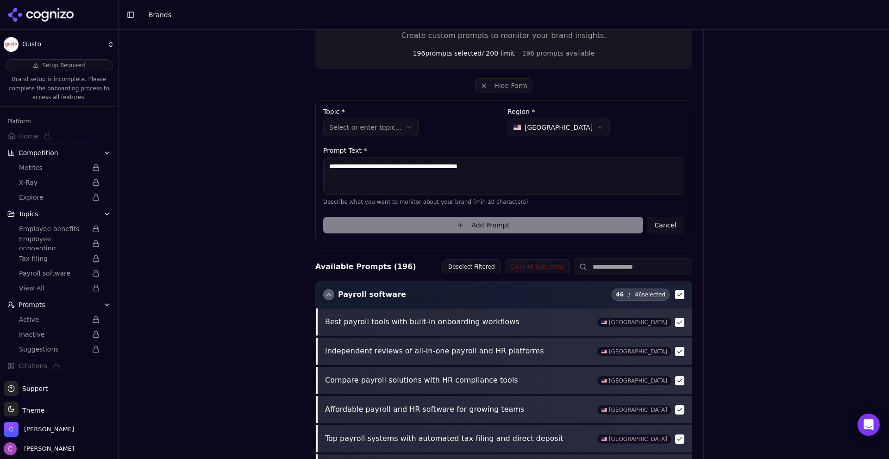
click at [374, 127] on html "**********" at bounding box center [444, 229] width 889 height 459
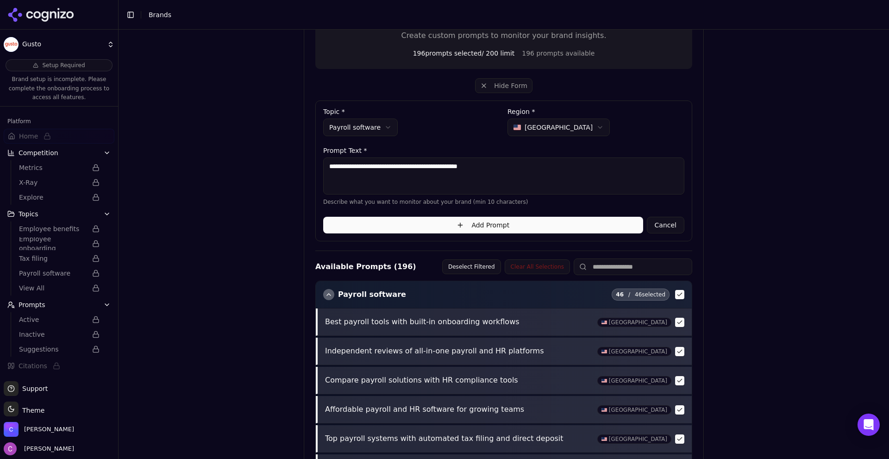
click at [522, 123] on html "**********" at bounding box center [444, 229] width 889 height 459
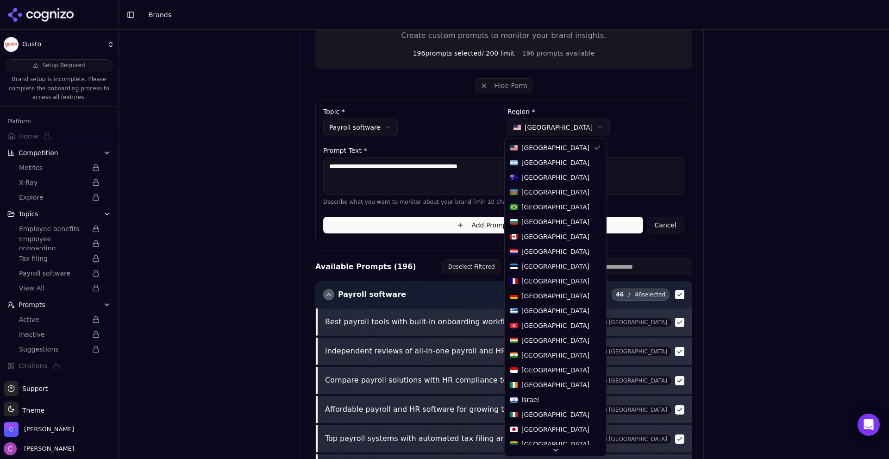
select select "**"
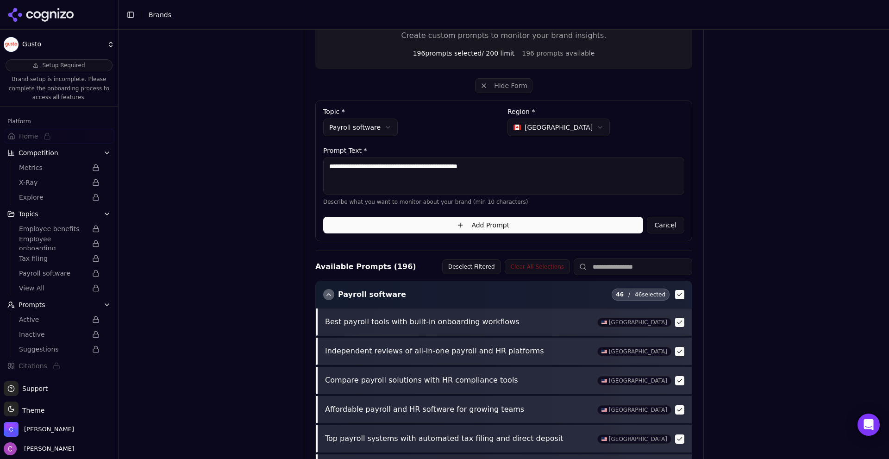
click at [579, 225] on button "Add Prompt" at bounding box center [483, 225] width 320 height 17
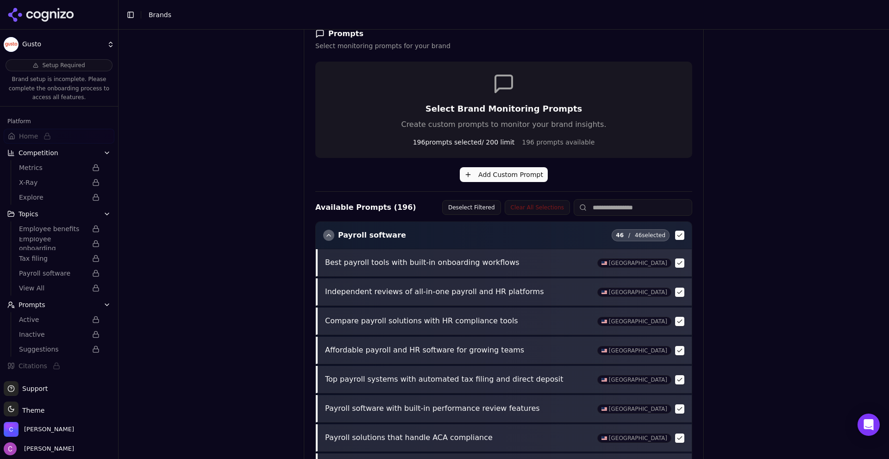
scroll to position [290, 0]
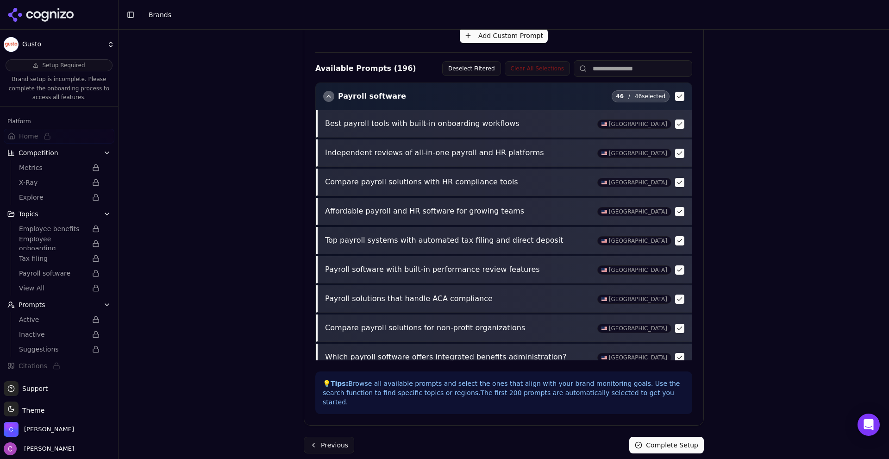
click at [680, 437] on button "Complete Setup" at bounding box center [667, 445] width 75 height 17
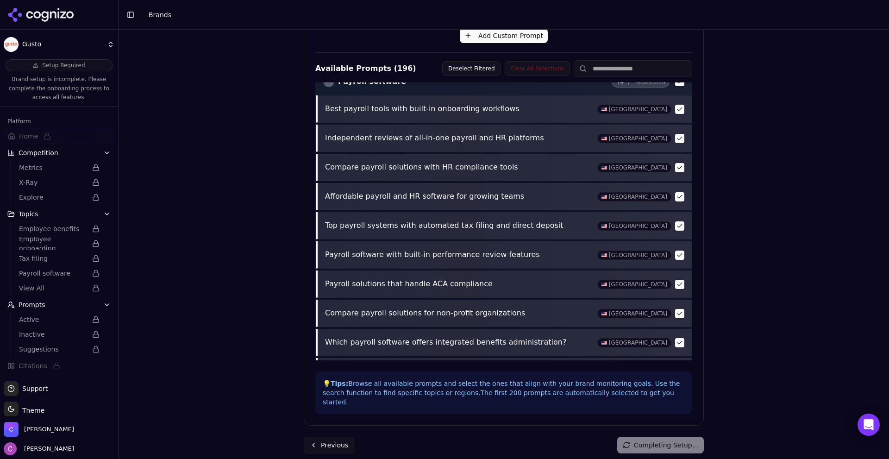
scroll to position [0, 0]
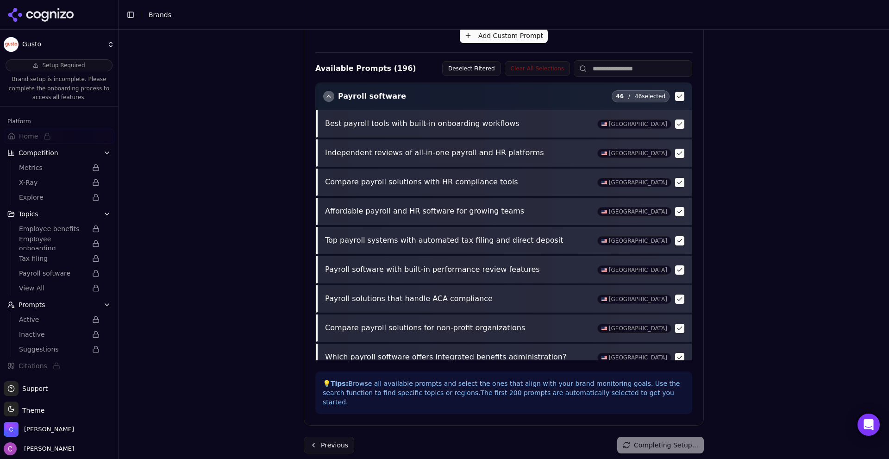
click at [629, 96] on span "/" at bounding box center [630, 96] width 2 height 7
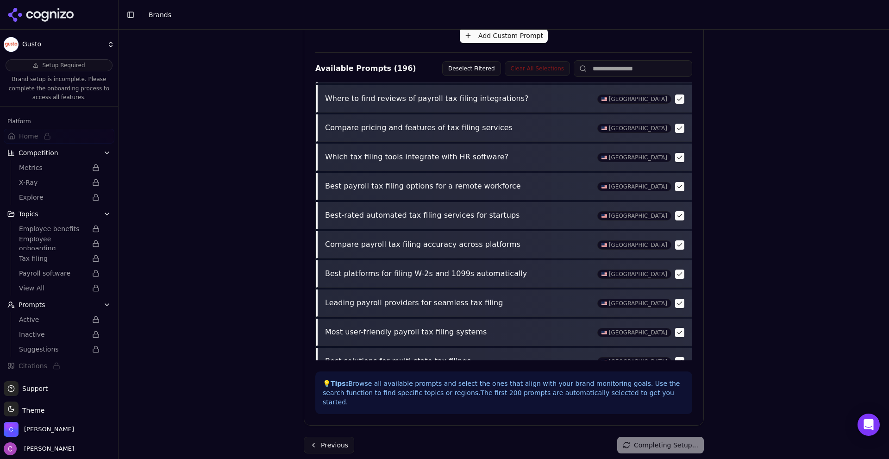
scroll to position [5568, 0]
click at [730, 236] on div "Brand Onboarding Let's set up your brand monitoring in a few simple steps Step …" at bounding box center [504, 244] width 771 height 429
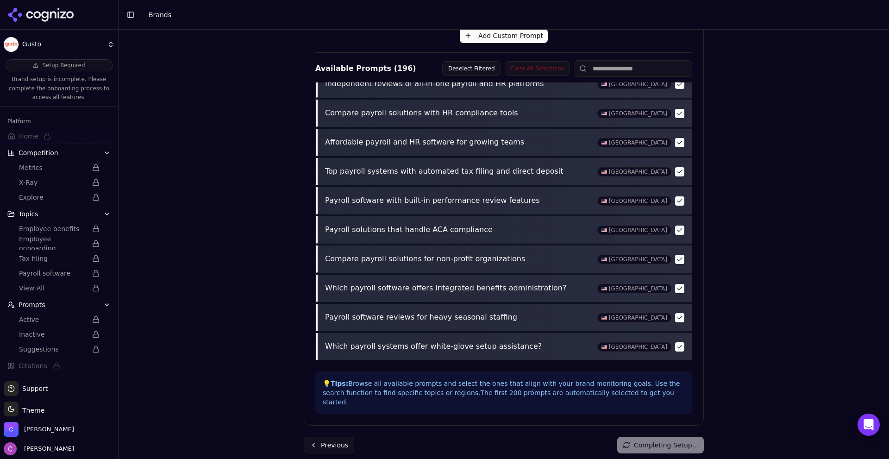
scroll to position [0, 0]
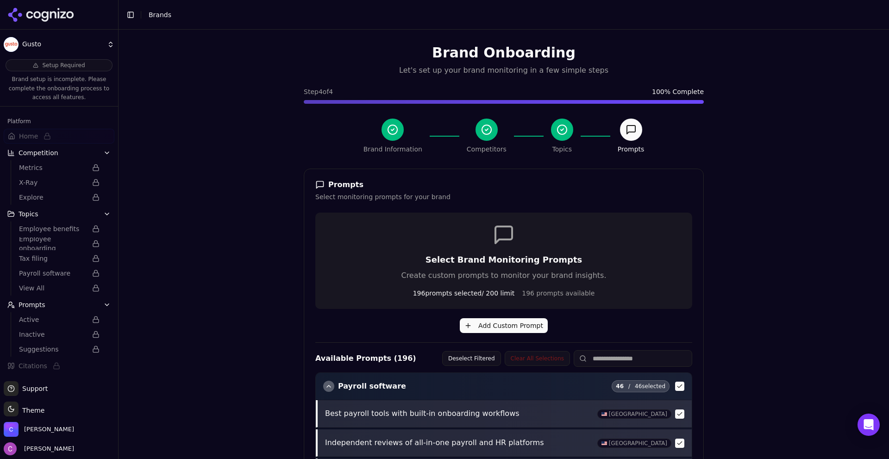
click at [604, 135] on div "Brand Information Competitors Topics Prompts" at bounding box center [504, 136] width 281 height 35
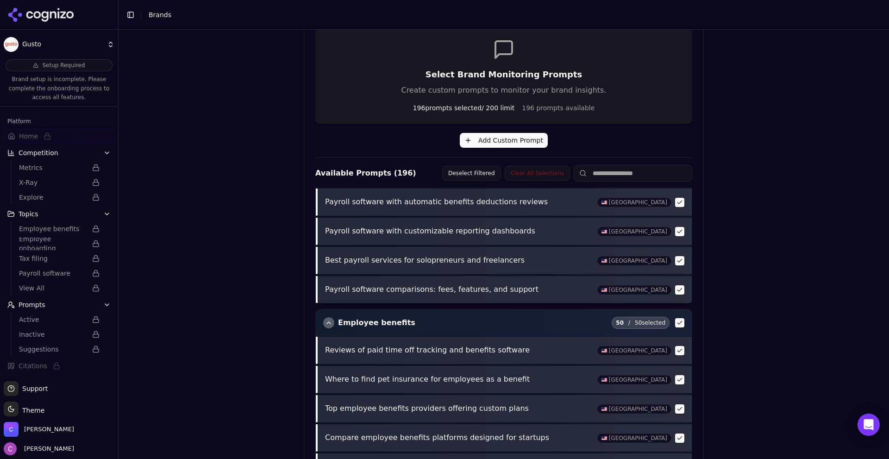
scroll to position [1266, 0]
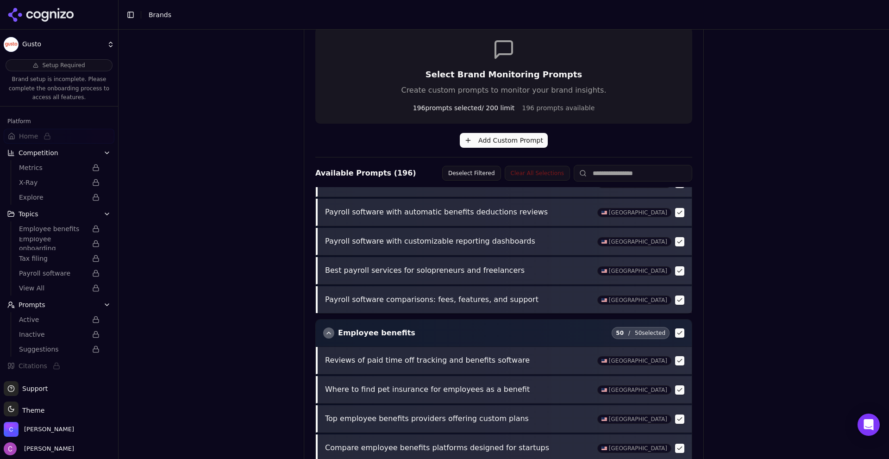
click at [739, 238] on div "Brand Onboarding Let's set up your brand monitoring in a few simple steps Step …" at bounding box center [504, 73] width 771 height 459
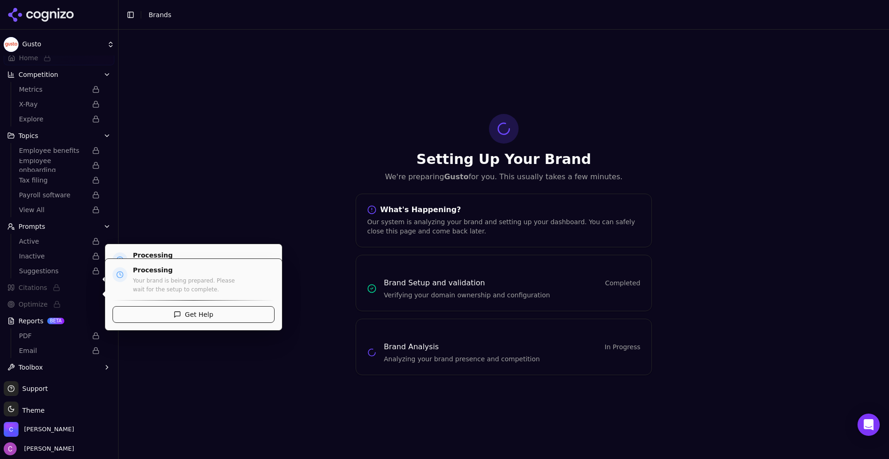
scroll to position [70, 0]
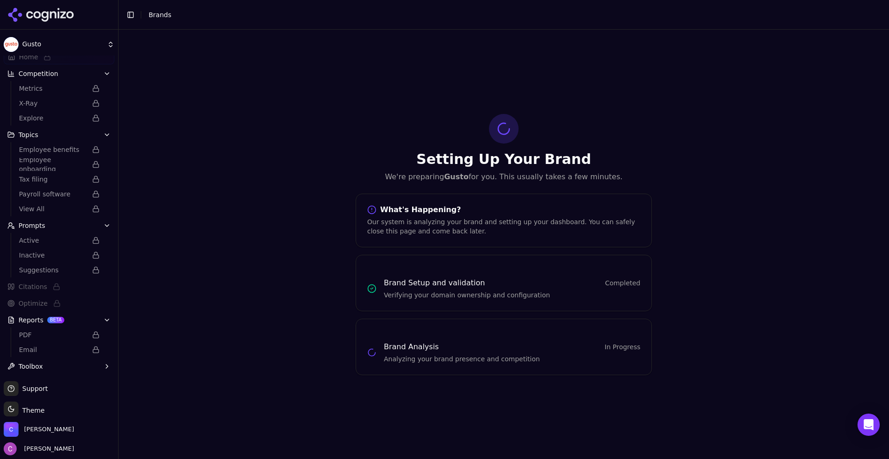
click at [199, 288] on div "Setting Up Your Brand We're preparing Gusto for you. This usually takes a few m…" at bounding box center [504, 244] width 771 height 429
click at [266, 71] on div "Setting Up Your Brand We're preparing Gusto for you. This usually takes a few m…" at bounding box center [504, 244] width 771 height 429
click at [694, 71] on div "Setting Up Your Brand We're preparing Gusto for you. This usually takes a few m…" at bounding box center [504, 244] width 771 height 429
click at [248, 113] on div "Setting Up Your Brand We're preparing Gusto for you. This usually takes a few m…" at bounding box center [504, 244] width 771 height 429
click at [55, 38] on html "Gusto Processing Your brand is being prepared. Please wait for the setup to com…" at bounding box center [444, 229] width 889 height 459
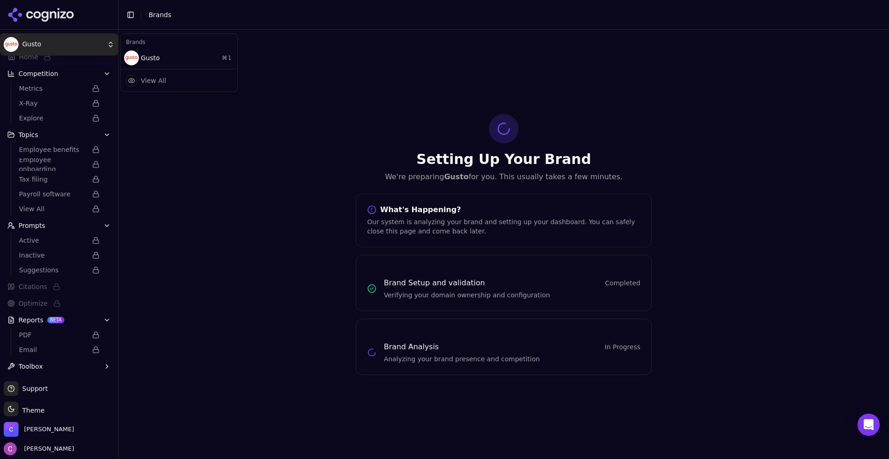
click at [184, 8] on html "Gusto Processing Your brand is being prepared. Please wait for the setup to com…" at bounding box center [444, 229] width 889 height 459
click at [173, 13] on li "Brands" at bounding box center [506, 14] width 715 height 9
click at [158, 17] on span "Brands" at bounding box center [160, 14] width 23 height 7
click at [132, 15] on button "Toggle Sidebar" at bounding box center [130, 14] width 13 height 13
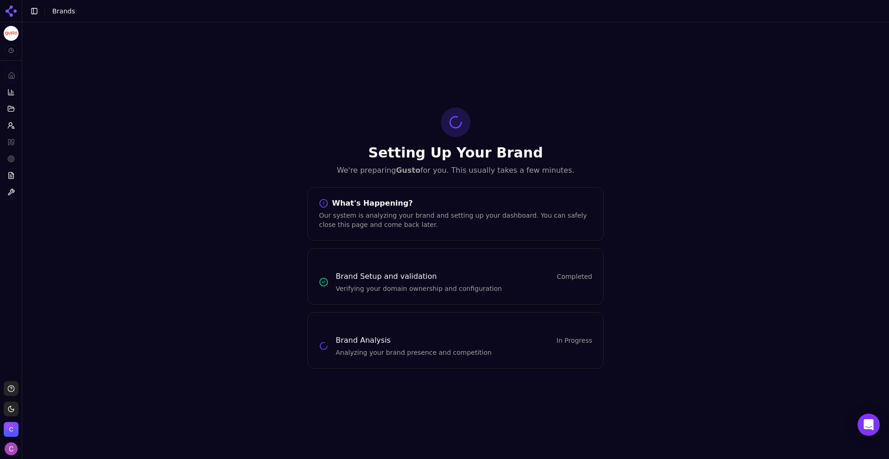
scroll to position [0, 0]
click at [35, 9] on button "Toggle Sidebar" at bounding box center [34, 11] width 13 height 13
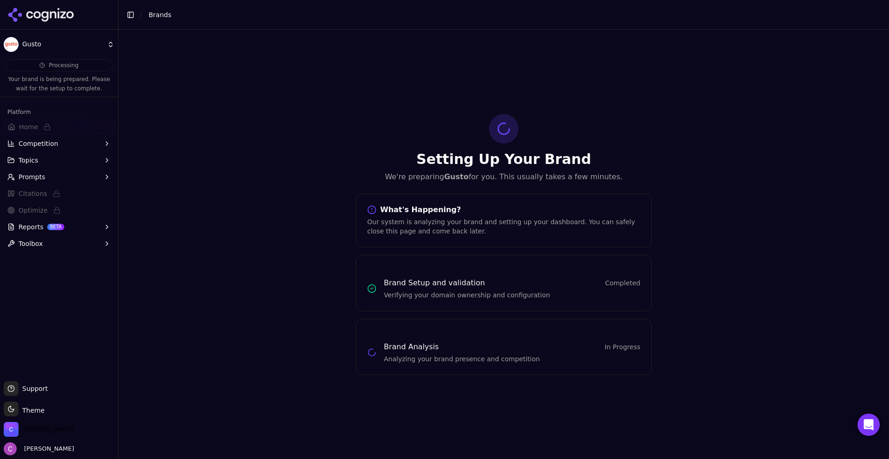
click at [31, 425] on span "[PERSON_NAME]" at bounding box center [49, 429] width 50 height 8
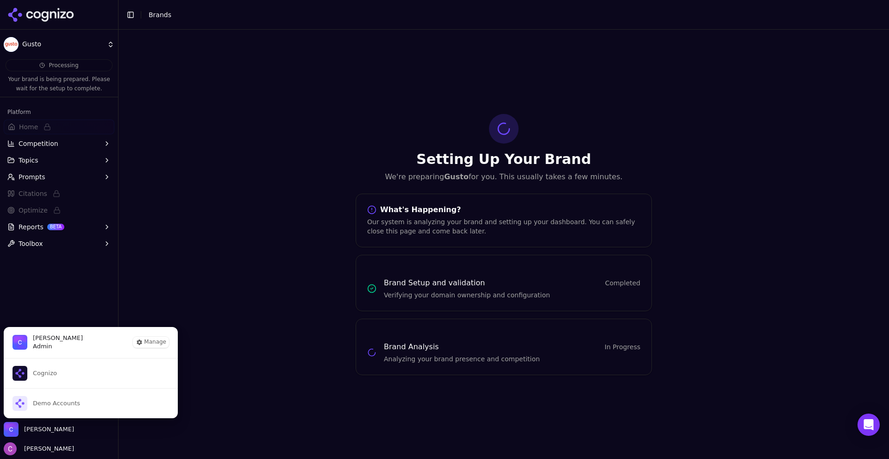
click at [176, 236] on div "Setting Up Your Brand We're preparing Gusto for you. This usually takes a few m…" at bounding box center [504, 244] width 771 height 429
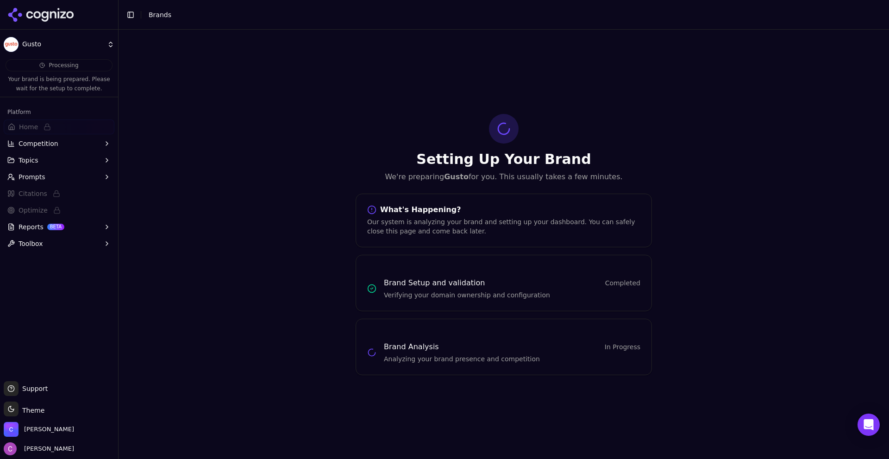
click at [18, 48] on html "Gusto Processing Your brand is being prepared. Please wait for the setup to com…" at bounding box center [444, 229] width 889 height 459
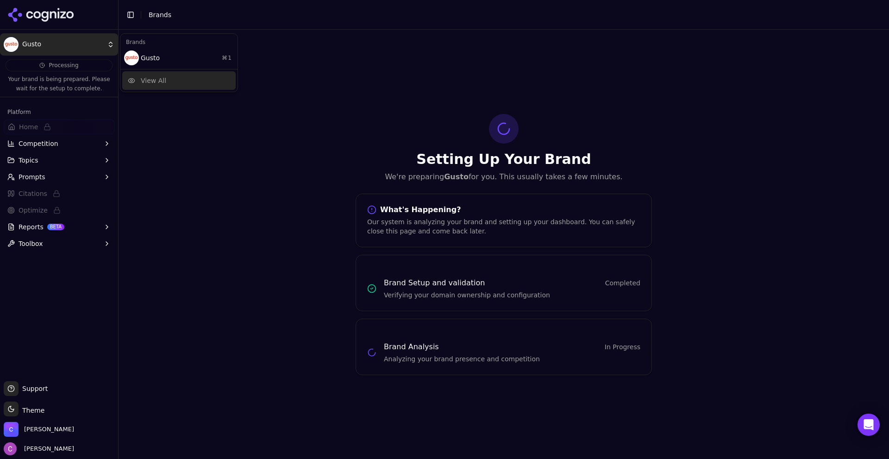
click at [138, 79] on div "View All" at bounding box center [178, 80] width 113 height 19
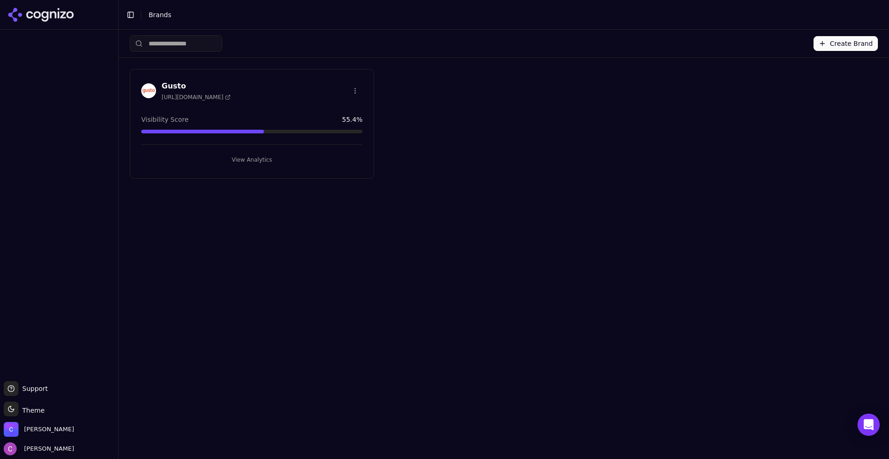
click at [240, 160] on button "View Analytics" at bounding box center [251, 159] width 221 height 15
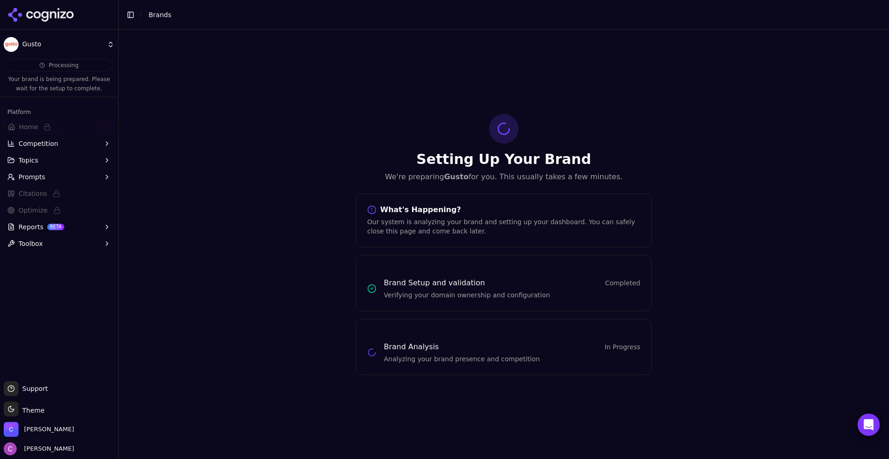
click at [195, 224] on div "Setting Up Your Brand We're preparing Gusto for you. This usually takes a few m…" at bounding box center [504, 244] width 771 height 429
click at [55, 169] on ul "Home Competition Topics Prompts Citations Optimize Reports BETA Toolbox" at bounding box center [59, 186] width 111 height 132
click at [54, 171] on button "Prompts" at bounding box center [59, 177] width 111 height 15
click at [44, 190] on span "Active" at bounding box center [53, 191] width 68 height 9
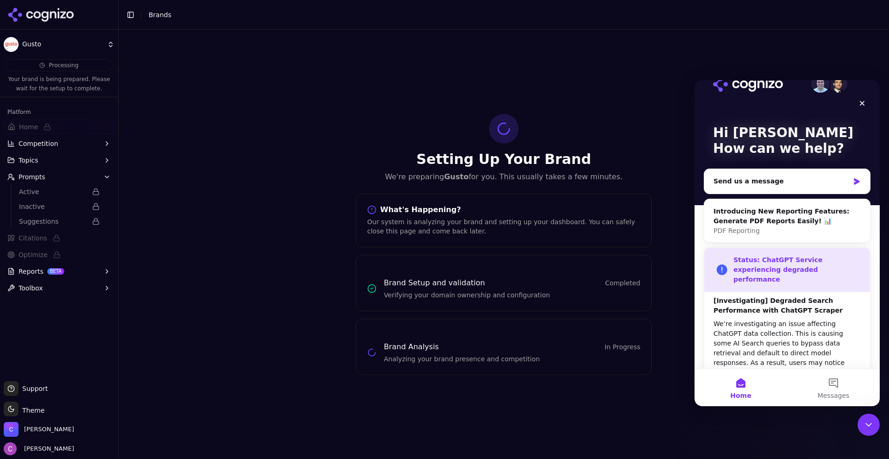
scroll to position [45, 0]
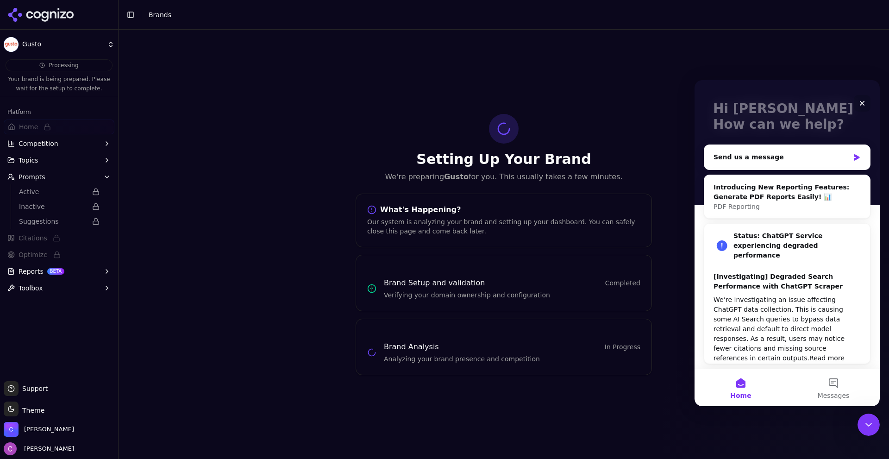
click at [864, 103] on icon "Close" at bounding box center [862, 103] width 7 height 7
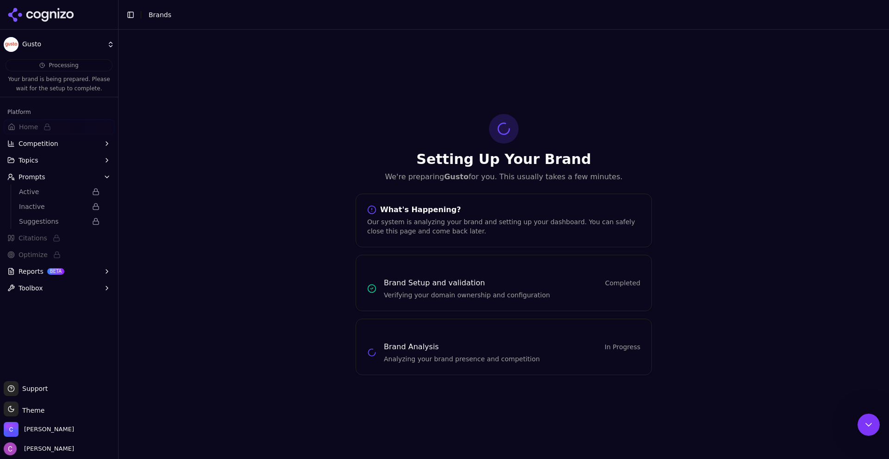
scroll to position [0, 0]
click at [786, 127] on div "Setting Up Your Brand We're preparing Gusto for you. This usually takes a few m…" at bounding box center [504, 244] width 771 height 429
click at [62, 274] on button "Reports BETA" at bounding box center [59, 271] width 111 height 15
click at [179, 262] on div "Setting Up Your Brand We're preparing Gusto for you. This usually takes a few m…" at bounding box center [504, 244] width 771 height 429
click at [48, 148] on button "Competition" at bounding box center [59, 143] width 111 height 15
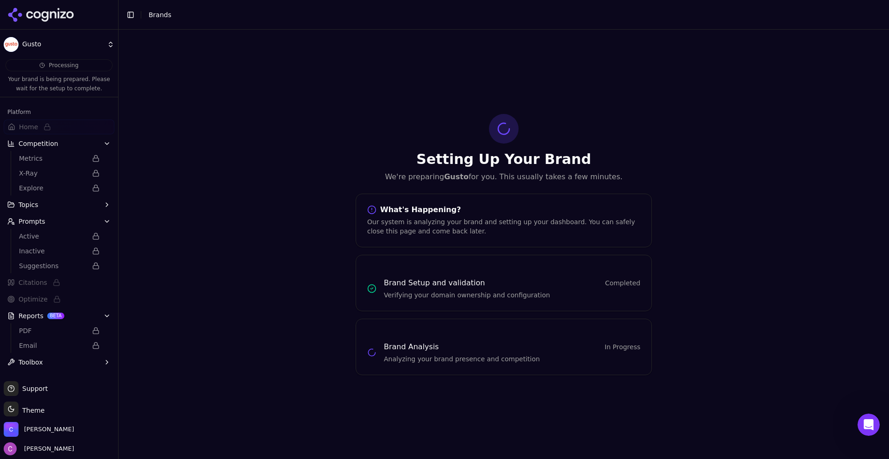
click at [196, 122] on div "Setting Up Your Brand We're preparing Gusto for you. This usually takes a few m…" at bounding box center [504, 244] width 771 height 429
click at [283, 105] on div "Setting Up Your Brand We're preparing Gusto for you. This usually takes a few m…" at bounding box center [504, 244] width 771 height 429
click at [307, 126] on div "Setting Up Your Brand We're preparing Gusto for you. This usually takes a few m…" at bounding box center [504, 244] width 771 height 429
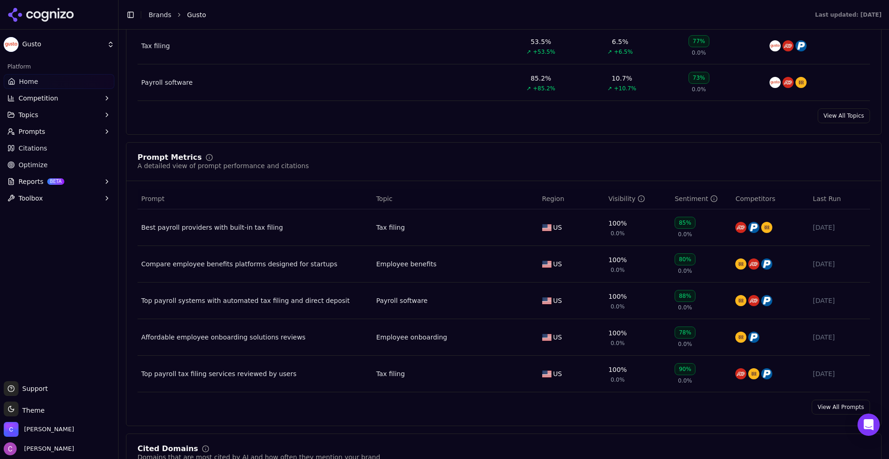
scroll to position [695, 0]
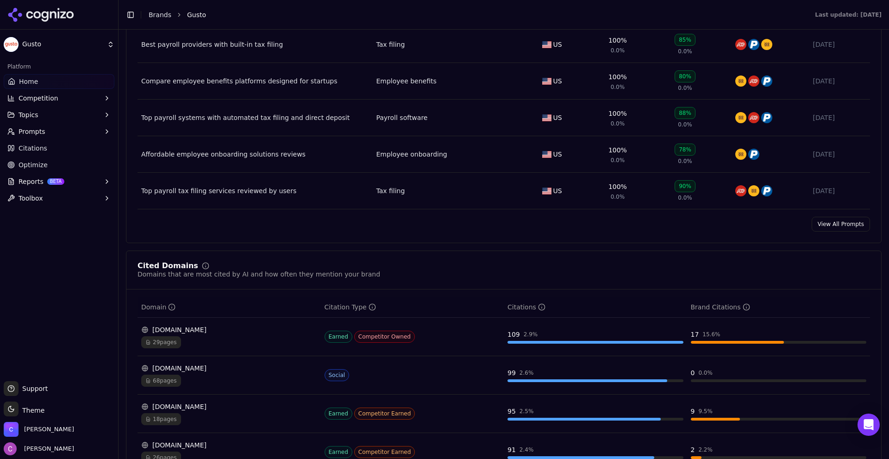
click at [807, 226] on div "View All Prompts" at bounding box center [503, 224] width 755 height 15
click at [831, 229] on link "View All Prompts" at bounding box center [841, 224] width 58 height 15
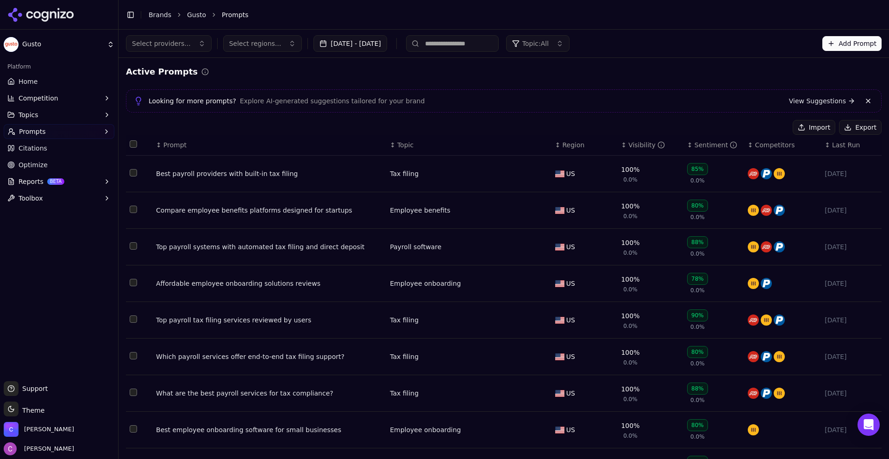
click at [570, 142] on span "Region" at bounding box center [574, 144] width 22 height 9
click at [566, 146] on span "Region" at bounding box center [574, 144] width 22 height 9
click at [803, 124] on button "Import" at bounding box center [814, 127] width 43 height 15
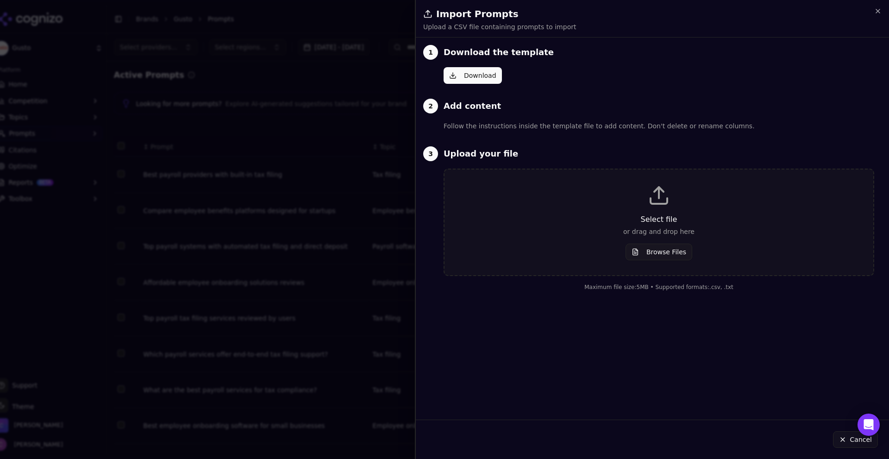
click at [610, 222] on p "Select file" at bounding box center [659, 219] width 399 height 11
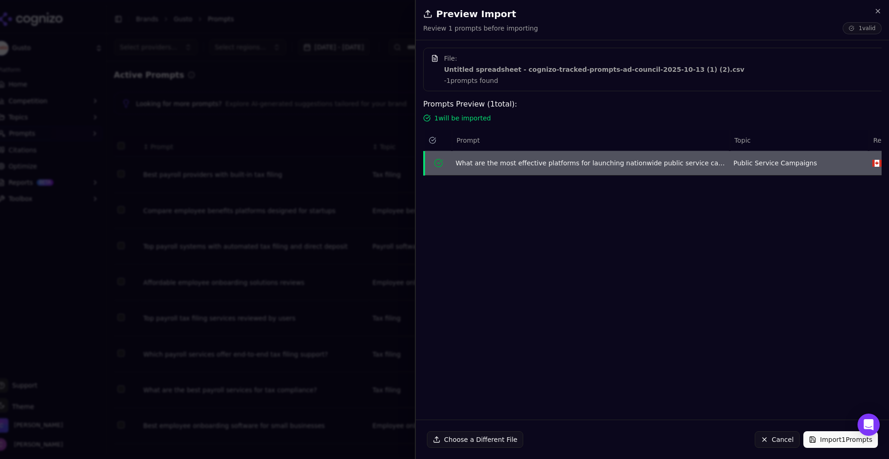
click at [823, 434] on button "Import 1 Prompts" at bounding box center [841, 439] width 75 height 17
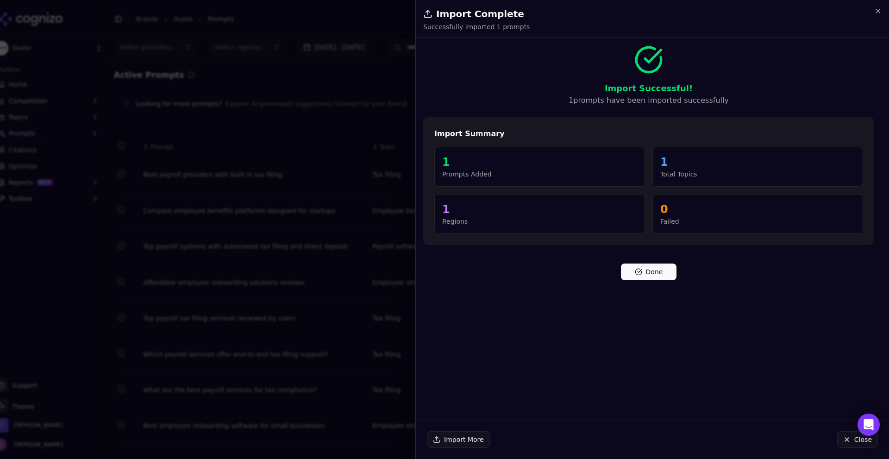
click at [637, 270] on button "Done" at bounding box center [649, 272] width 56 height 17
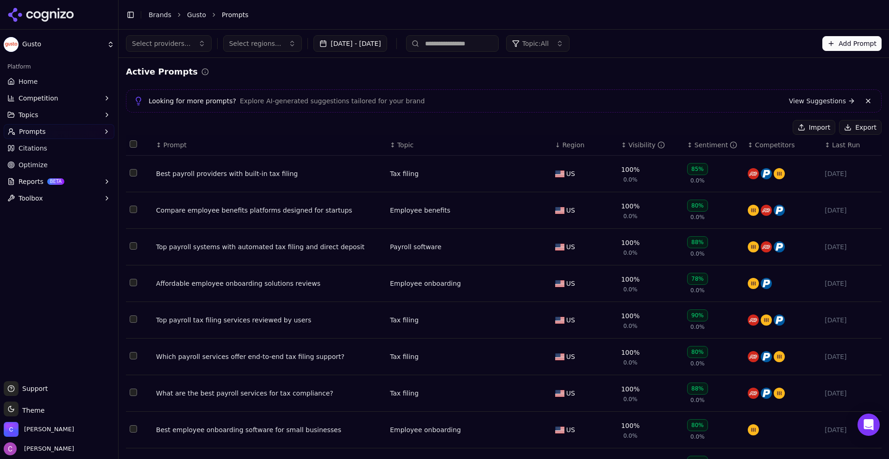
click at [234, 44] on span "Select regions..." at bounding box center [255, 43] width 52 height 9
click at [243, 62] on input "text" at bounding box center [286, 62] width 107 height 19
click at [164, 44] on span "Select providers..." at bounding box center [161, 43] width 59 height 9
drag, startPoint x: 166, startPoint y: 64, endPoint x: 192, endPoint y: 57, distance: 27.2
click at [170, 64] on input "text" at bounding box center [170, 62] width 69 height 19
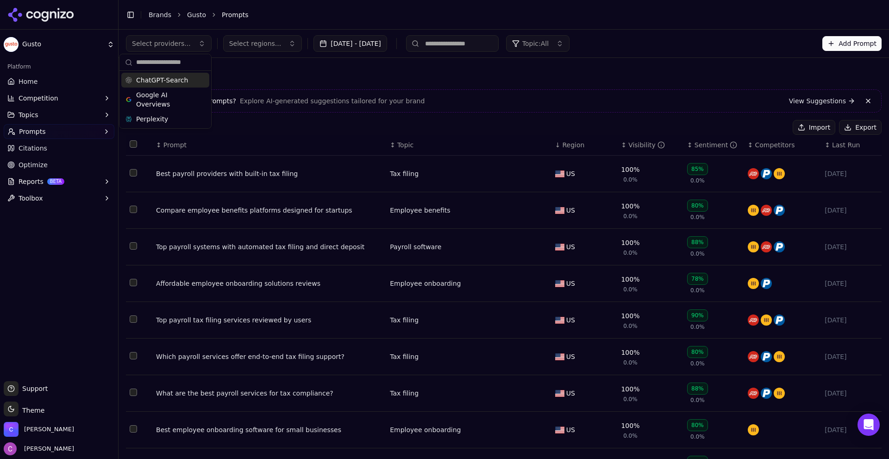
click at [233, 38] on button "Select regions..." at bounding box center [262, 43] width 79 height 17
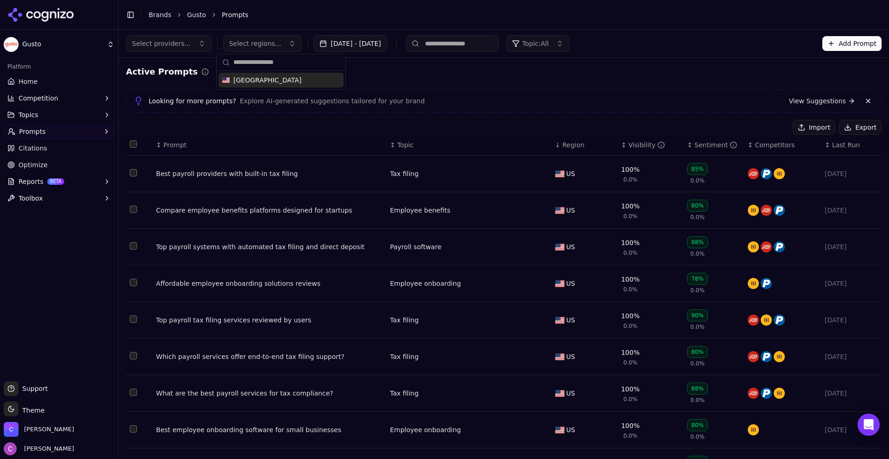
click at [240, 66] on input "text" at bounding box center [286, 62] width 107 height 19
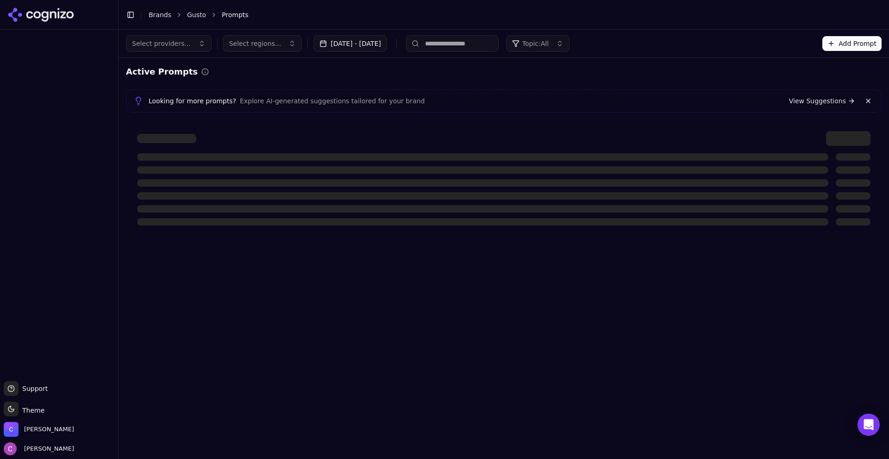
click at [257, 47] on span "Select regions..." at bounding box center [255, 43] width 52 height 9
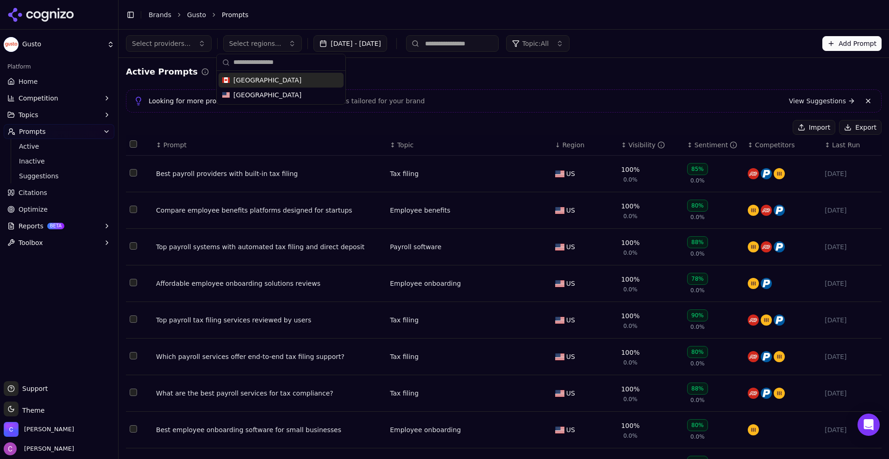
click at [252, 76] on div "[GEOGRAPHIC_DATA]" at bounding box center [281, 80] width 125 height 15
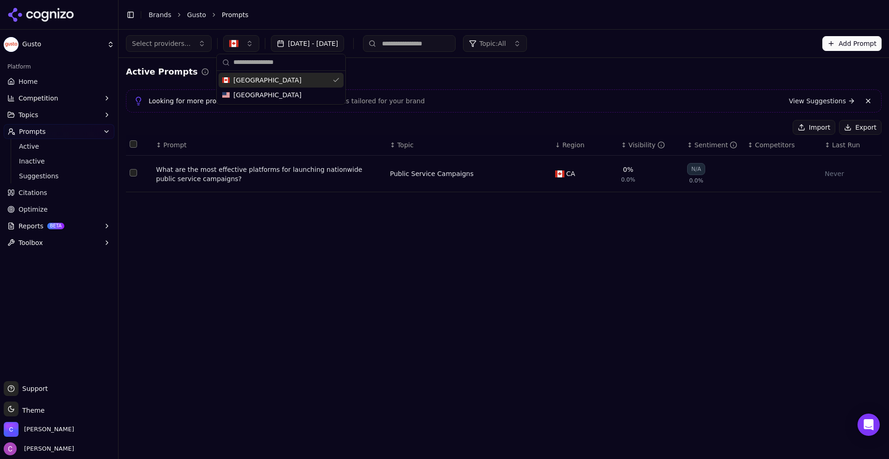
click at [399, 80] on div "Active Prompts Looking for more prompts? Explore AI-generated suggestions tailo…" at bounding box center [504, 132] width 756 height 134
drag, startPoint x: 232, startPoint y: 62, endPoint x: 233, endPoint y: 50, distance: 12.5
click at [232, 62] on div "Active Prompts Looking for more prompts? Explore AI-generated suggestions tailo…" at bounding box center [504, 132] width 771 height 149
click at [233, 50] on button "button" at bounding box center [241, 43] width 36 height 17
click at [230, 93] on div "[GEOGRAPHIC_DATA]" at bounding box center [281, 95] width 125 height 15
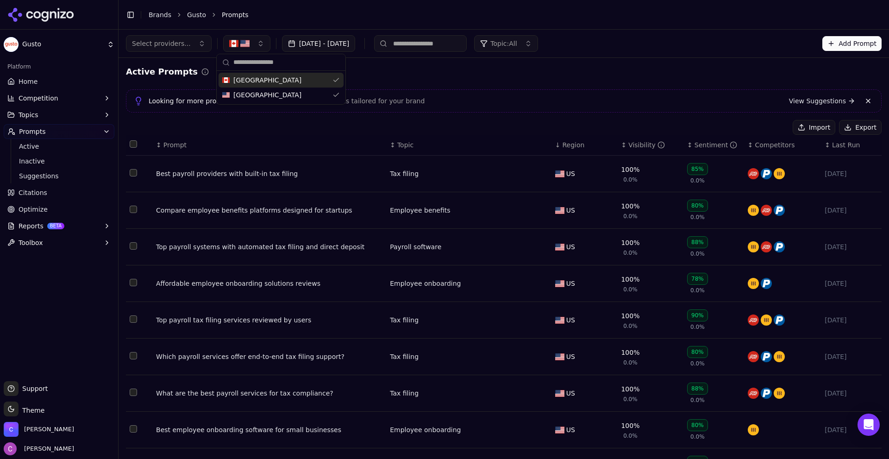
click at [396, 79] on div "Active Prompts Looking for more prompts? Explore AI-generated suggestions tailo…" at bounding box center [504, 304] width 756 height 479
click at [244, 51] on button "button" at bounding box center [246, 43] width 47 height 17
click at [239, 79] on span "[GEOGRAPHIC_DATA]" at bounding box center [267, 80] width 68 height 9
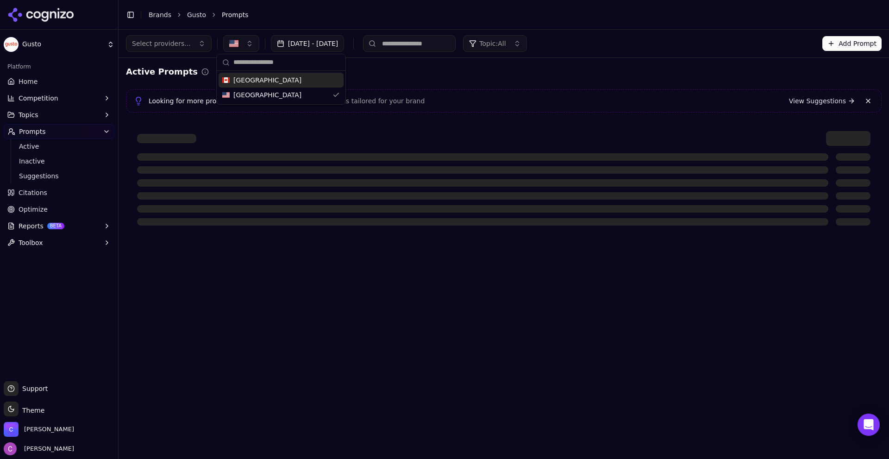
click at [239, 78] on span "[GEOGRAPHIC_DATA]" at bounding box center [267, 80] width 68 height 9
click at [396, 72] on div "Active Prompts" at bounding box center [504, 71] width 756 height 13
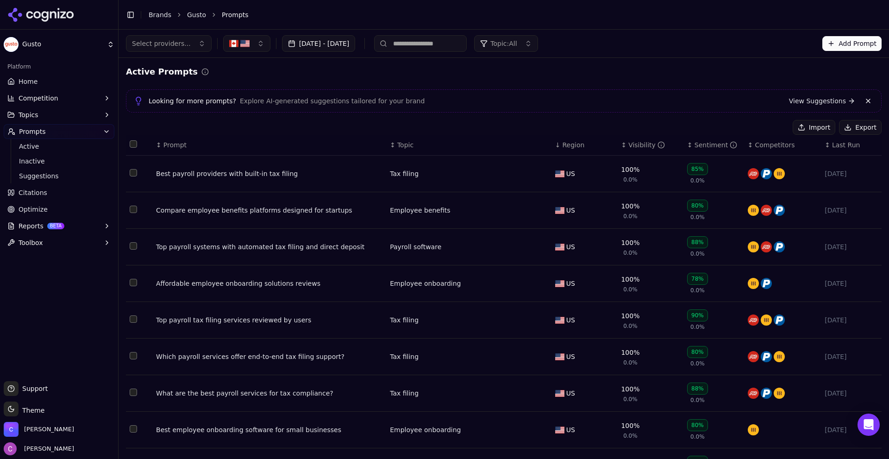
drag, startPoint x: 555, startPoint y: 145, endPoint x: 549, endPoint y: 146, distance: 6.0
click at [555, 146] on div "↓ Region" at bounding box center [584, 144] width 59 height 9
click at [563, 144] on span "Region" at bounding box center [574, 144] width 22 height 9
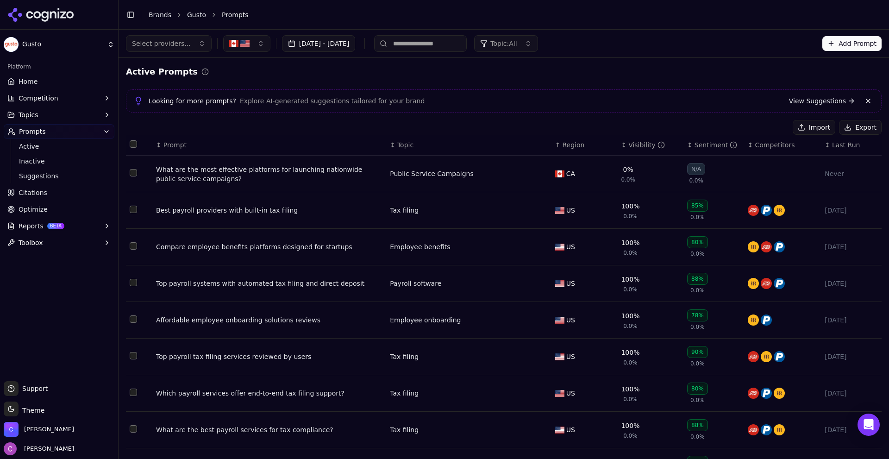
click at [647, 72] on div "Active Prompts" at bounding box center [504, 71] width 756 height 13
click at [469, 86] on div "Active Prompts Looking for more prompts? Explore AI-generated suggestions tailo…" at bounding box center [504, 304] width 756 height 479
click at [829, 45] on button "Add Prompt" at bounding box center [852, 43] width 59 height 15
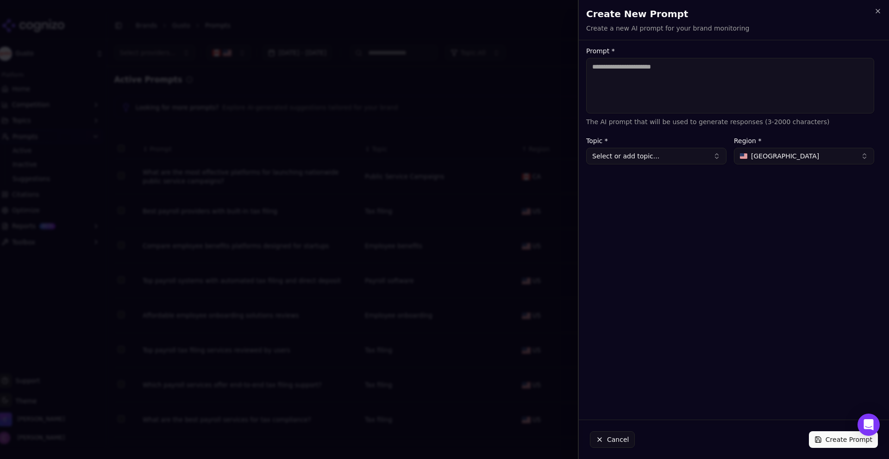
click at [782, 151] on button "[GEOGRAPHIC_DATA]" at bounding box center [804, 156] width 140 height 17
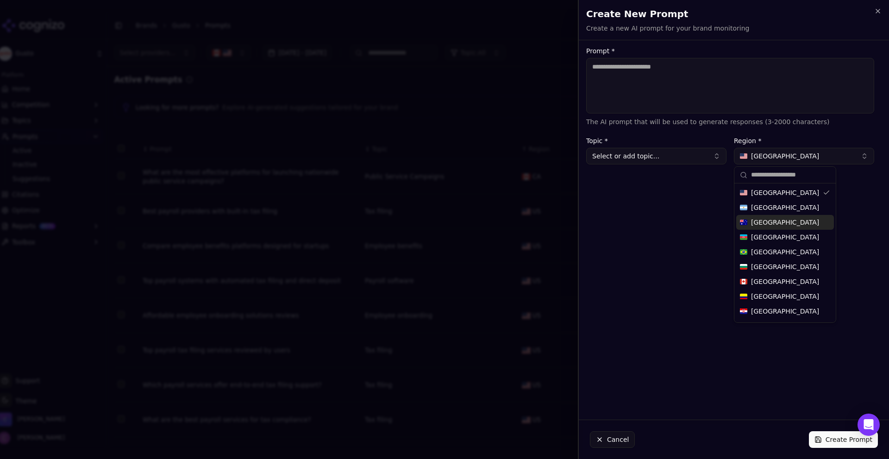
click at [768, 217] on div "[GEOGRAPHIC_DATA]" at bounding box center [786, 222] width 98 height 15
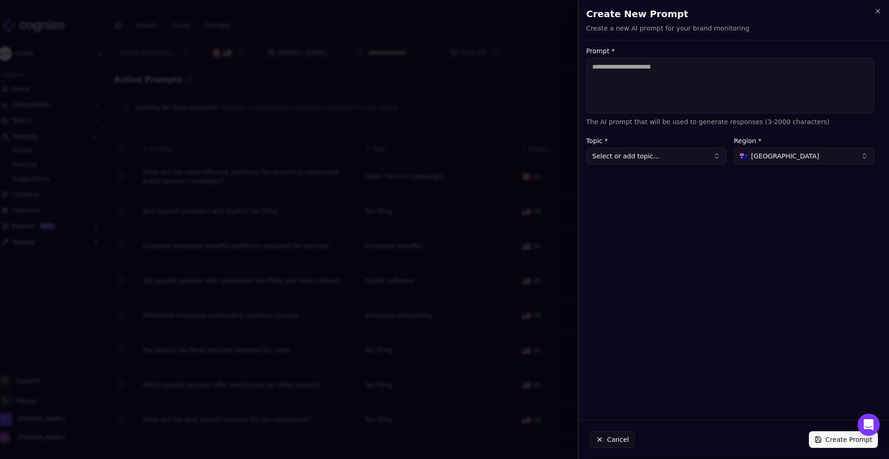
click at [650, 87] on textarea "Prompt *" at bounding box center [730, 86] width 288 height 56
type textarea "**********"
click at [640, 152] on button "Select or add topic..." at bounding box center [656, 156] width 140 height 17
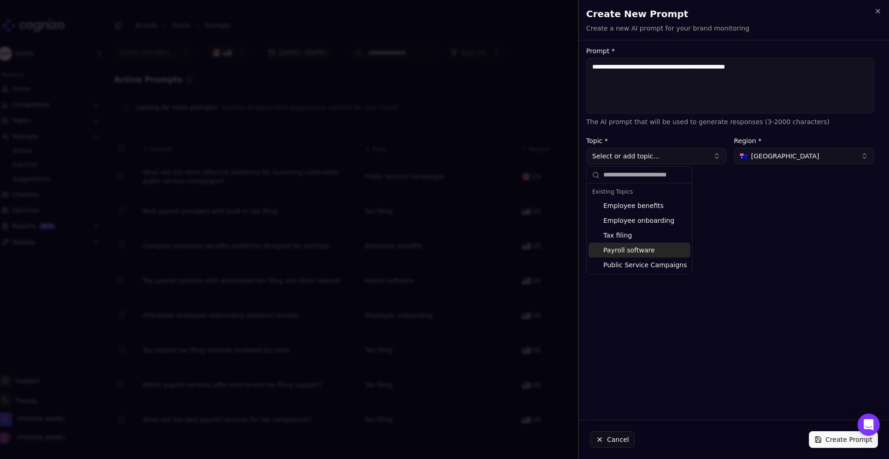
click at [623, 255] on div "Payroll software" at bounding box center [640, 250] width 102 height 15
type input "**********"
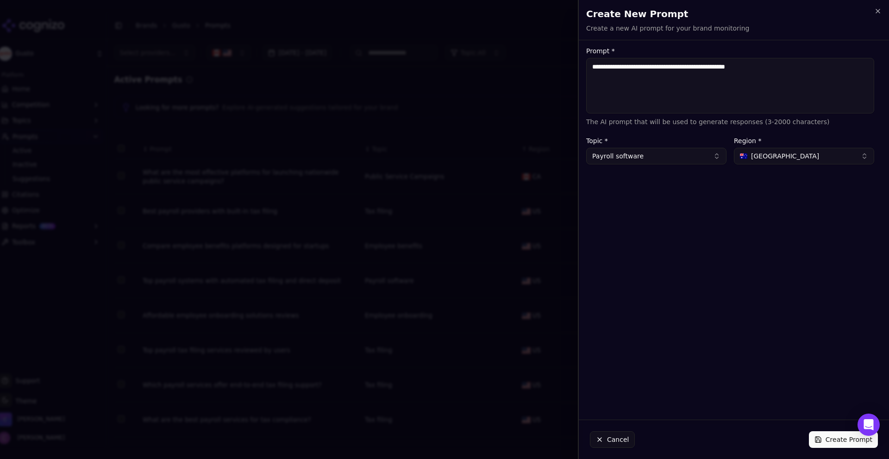
click at [818, 437] on button "Create Prompt" at bounding box center [843, 439] width 69 height 17
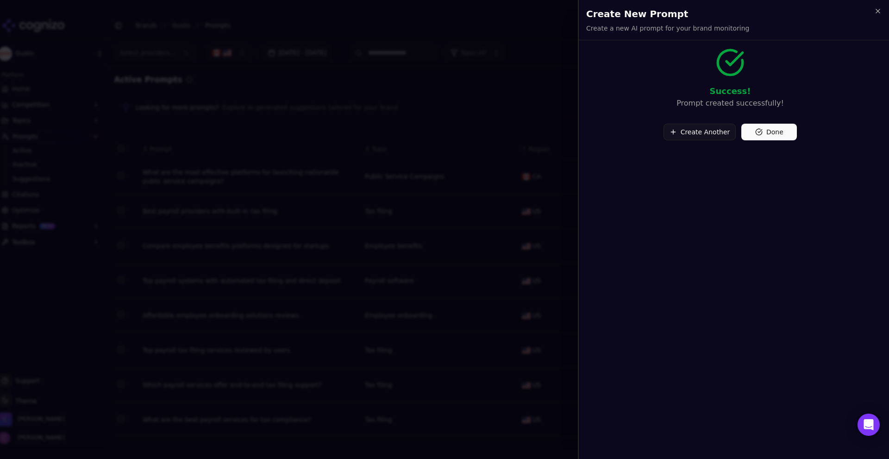
click at [763, 136] on button "Done" at bounding box center [770, 132] width 56 height 17
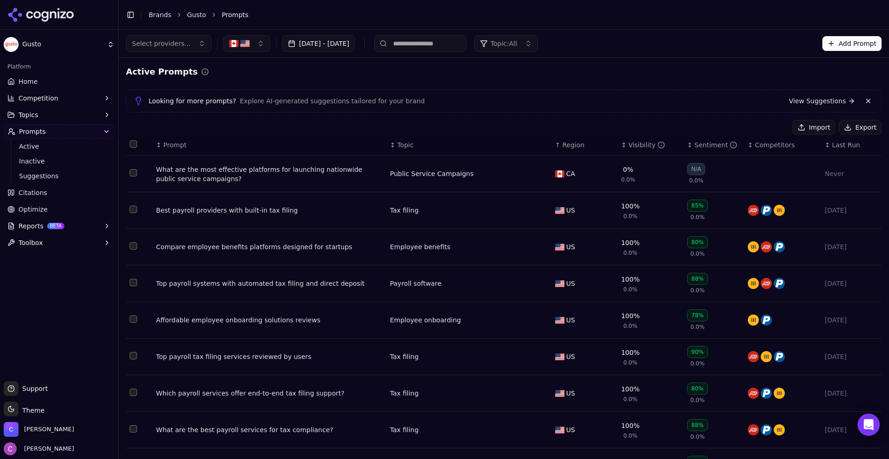
click at [249, 49] on button "button" at bounding box center [246, 43] width 47 height 17
click at [240, 47] on img "button" at bounding box center [244, 43] width 9 height 9
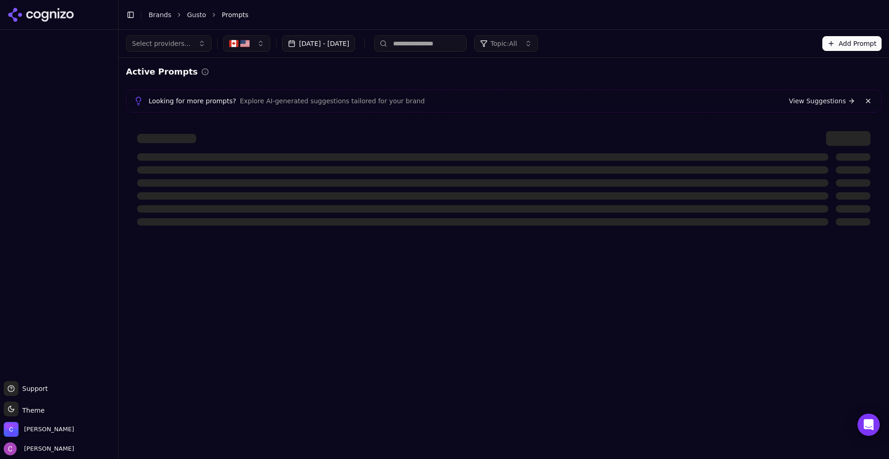
click at [229, 46] on img "button" at bounding box center [233, 43] width 9 height 9
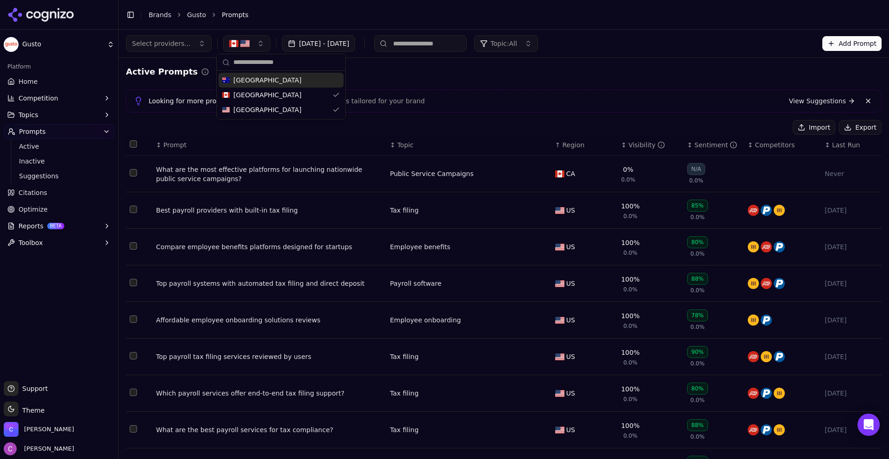
click at [258, 79] on div "[GEOGRAPHIC_DATA]" at bounding box center [281, 80] width 125 height 15
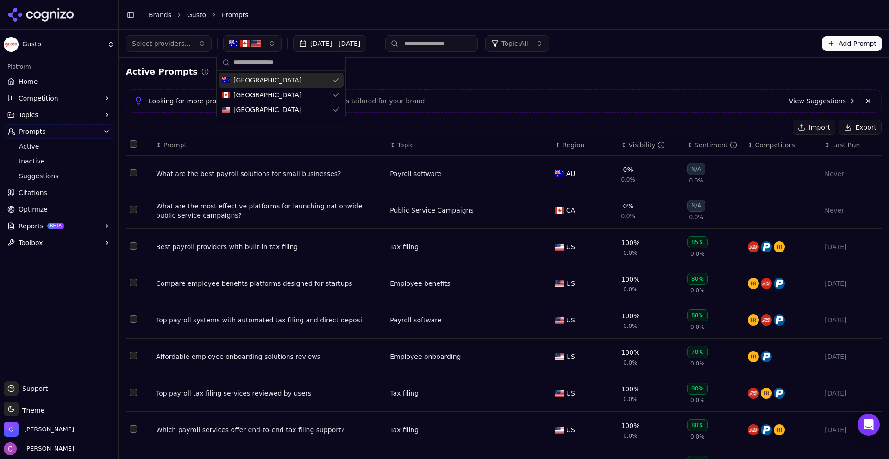
click at [431, 87] on div "Active Prompts Looking for more prompts? Explore AI-generated suggestions tailo…" at bounding box center [504, 304] width 756 height 479
